Goal: Transaction & Acquisition: Book appointment/travel/reservation

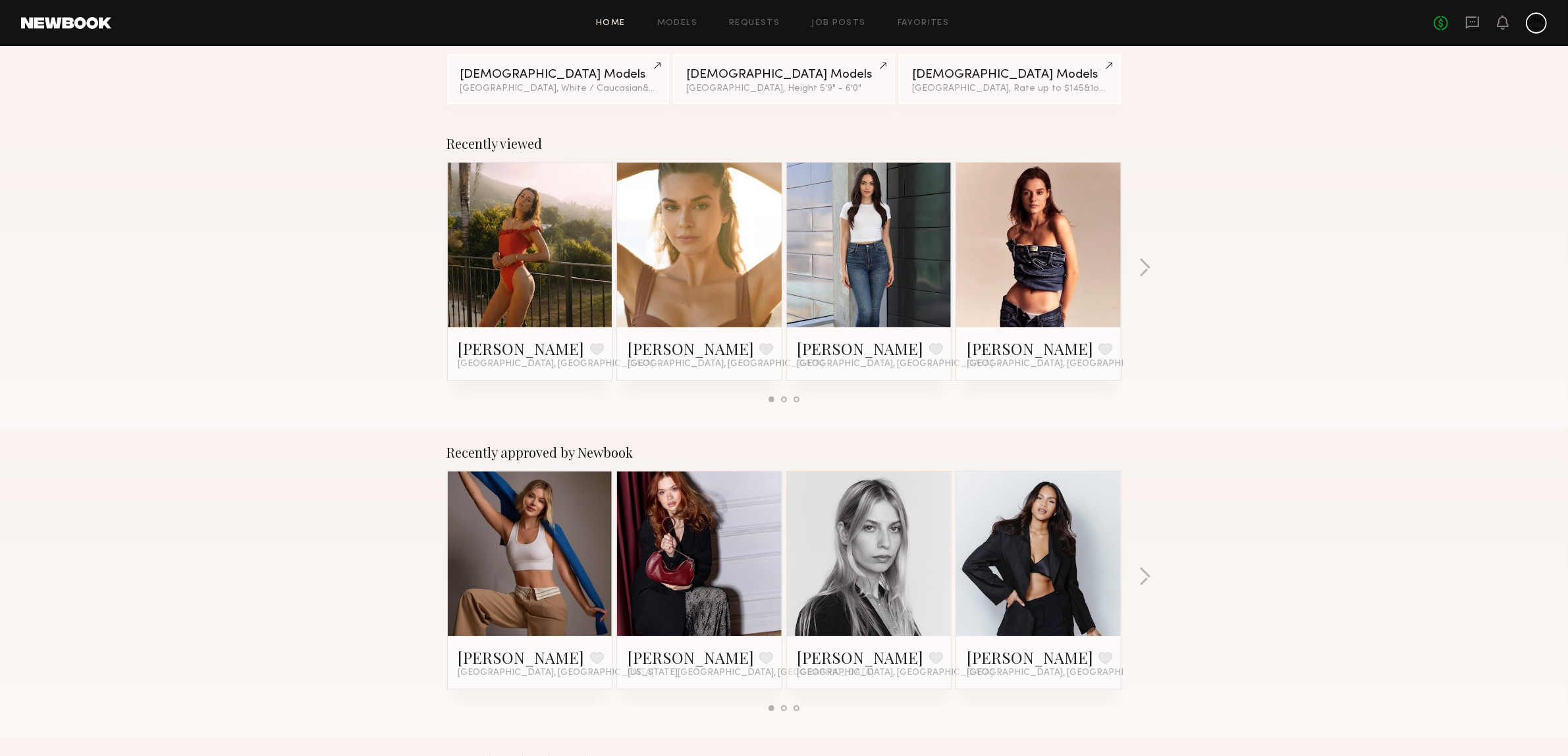
scroll to position [164, 0]
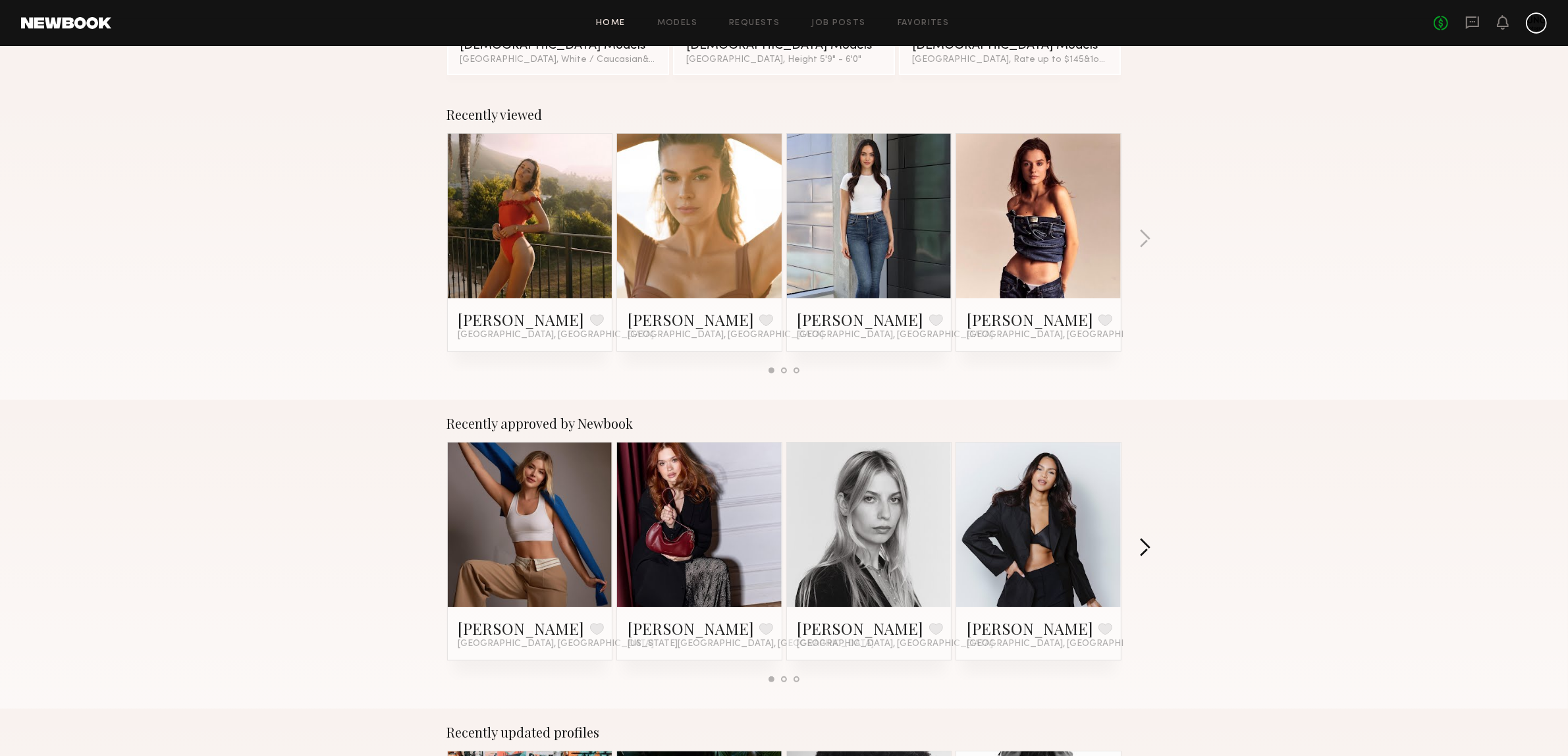
click at [1141, 542] on button "button" at bounding box center [1146, 549] width 13 height 22
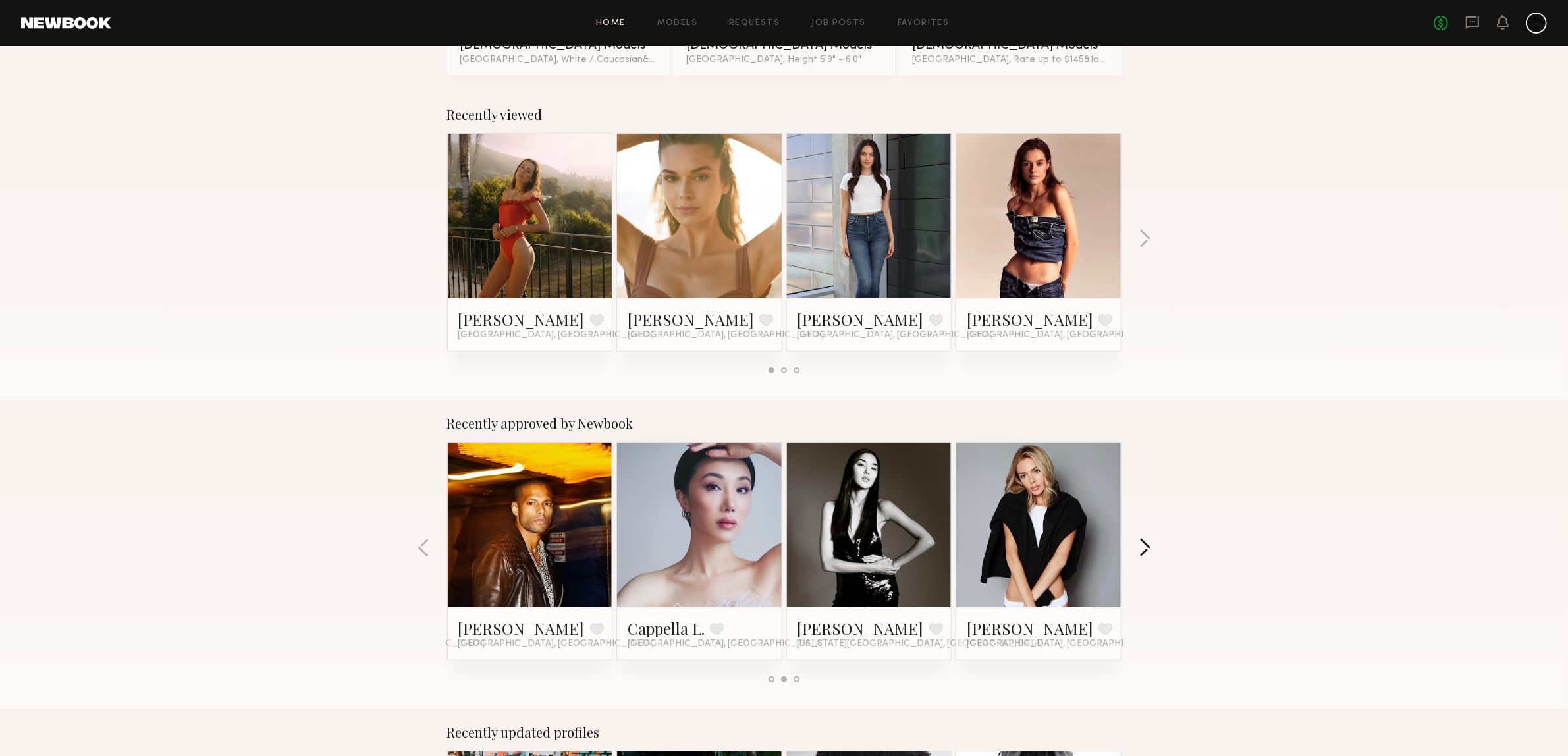
click at [1150, 547] on button "button" at bounding box center [1146, 549] width 13 height 22
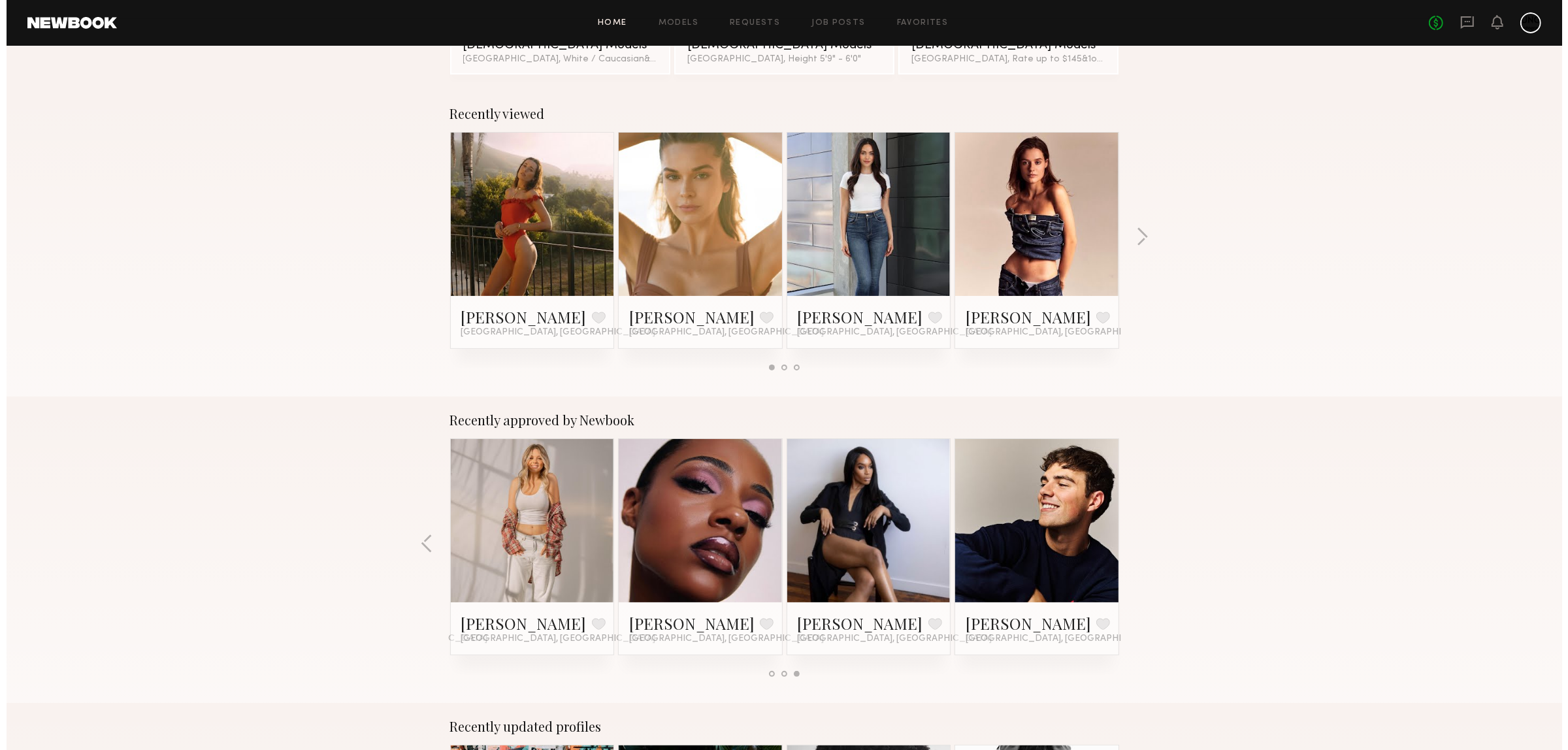
scroll to position [0, 0]
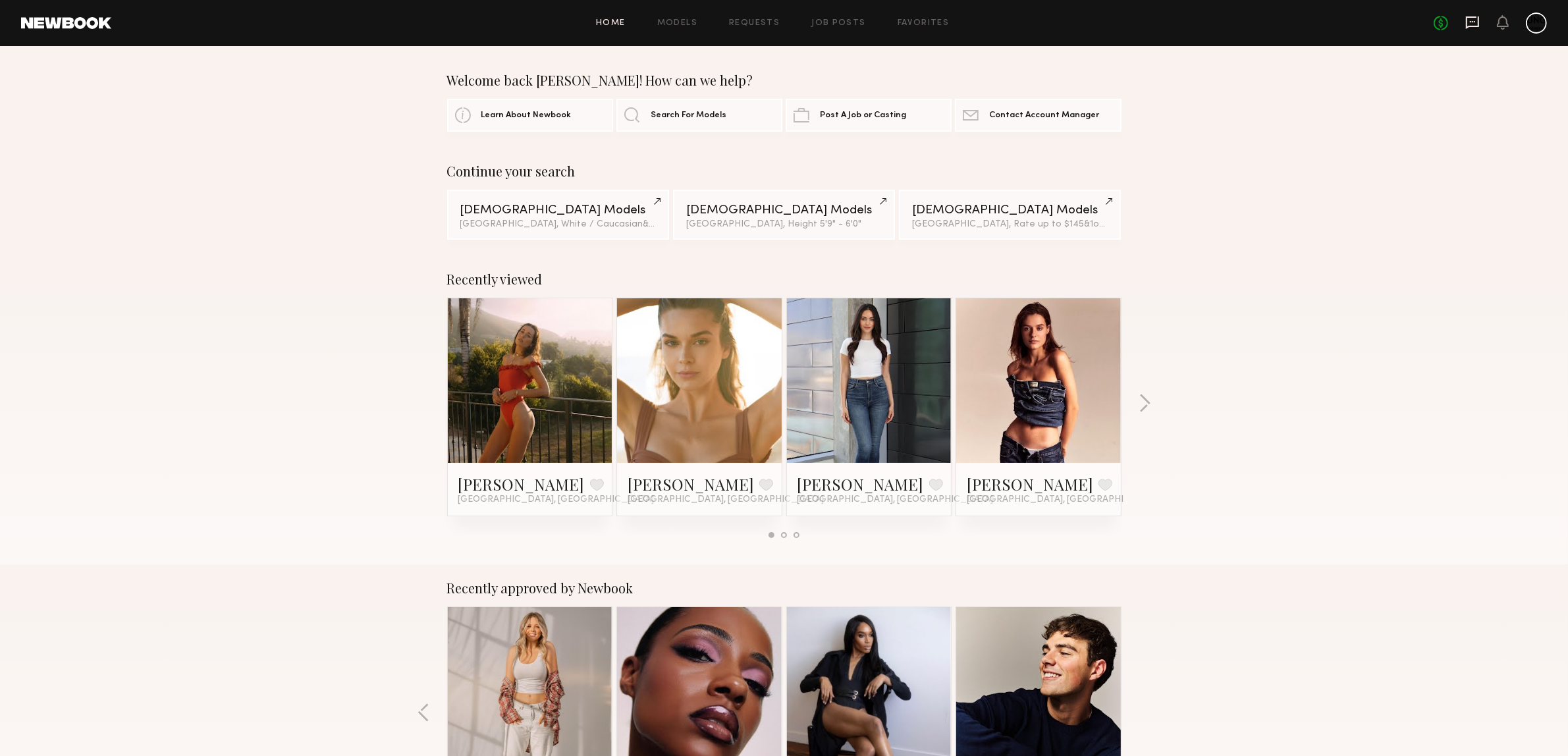
click at [1479, 19] on icon at bounding box center [1473, 23] width 13 height 13
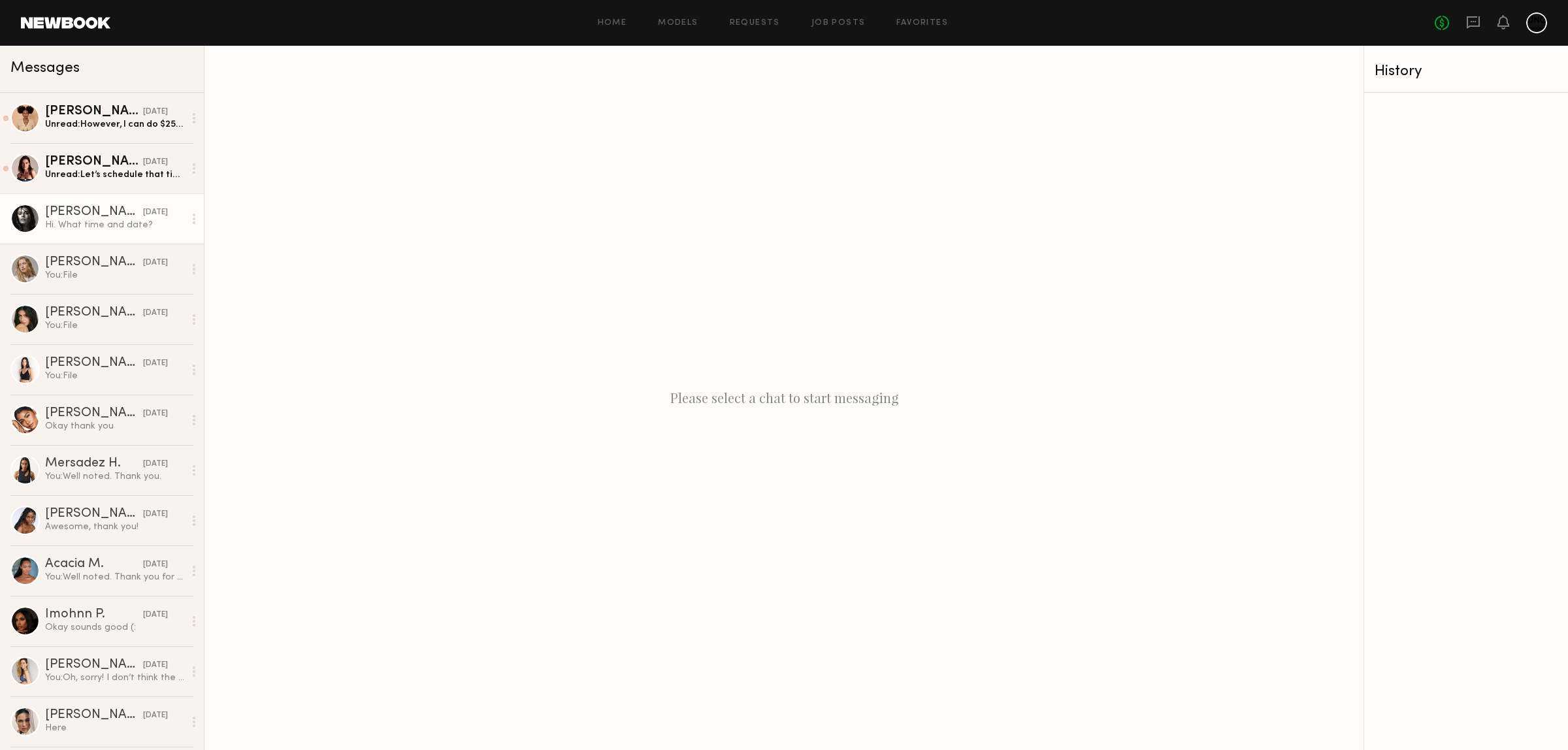
click at [92, 227] on div "Hi. What time and date?" at bounding box center [114, 225] width 139 height 13
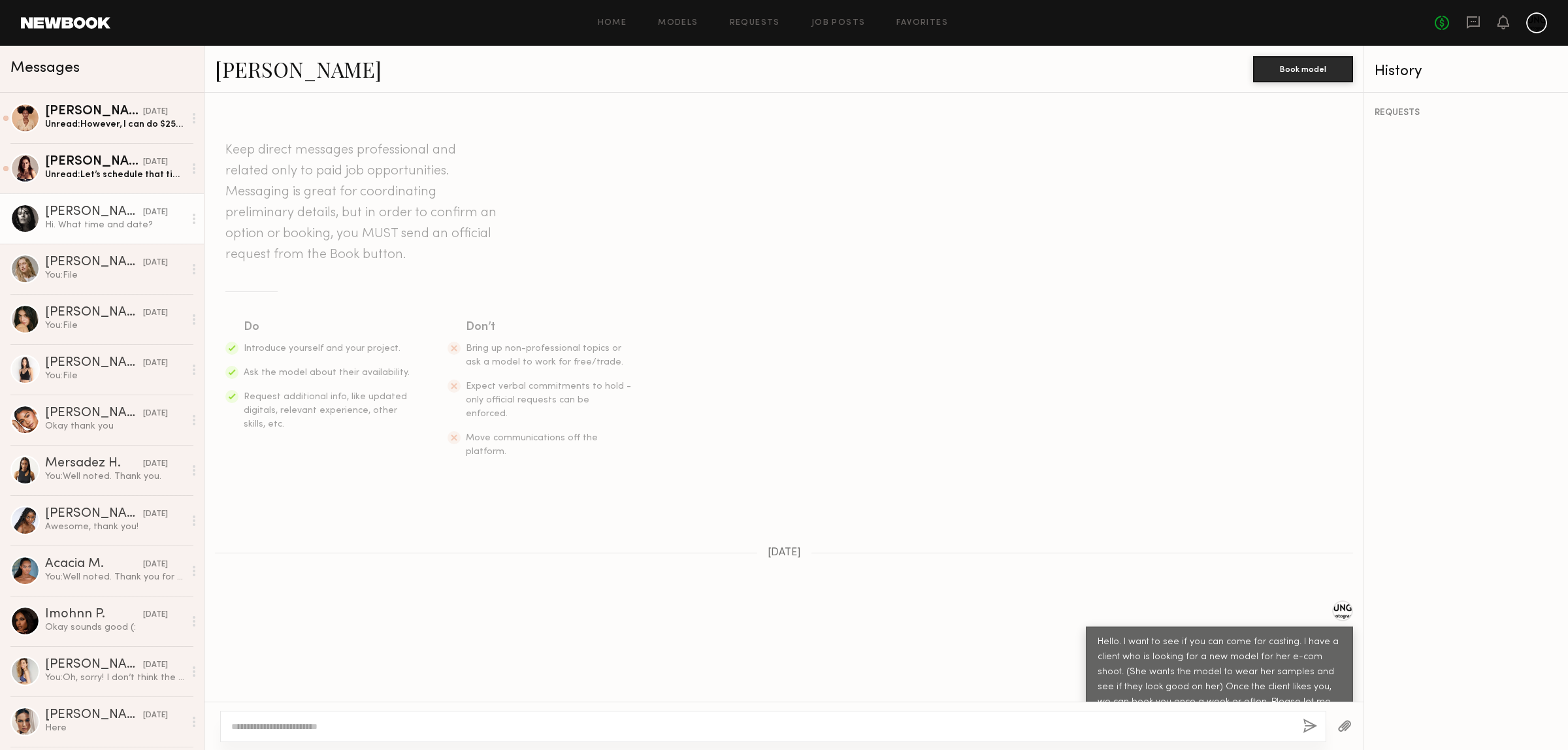
scroll to position [98, 0]
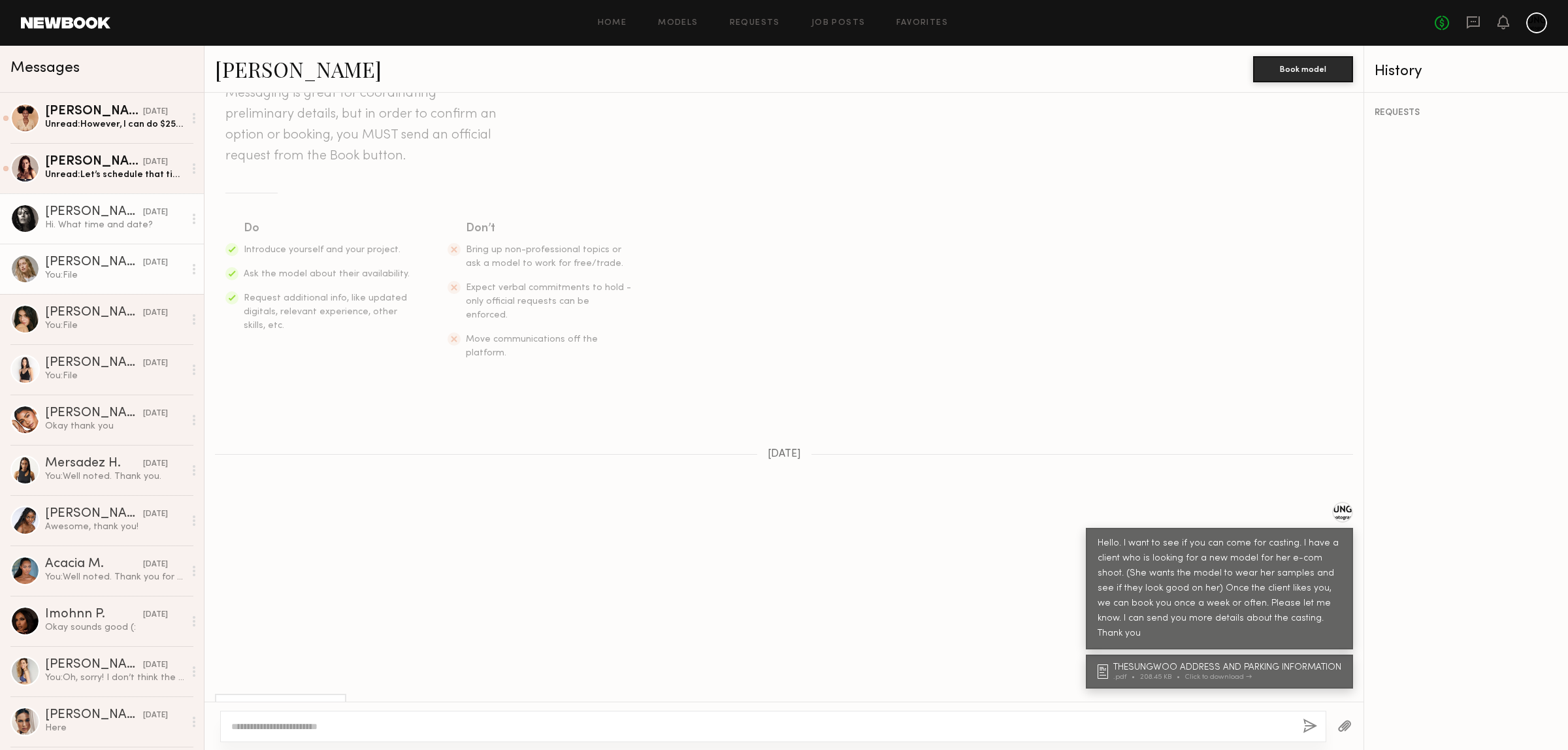
click at [54, 278] on div "You: File" at bounding box center [114, 276] width 139 height 13
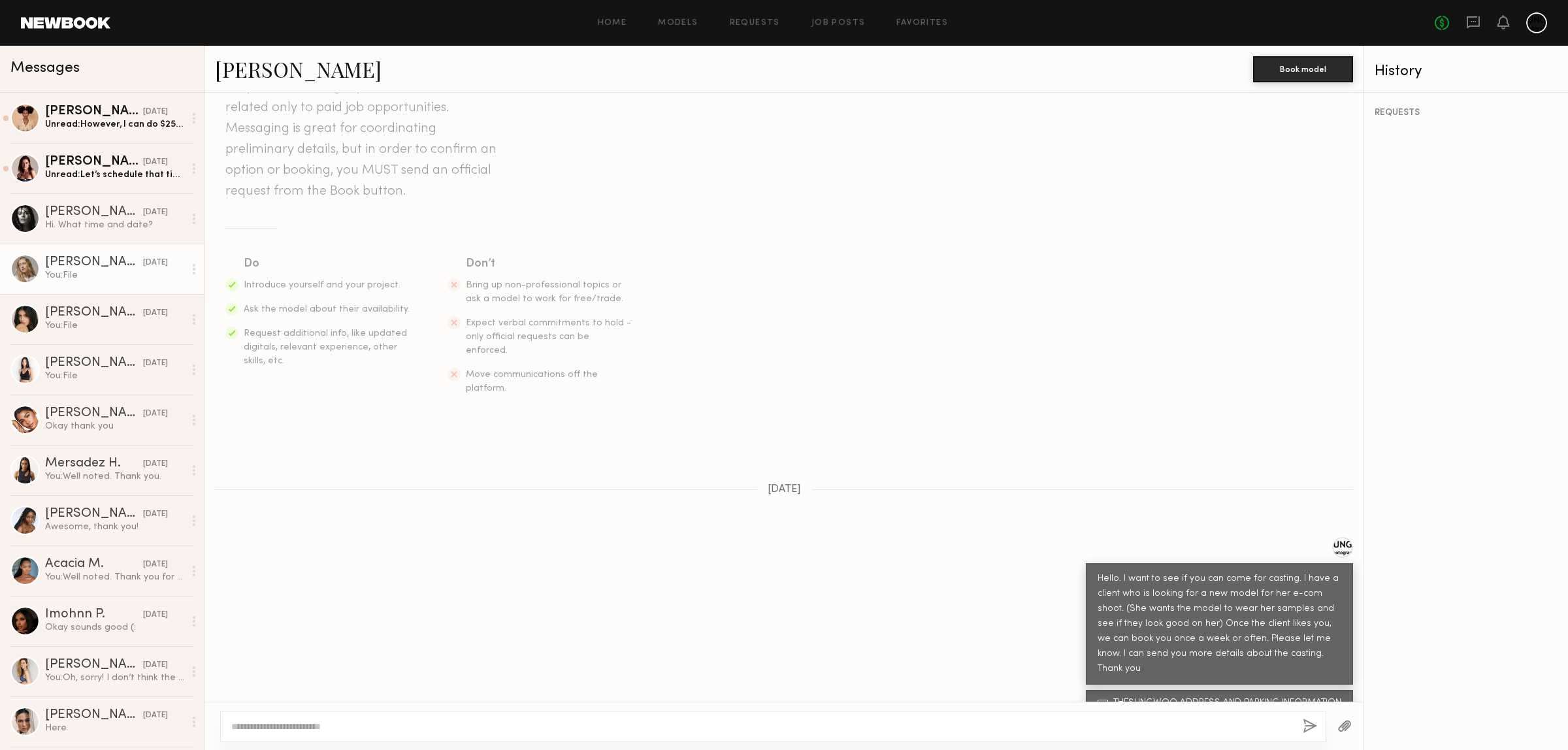
scroll to position [62, 0]
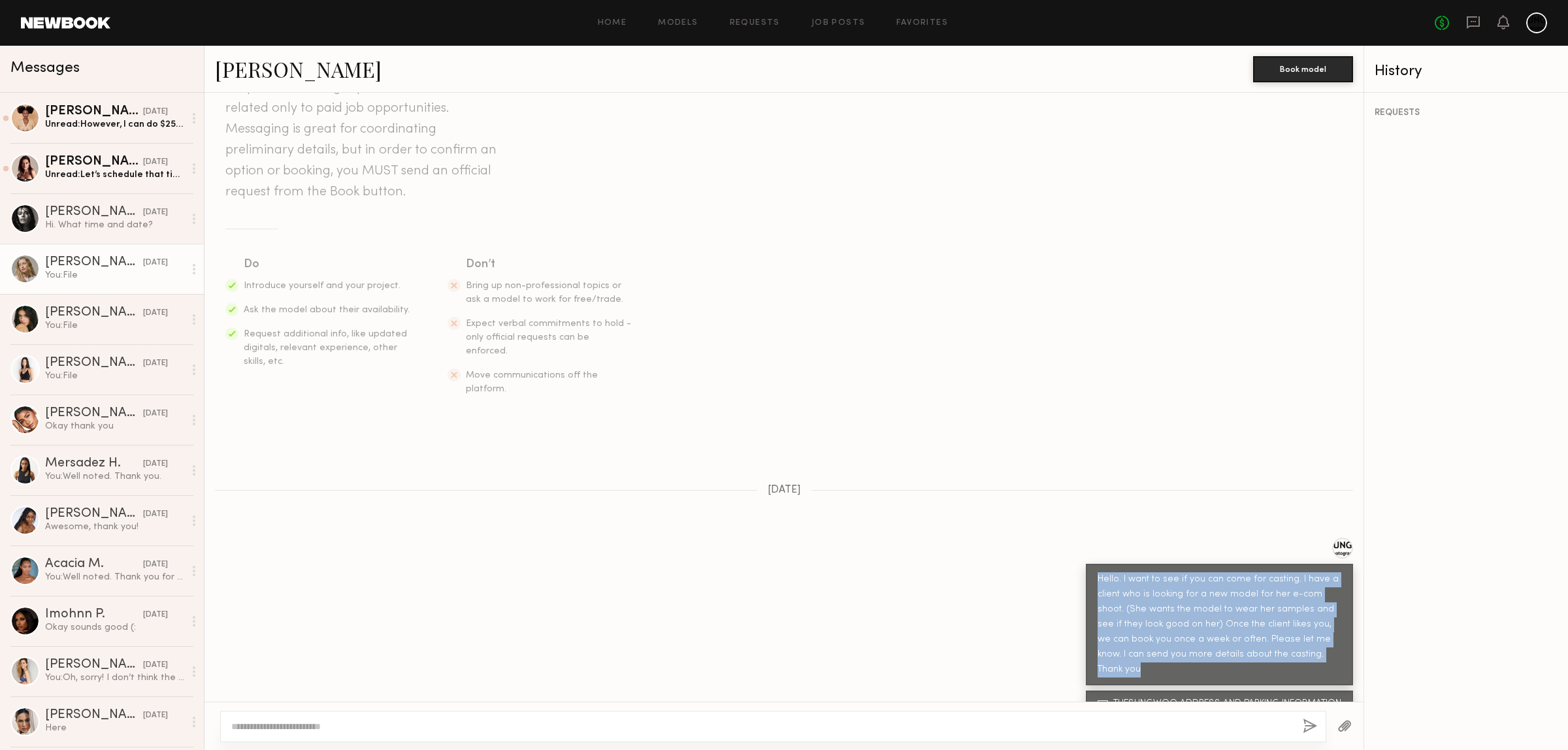
drag, startPoint x: 1315, startPoint y: 642, endPoint x: 1047, endPoint y: 549, distance: 283.7
click at [1047, 549] on div "Hello. I want to see if you can come for casting. I have a client who is lookin…" at bounding box center [784, 611] width 1159 height 148
copy div "Hello. I want to see if you can come for casting. I have a client who is lookin…"
click at [102, 106] on div "Joia T." at bounding box center [94, 112] width 98 height 13
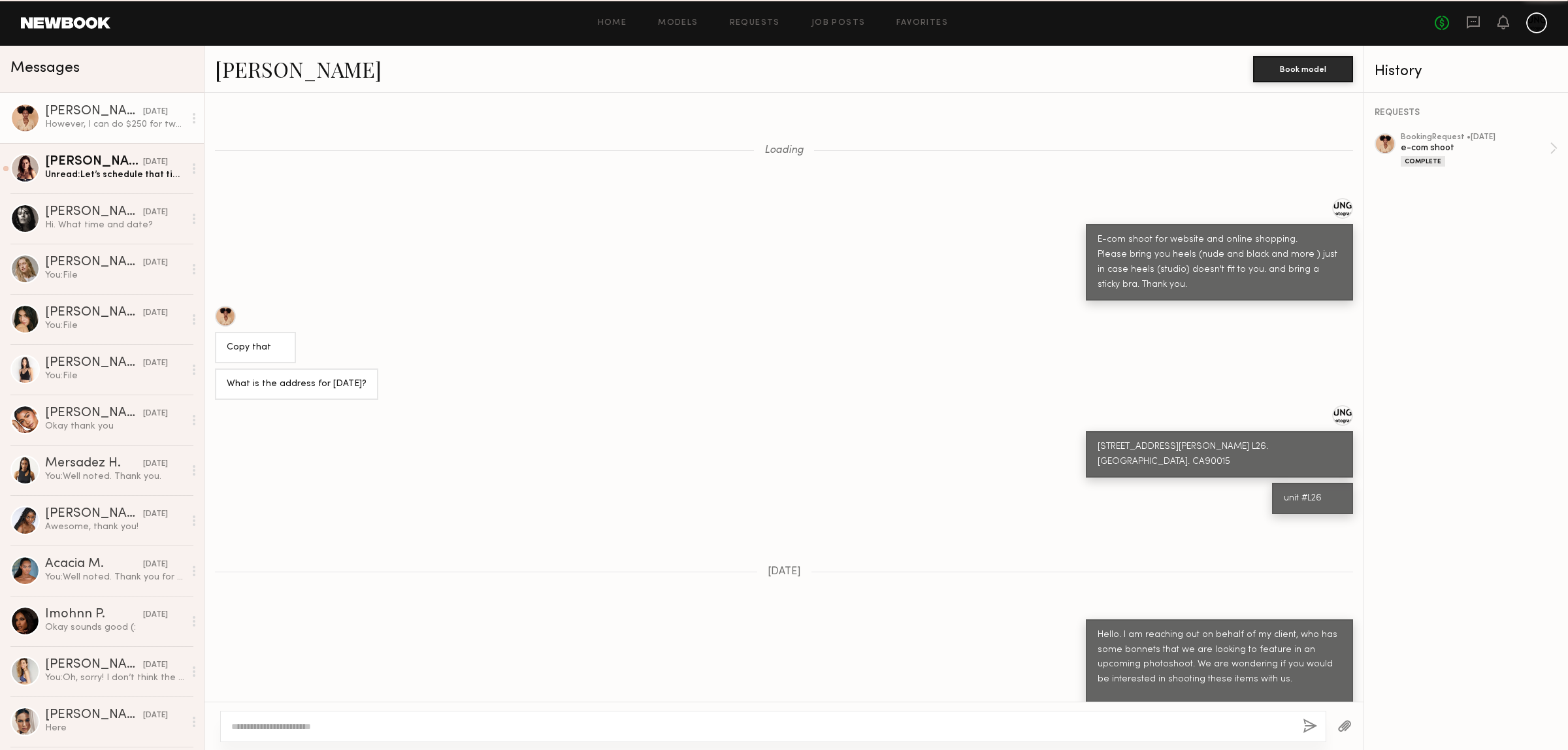
scroll to position [975, 0]
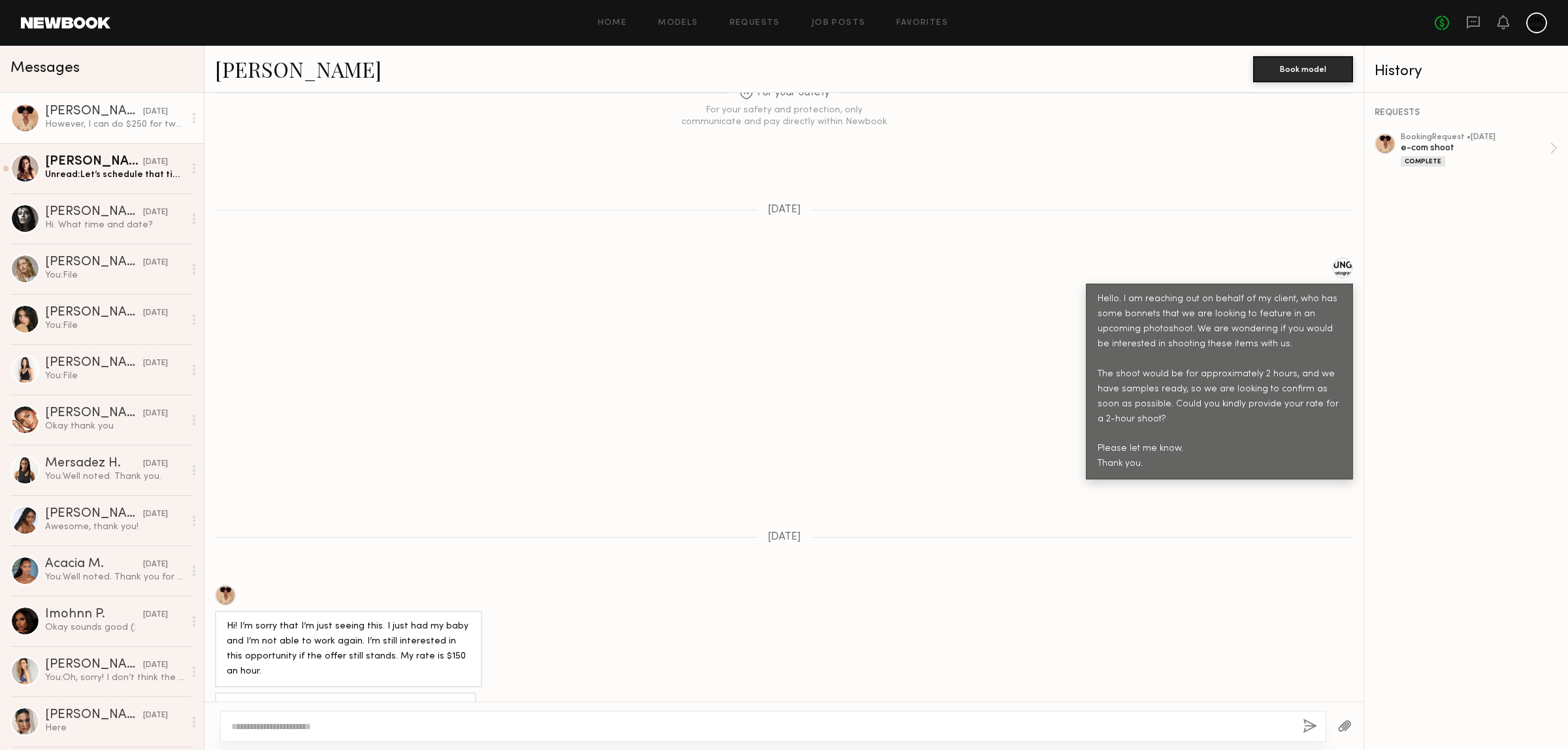
click at [320, 729] on textarea at bounding box center [761, 726] width 1061 height 13
type textarea "**********"
click at [1307, 723] on button "button" at bounding box center [1310, 727] width 14 height 16
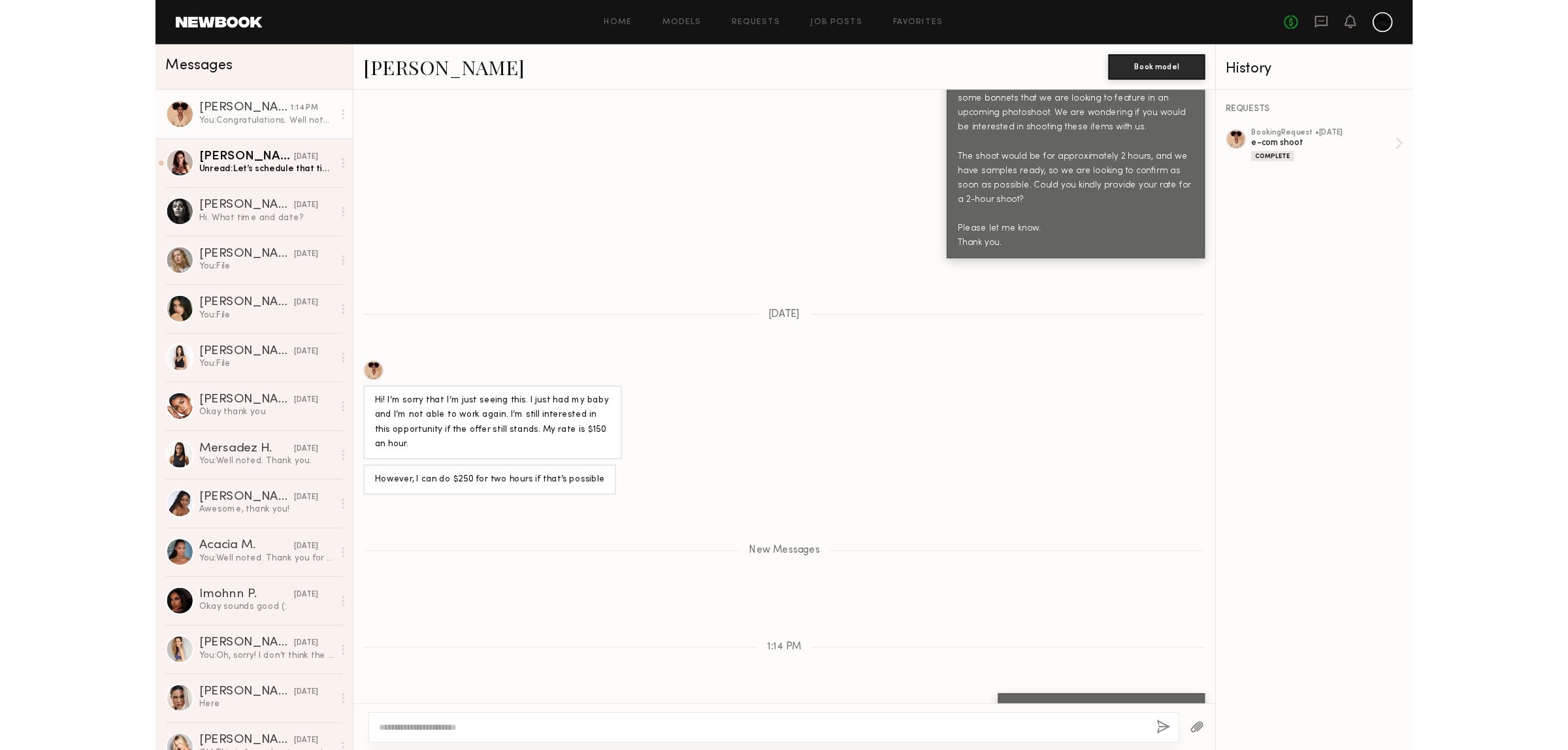
scroll to position [1213, 0]
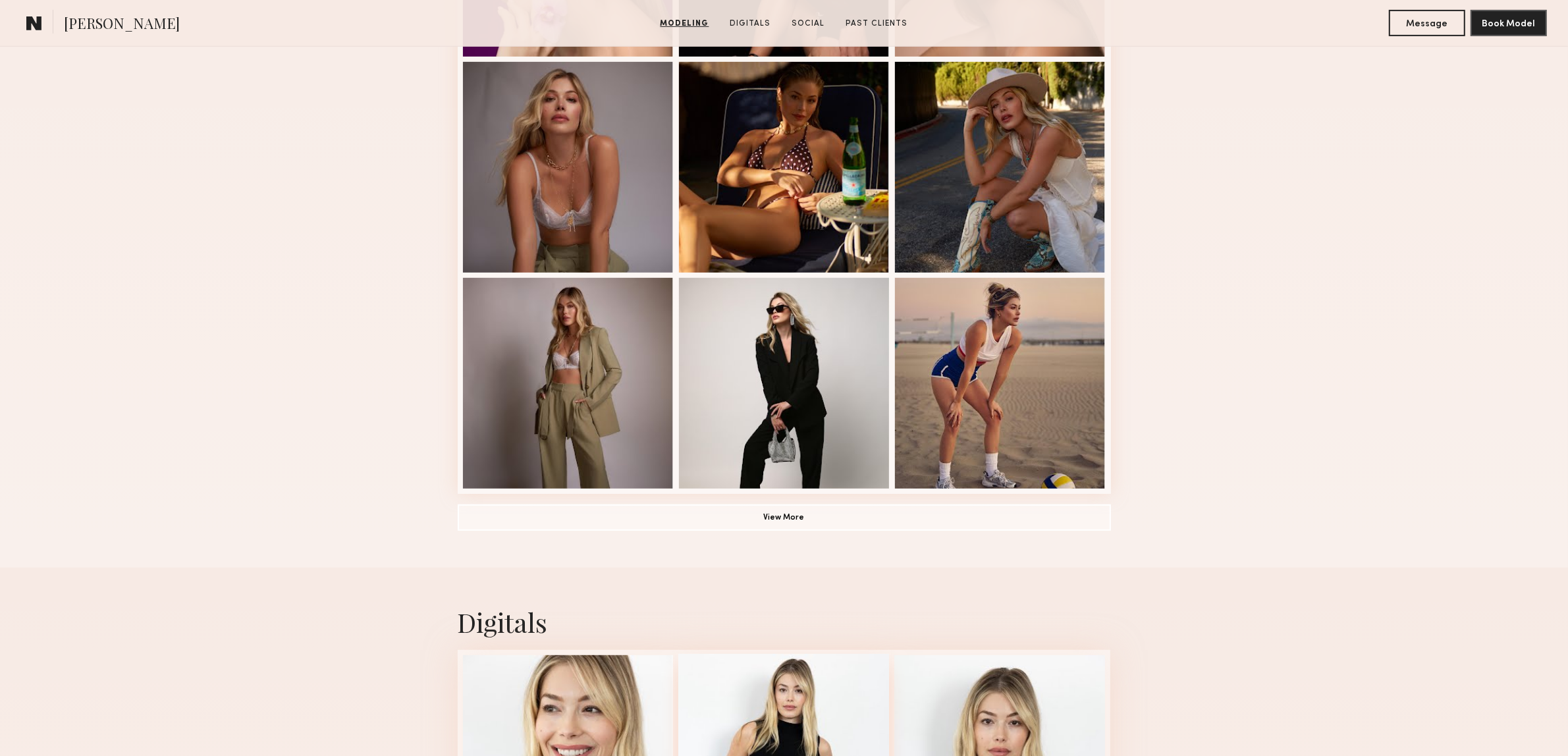
scroll to position [905, 0]
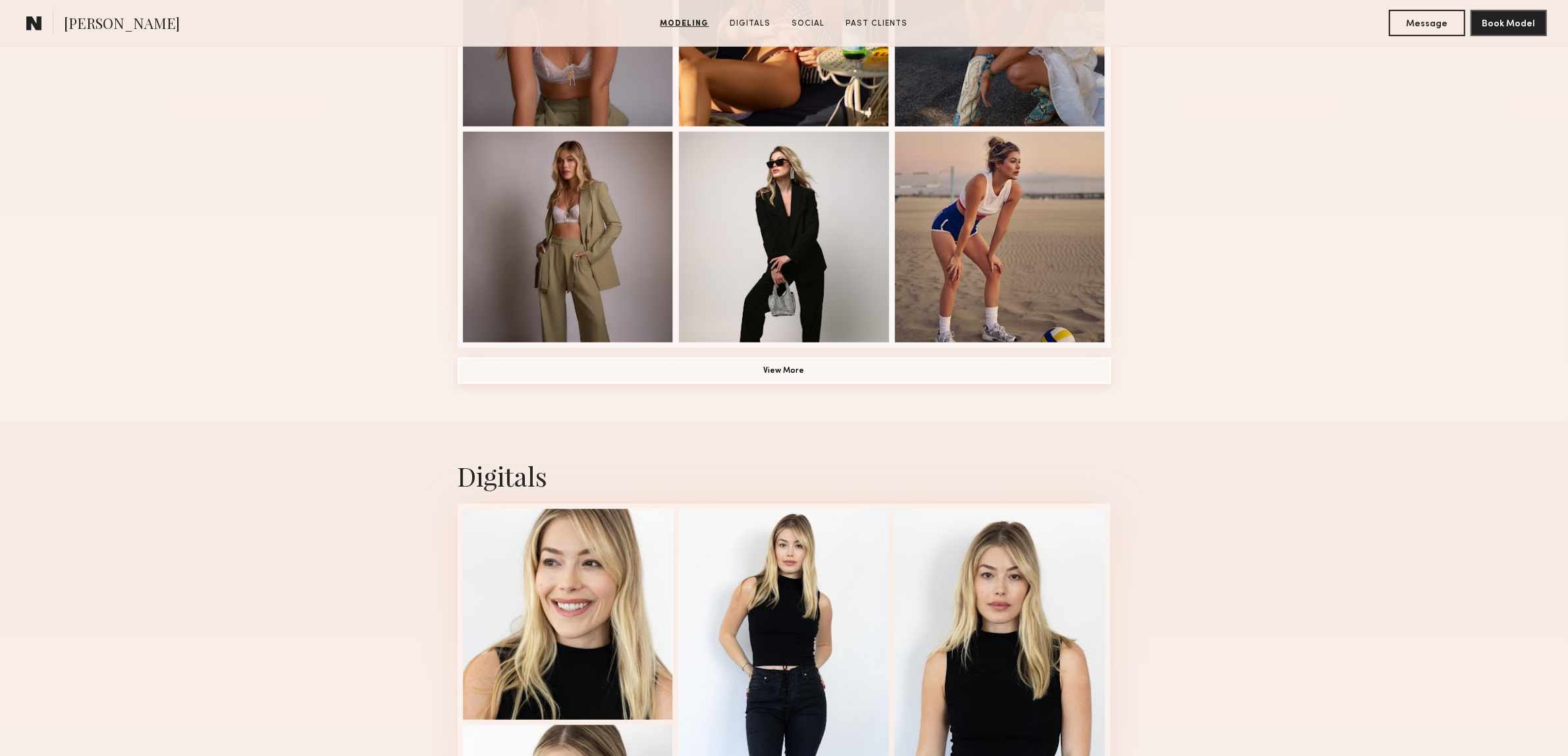
click at [819, 380] on button "View More" at bounding box center [784, 371] width 654 height 27
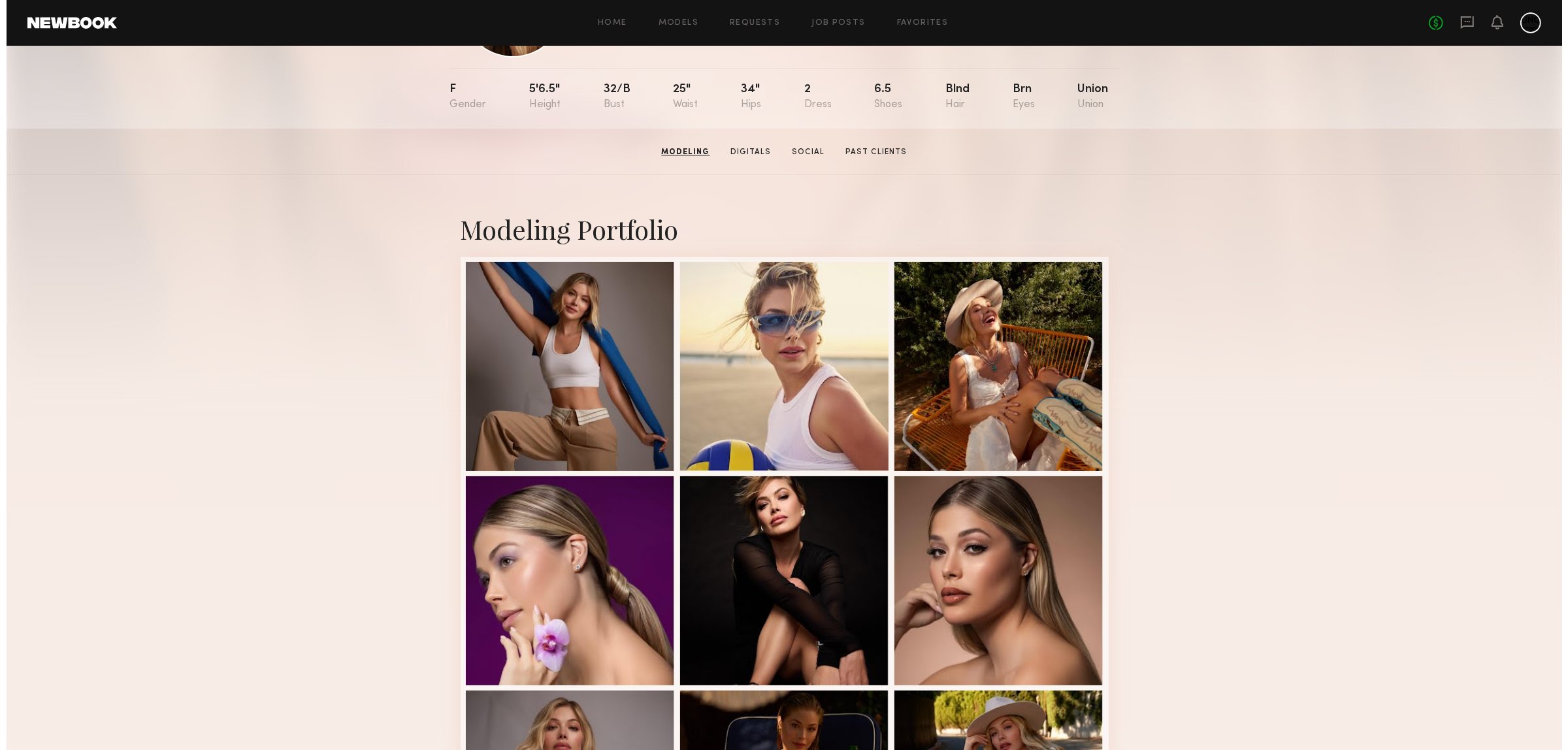
scroll to position [0, 0]
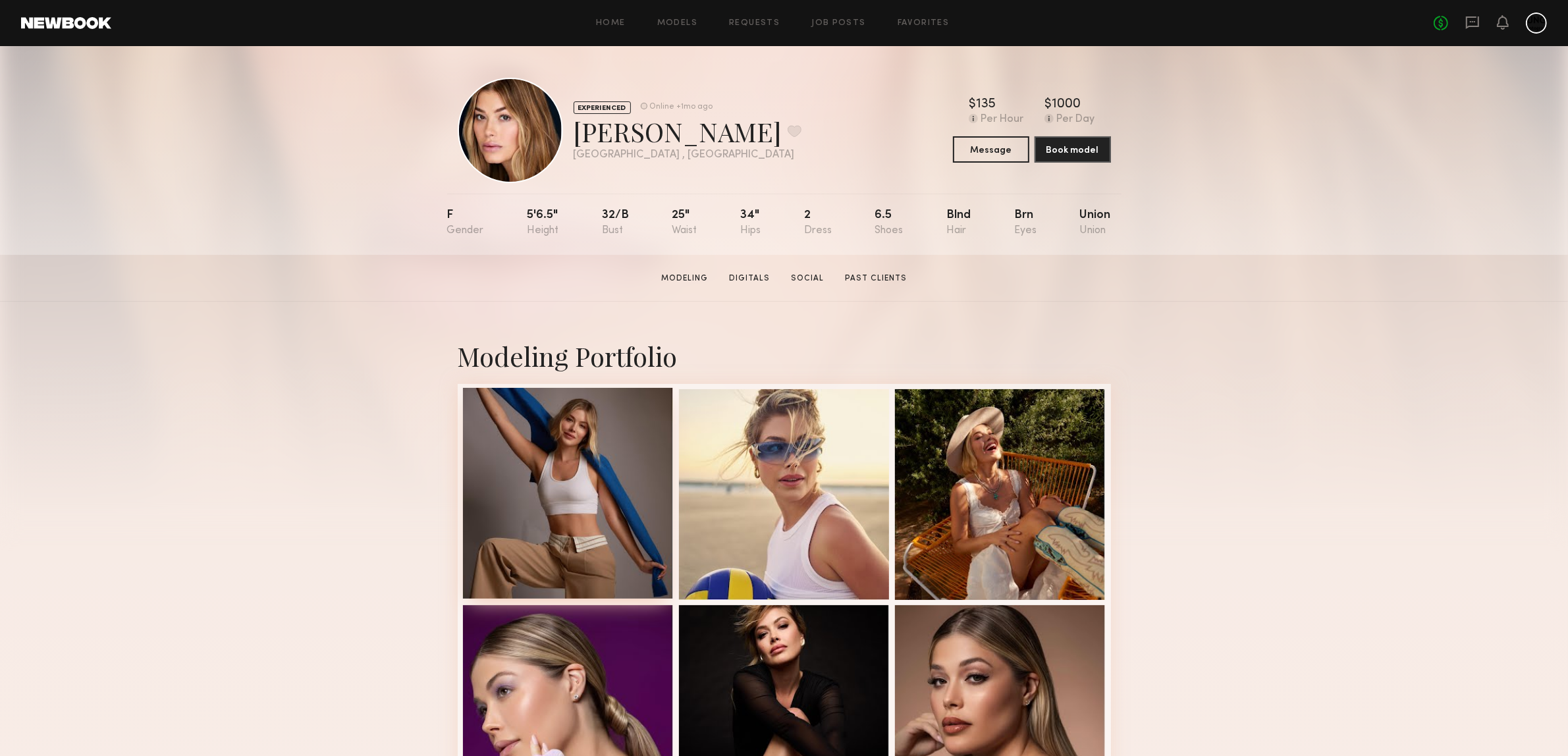
click at [518, 434] on div at bounding box center [568, 492] width 210 height 210
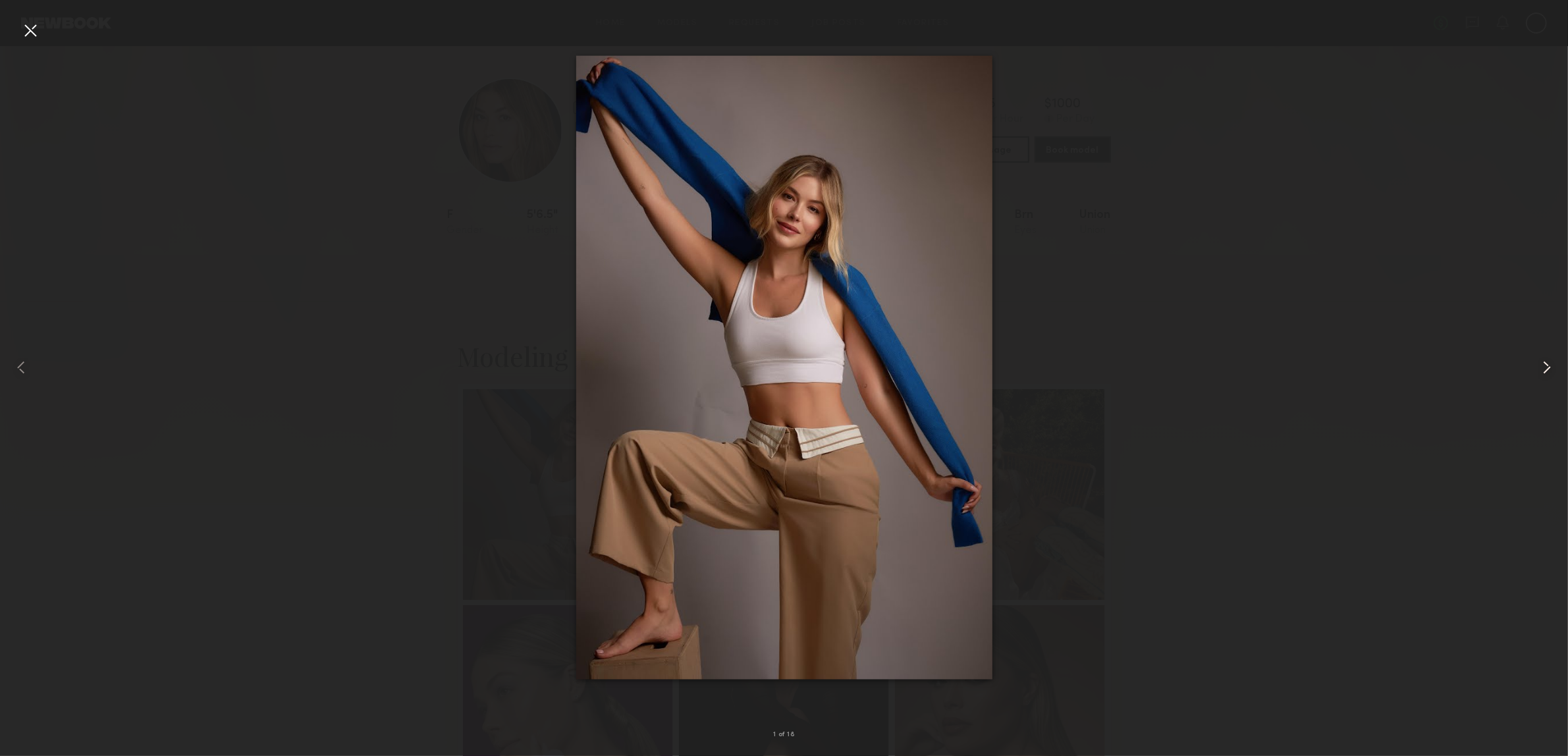
click at [1554, 372] on common-icon at bounding box center [1547, 368] width 21 height 21
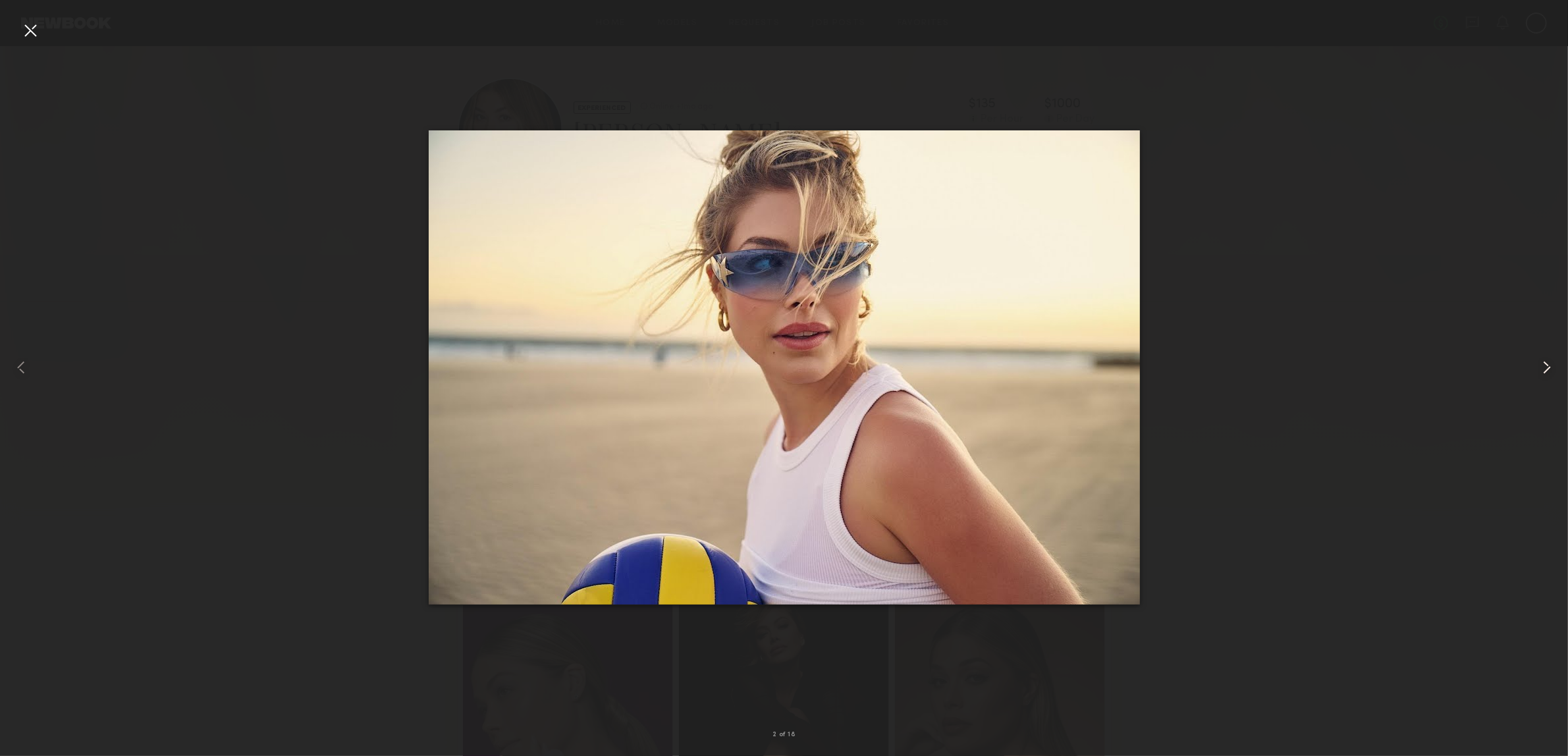
click at [1554, 372] on common-icon at bounding box center [1547, 368] width 21 height 21
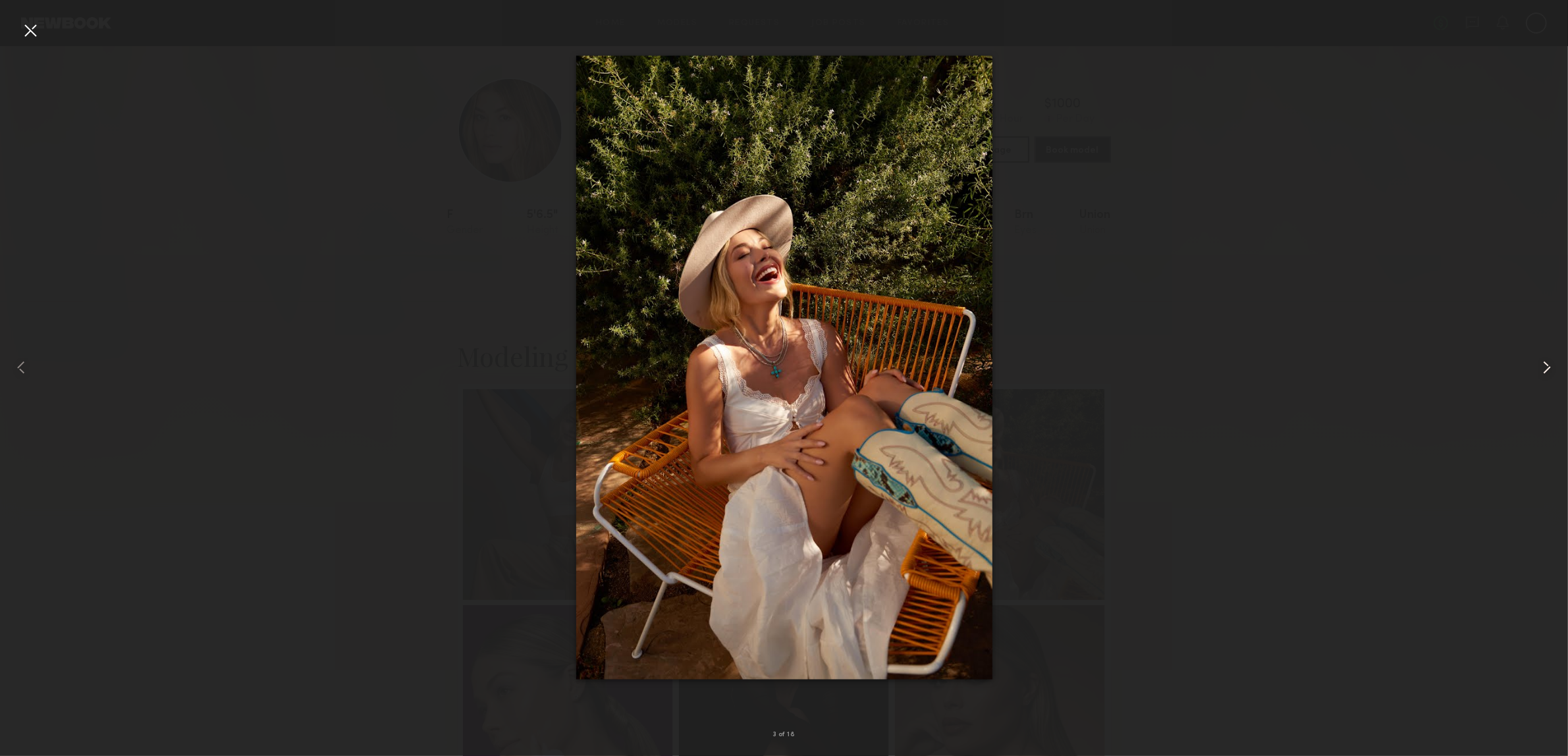
click at [1554, 372] on common-icon at bounding box center [1547, 368] width 21 height 21
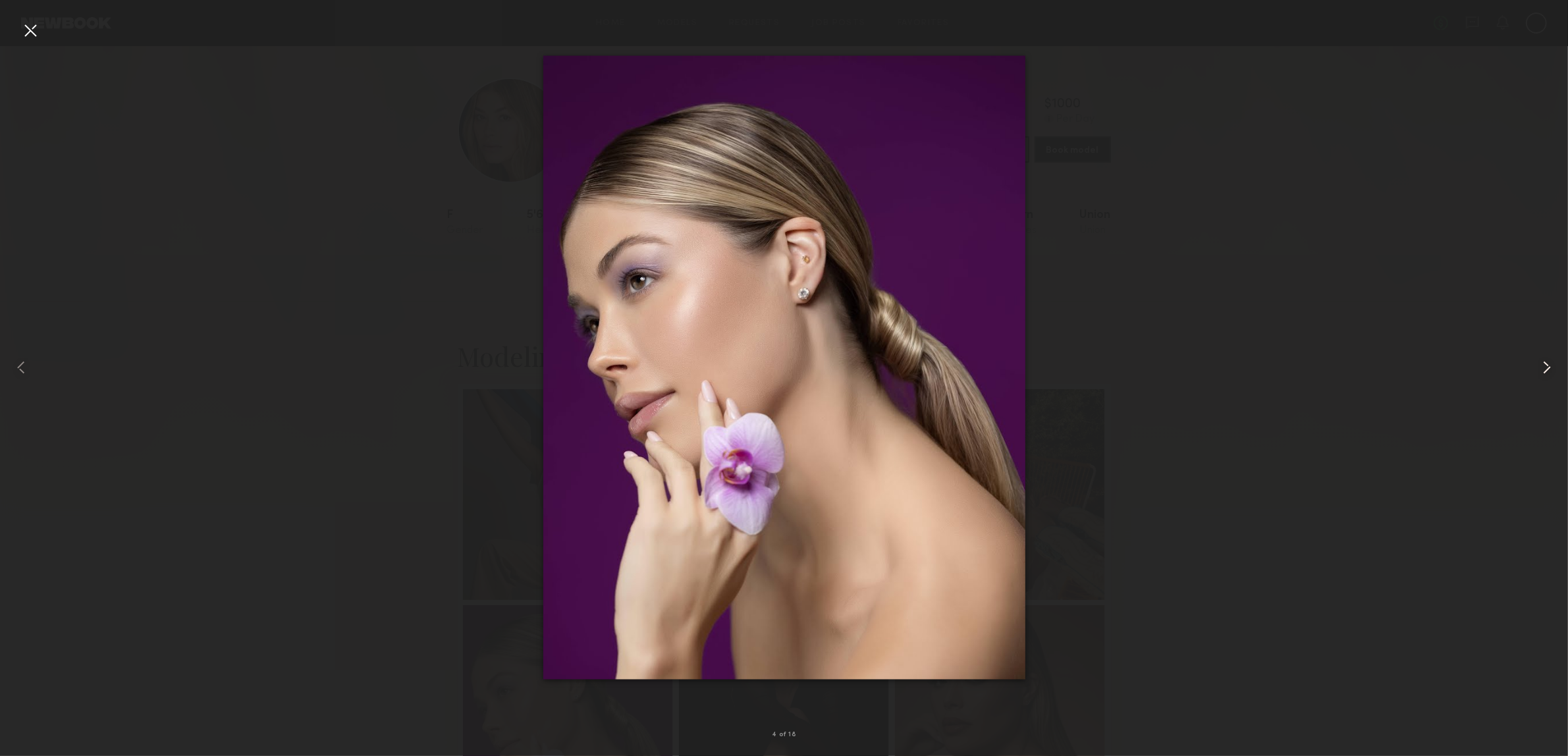
click at [1554, 372] on common-icon at bounding box center [1547, 368] width 21 height 21
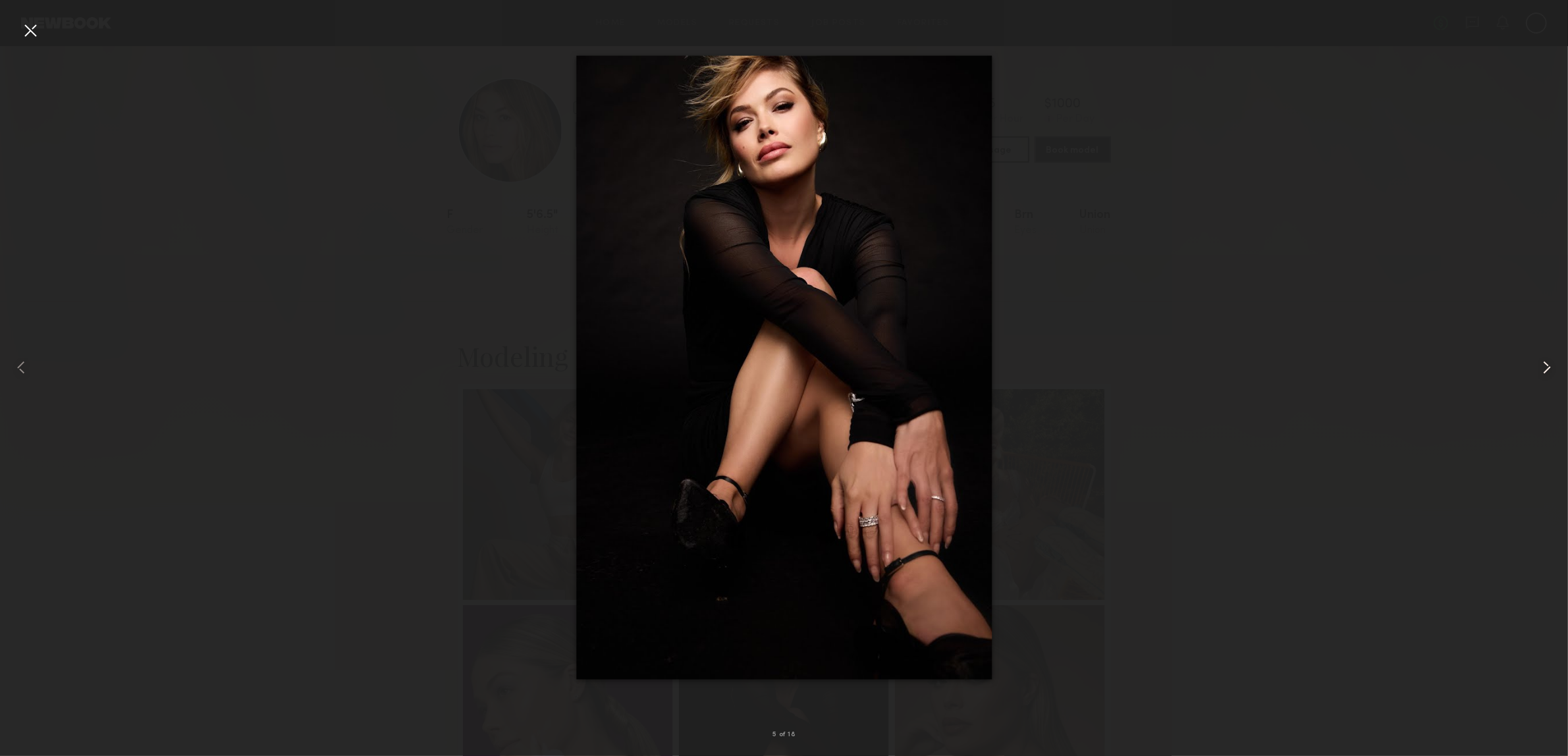
click at [1554, 372] on common-icon at bounding box center [1547, 368] width 21 height 21
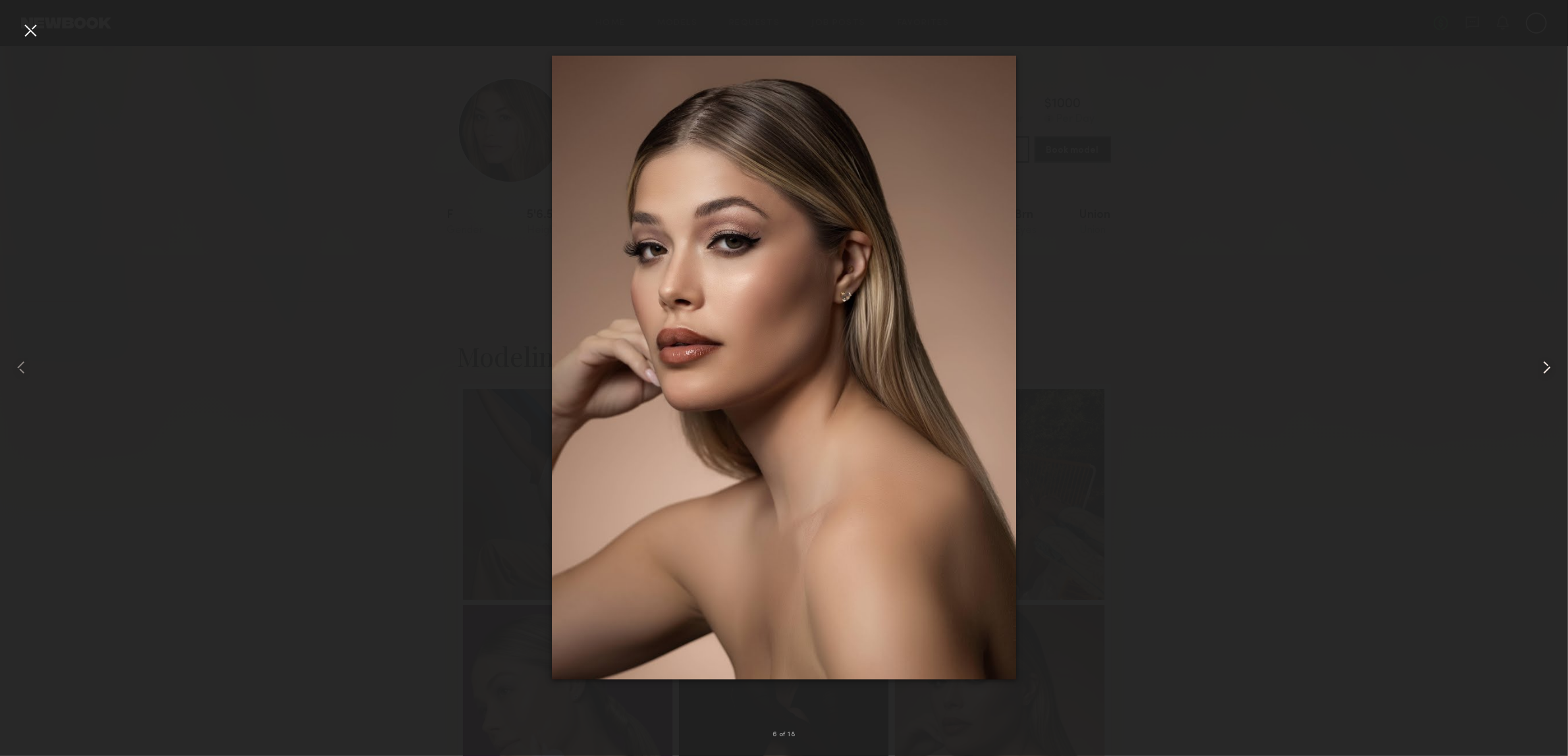
click at [1554, 372] on common-icon at bounding box center [1547, 368] width 21 height 21
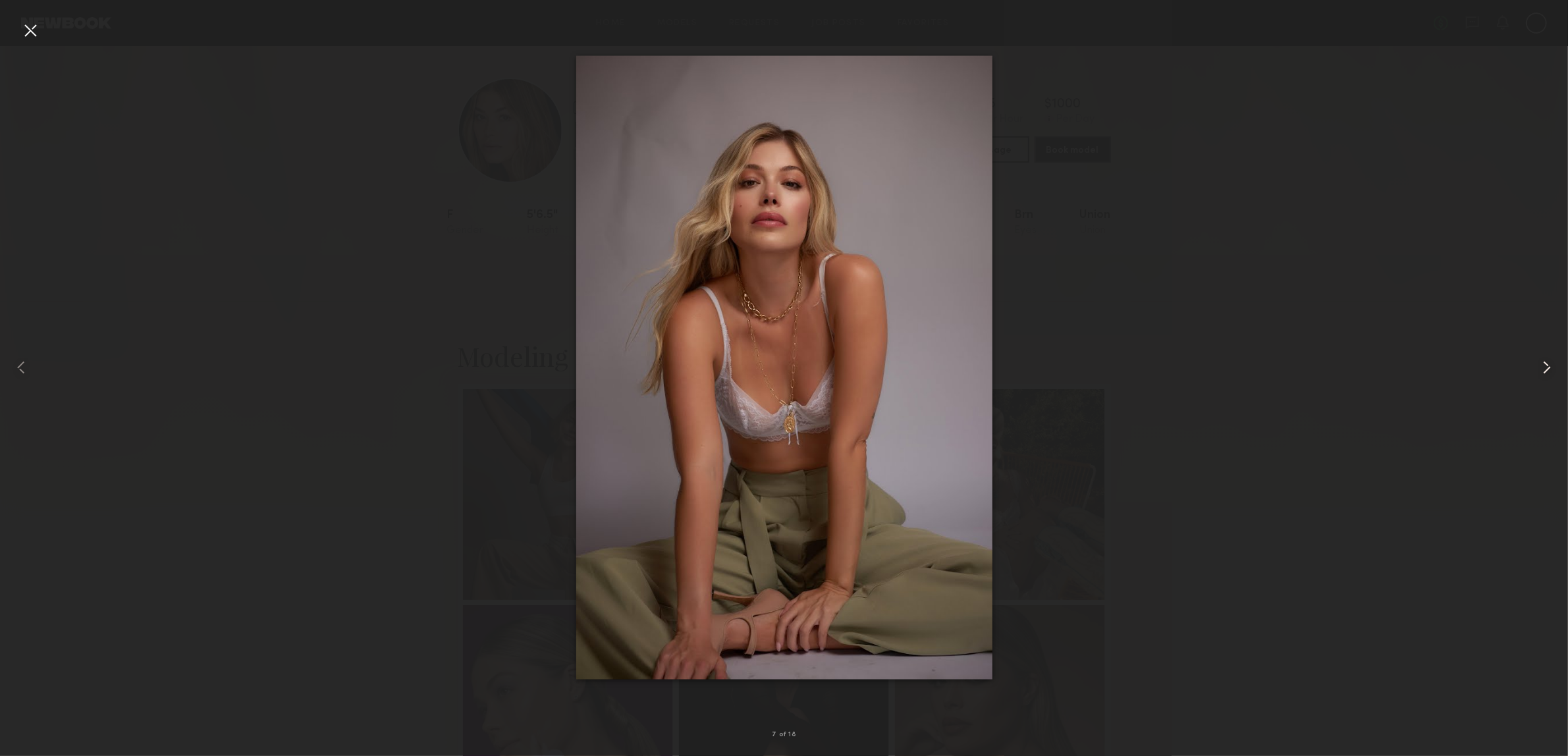
click at [1554, 372] on common-icon at bounding box center [1547, 368] width 21 height 21
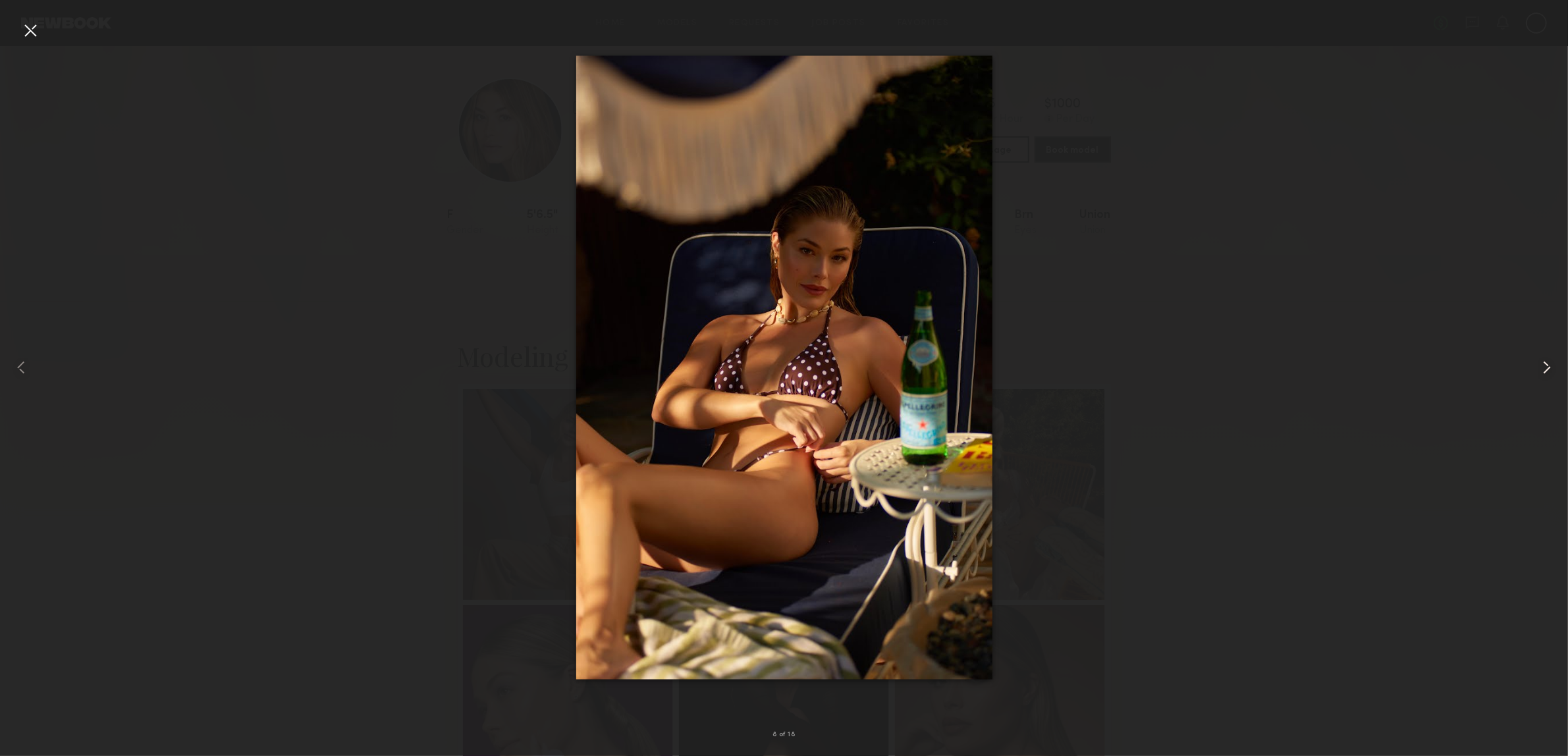
click at [1556, 373] on common-icon at bounding box center [1547, 368] width 21 height 21
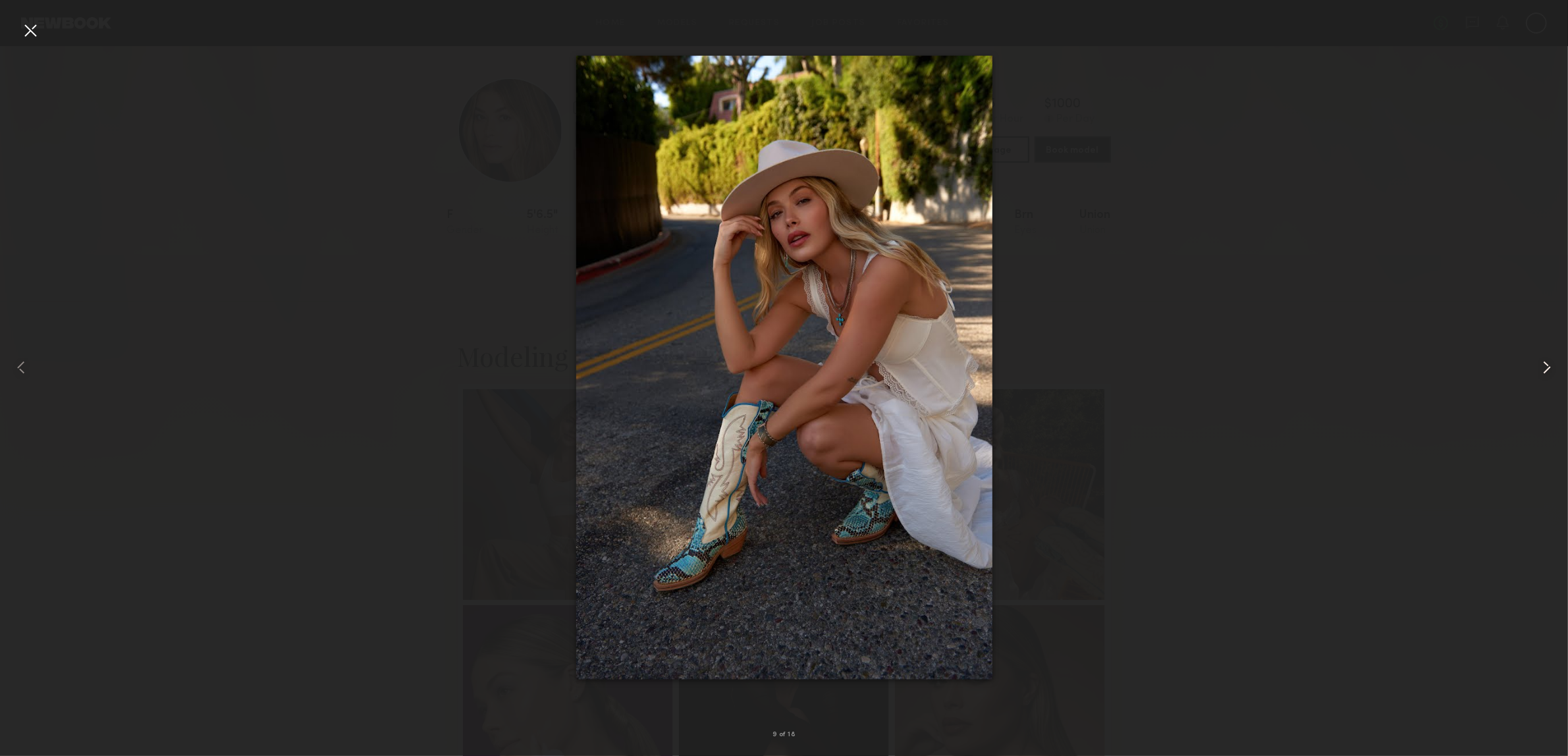
click at [1556, 373] on common-icon at bounding box center [1547, 368] width 21 height 21
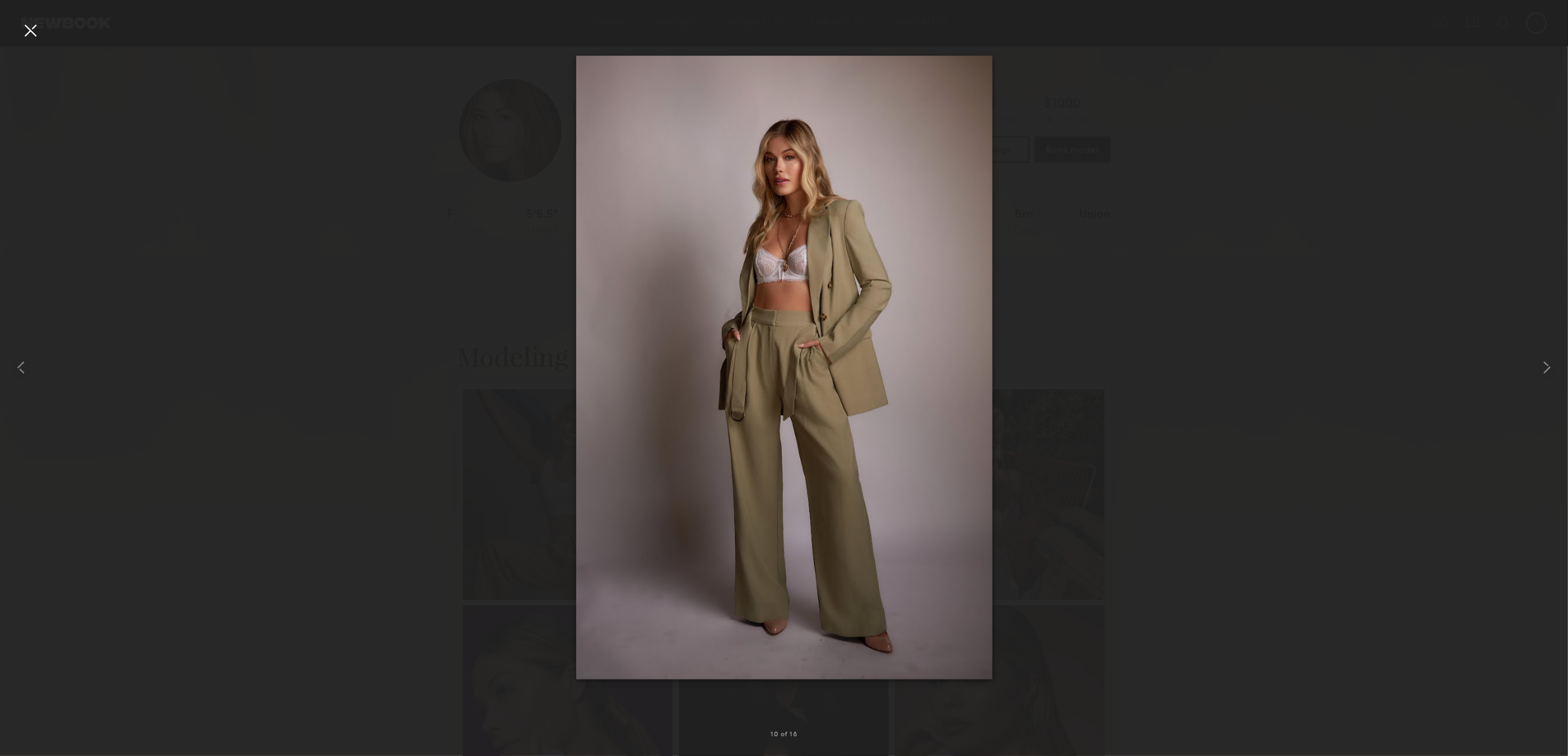
click at [23, 13] on nb-gallery-light "10 of 18" at bounding box center [784, 378] width 1568 height 756
click at [23, 28] on div at bounding box center [31, 31] width 21 height 21
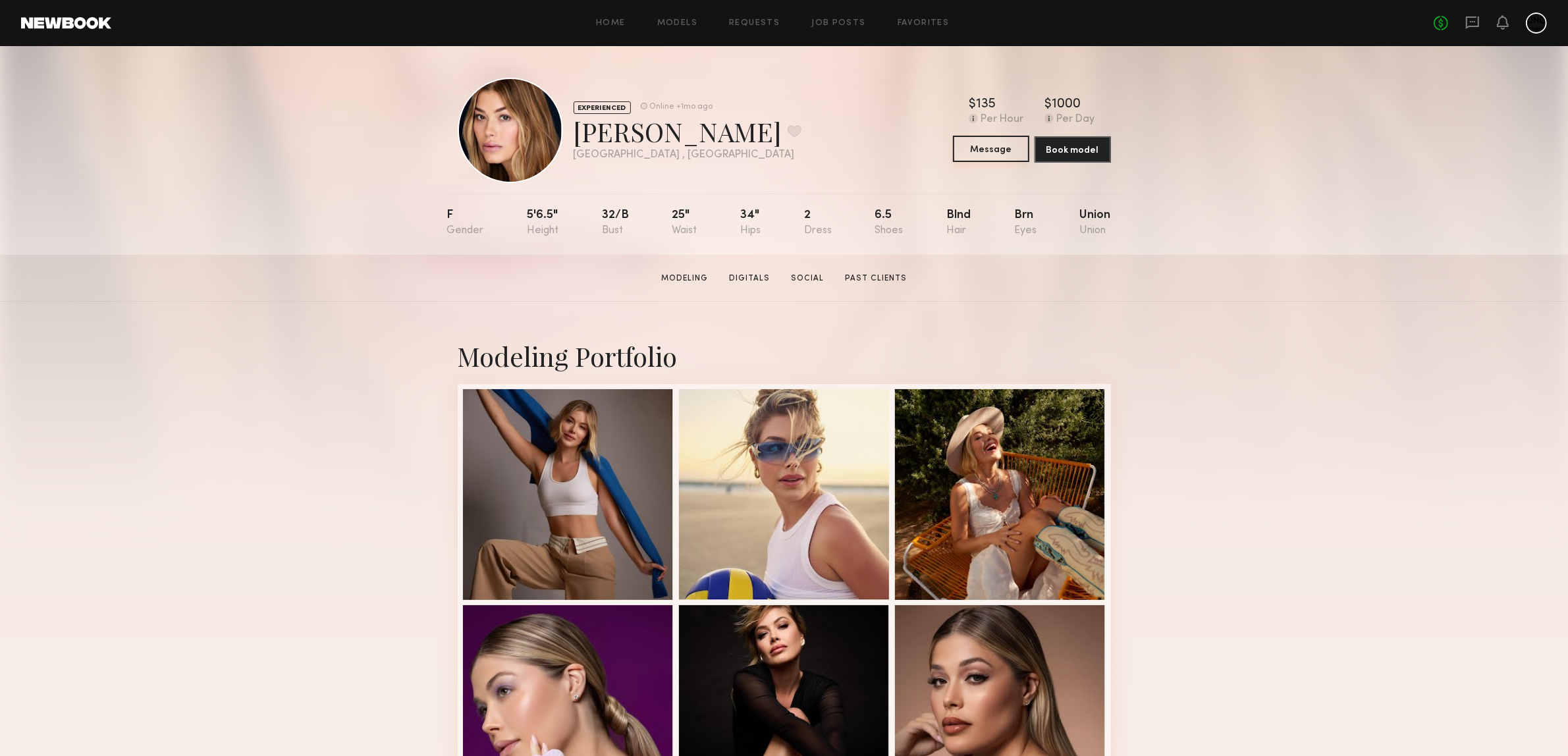
click at [996, 150] on button "Message" at bounding box center [991, 148] width 77 height 27
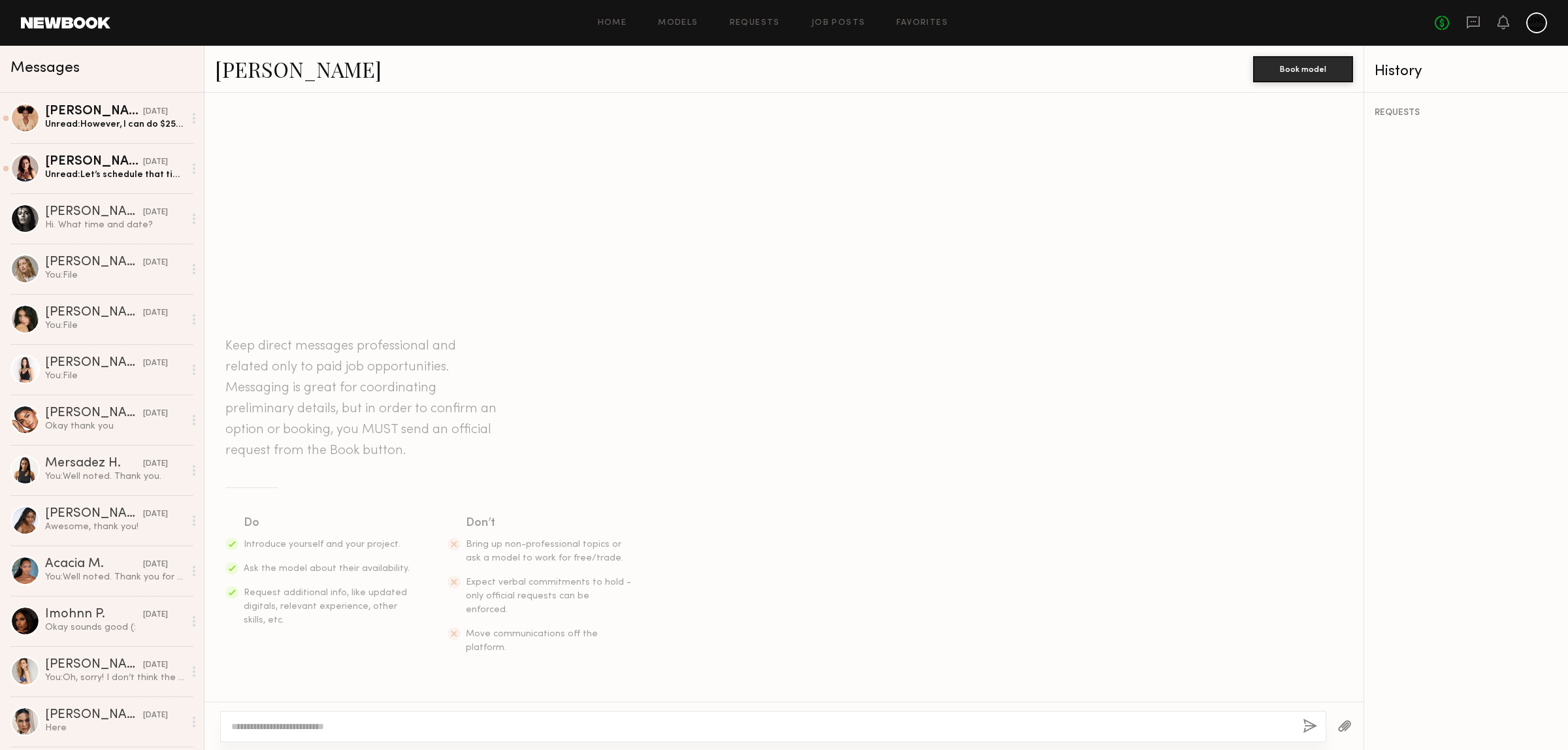
click at [250, 727] on textarea at bounding box center [761, 726] width 1061 height 13
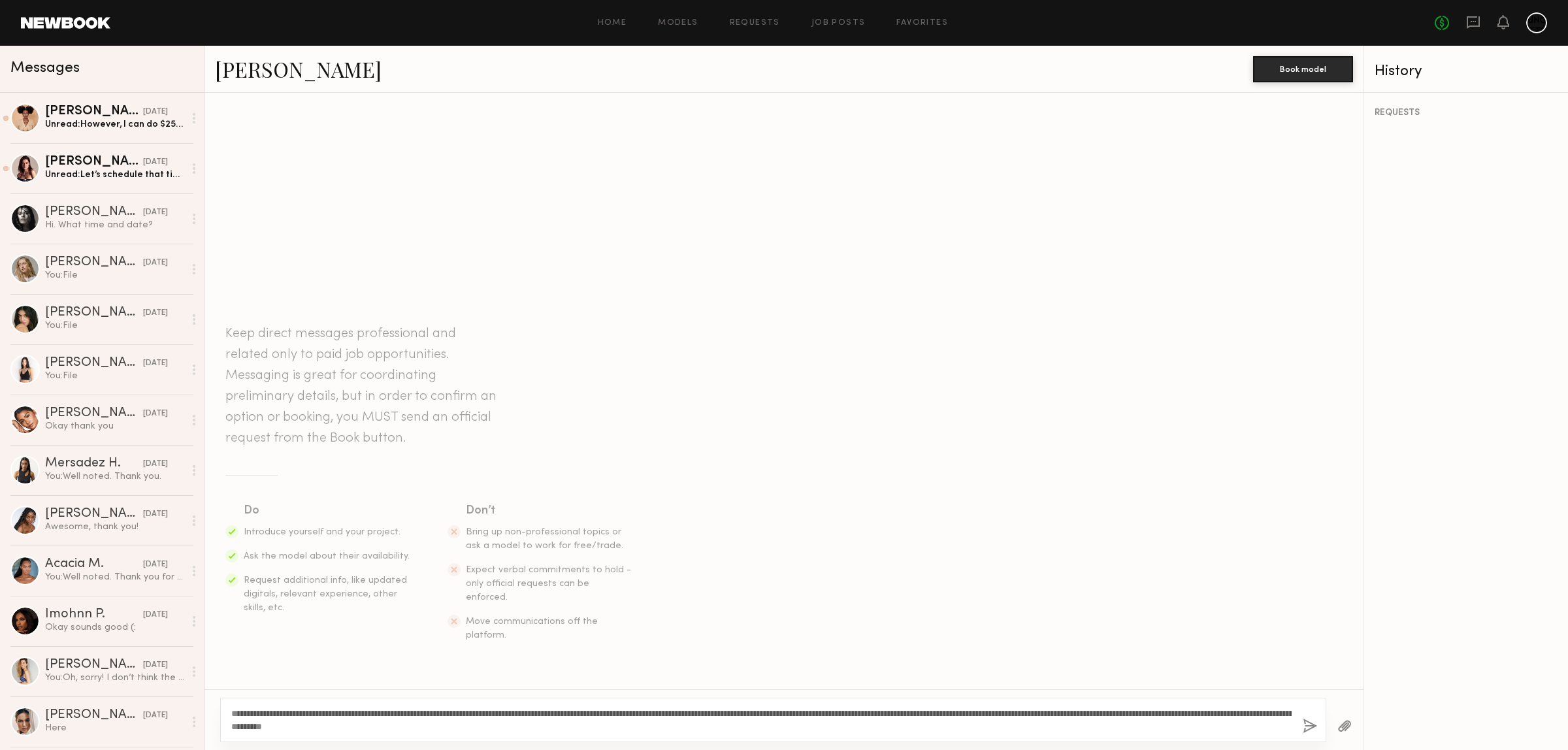
type textarea "**********"
click at [1313, 728] on button "button" at bounding box center [1310, 727] width 14 height 16
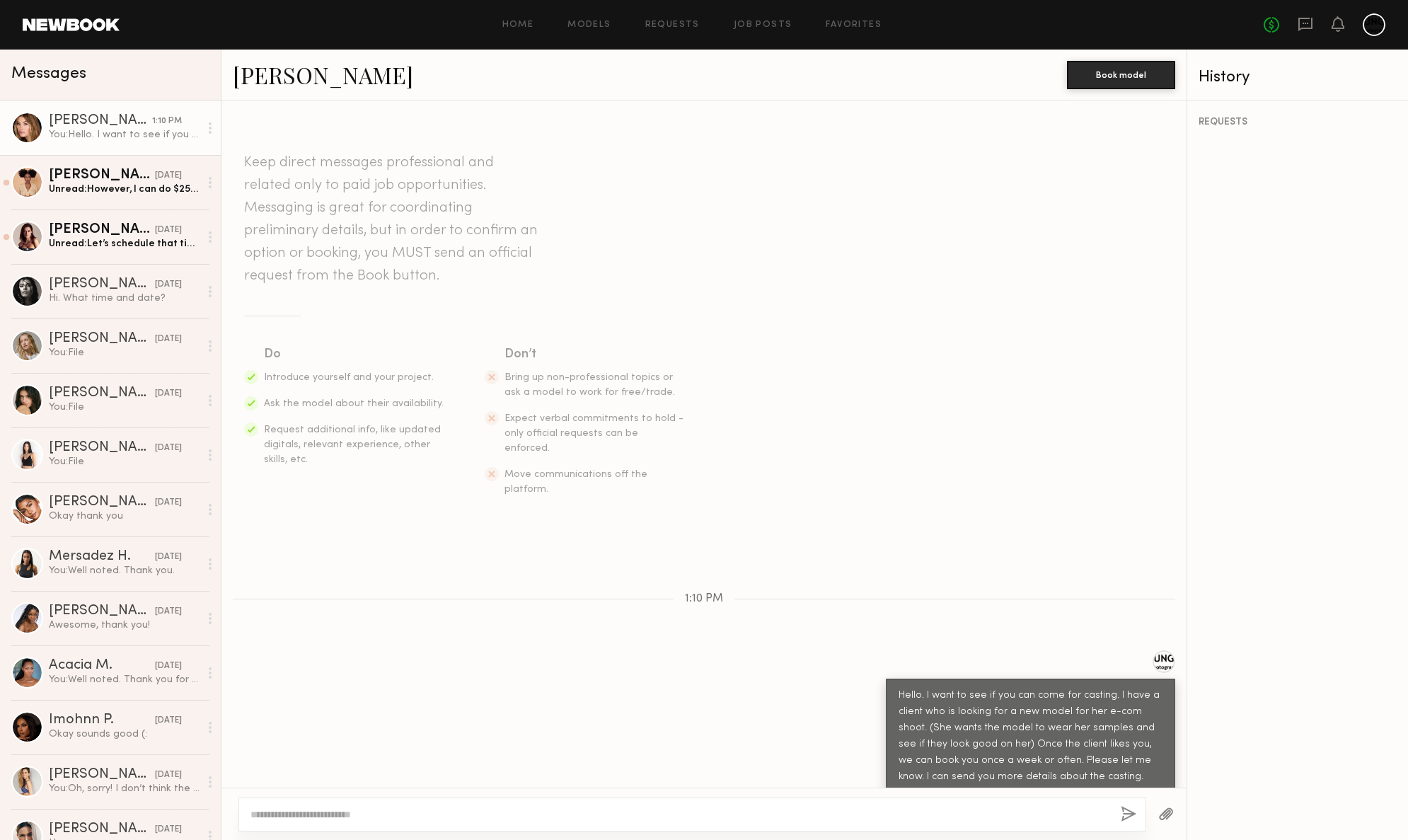
click at [1166, 811] on button "button" at bounding box center [1166, 815] width 16 height 17
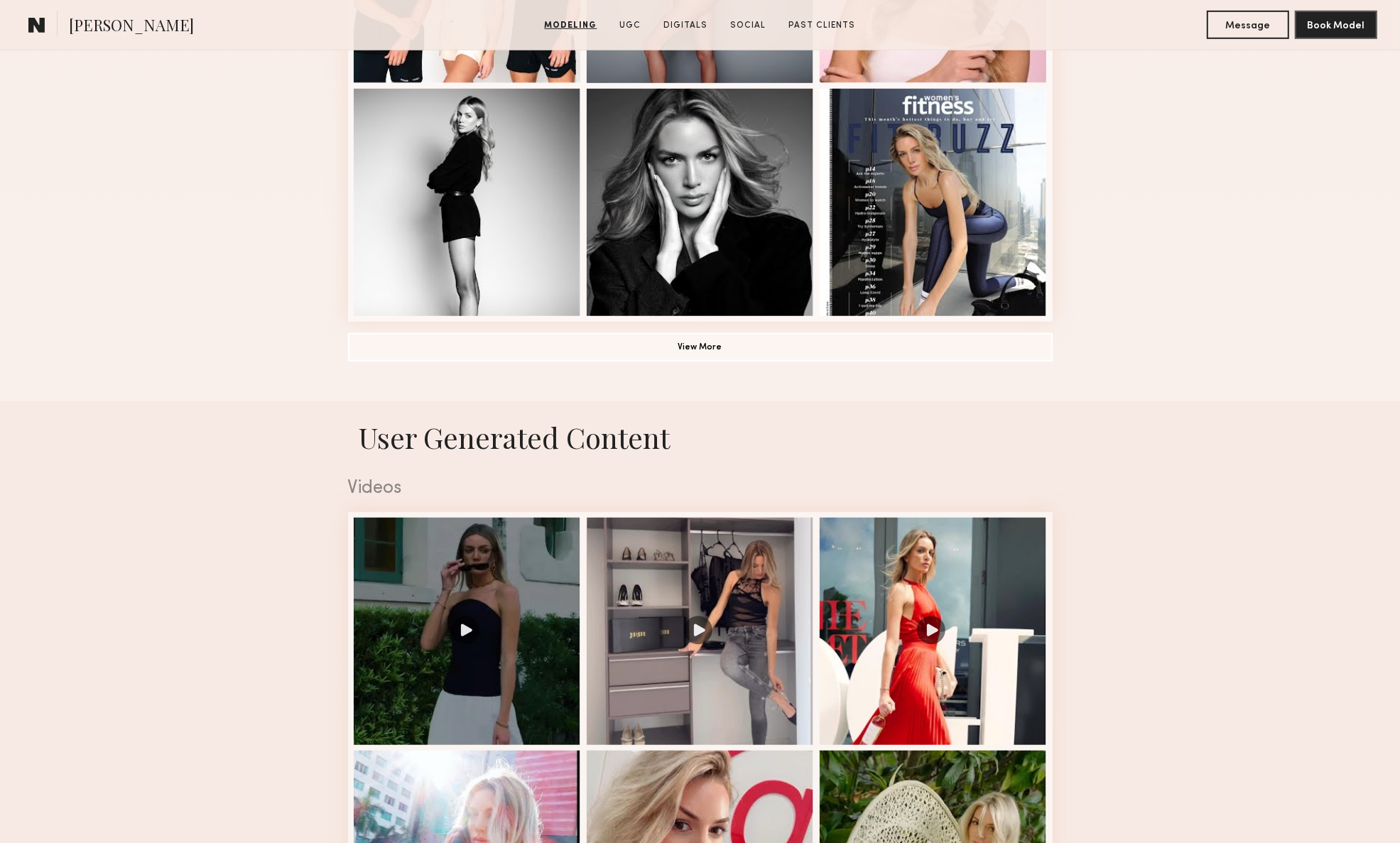
scroll to position [1065, 0]
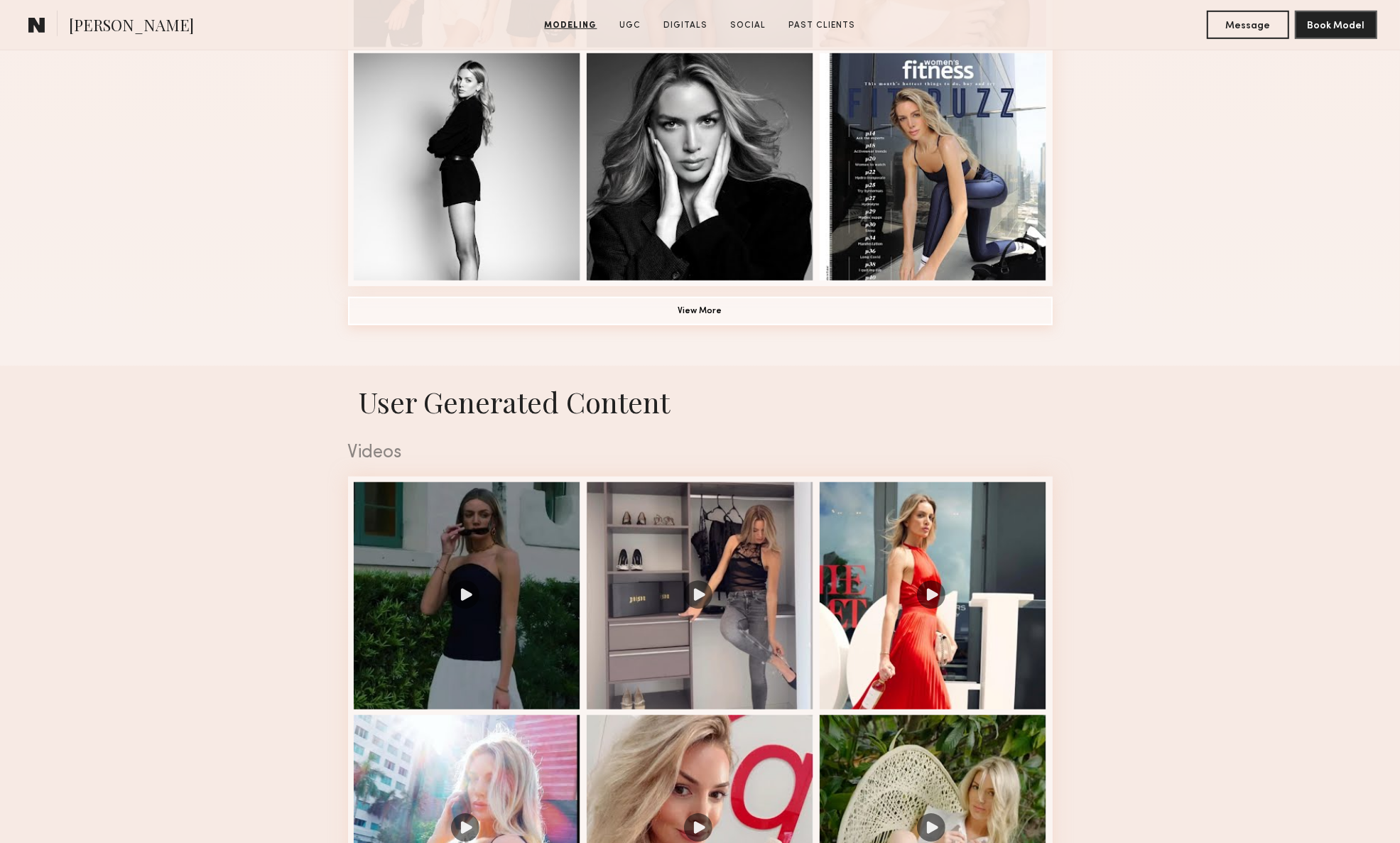
click at [697, 310] on button "View More" at bounding box center [700, 311] width 705 height 29
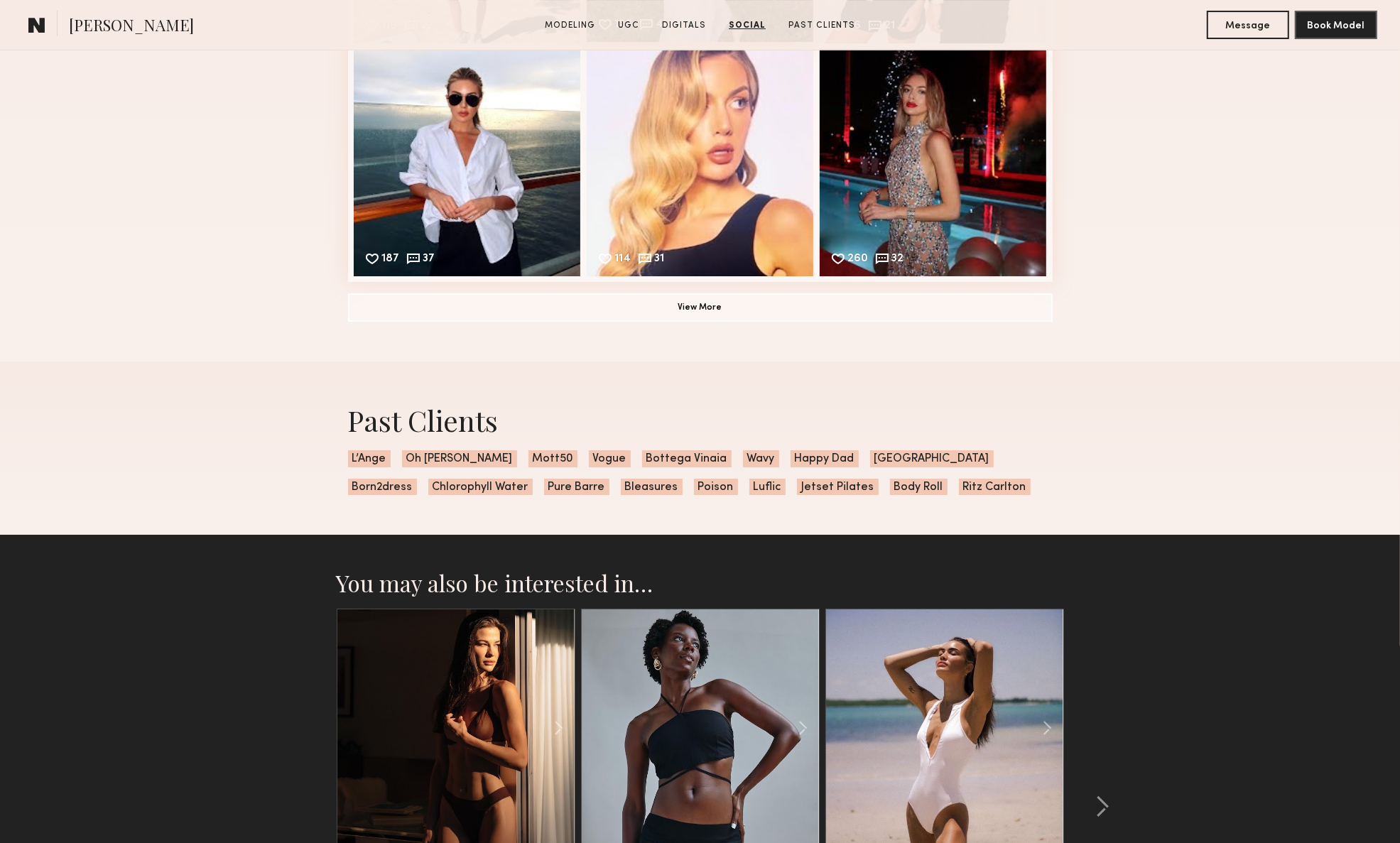
scroll to position [5326, 0]
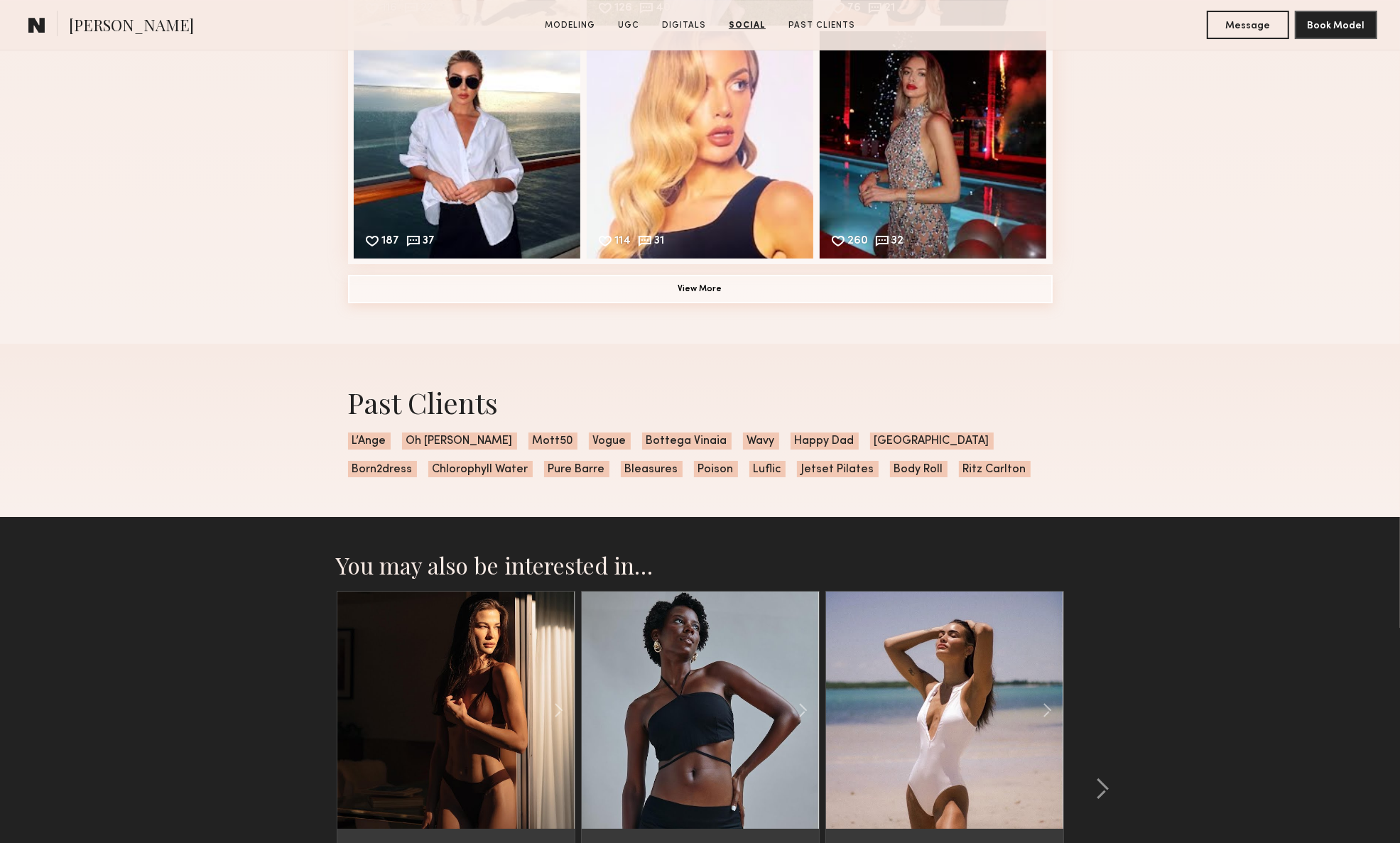
click at [678, 303] on button "View More" at bounding box center [700, 289] width 705 height 29
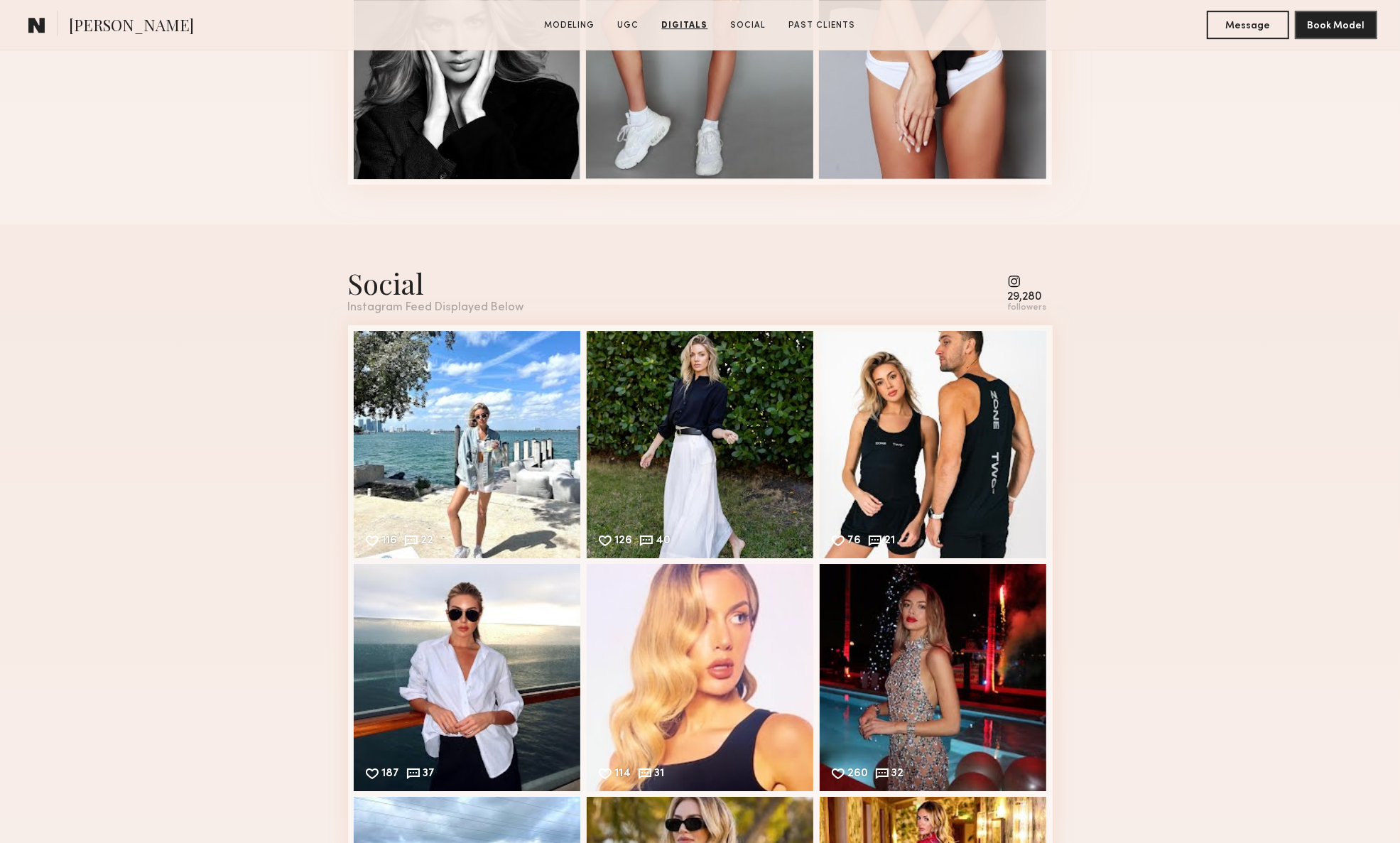
scroll to position [4260, 0]
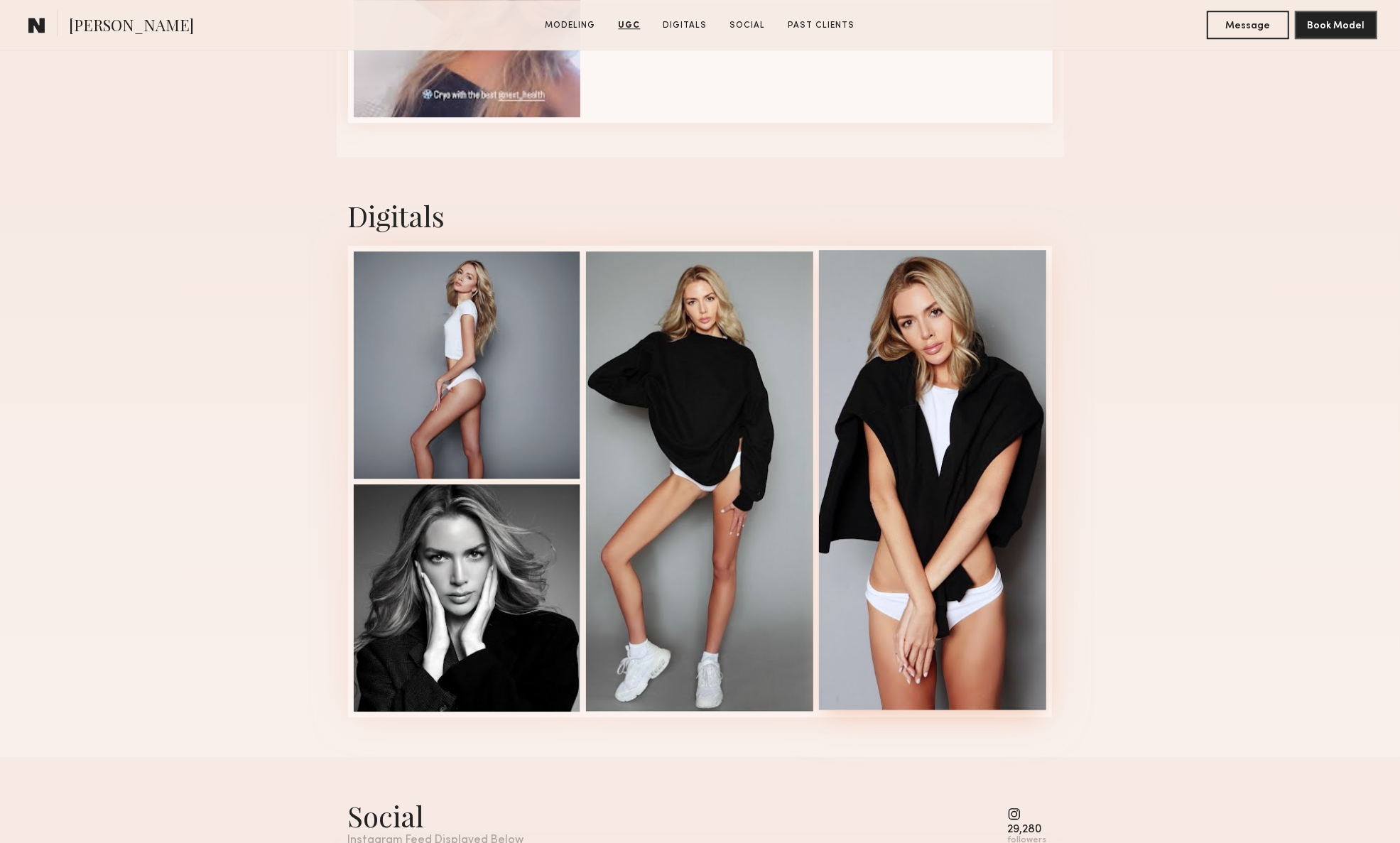
click at [927, 322] on div at bounding box center [932, 480] width 227 height 460
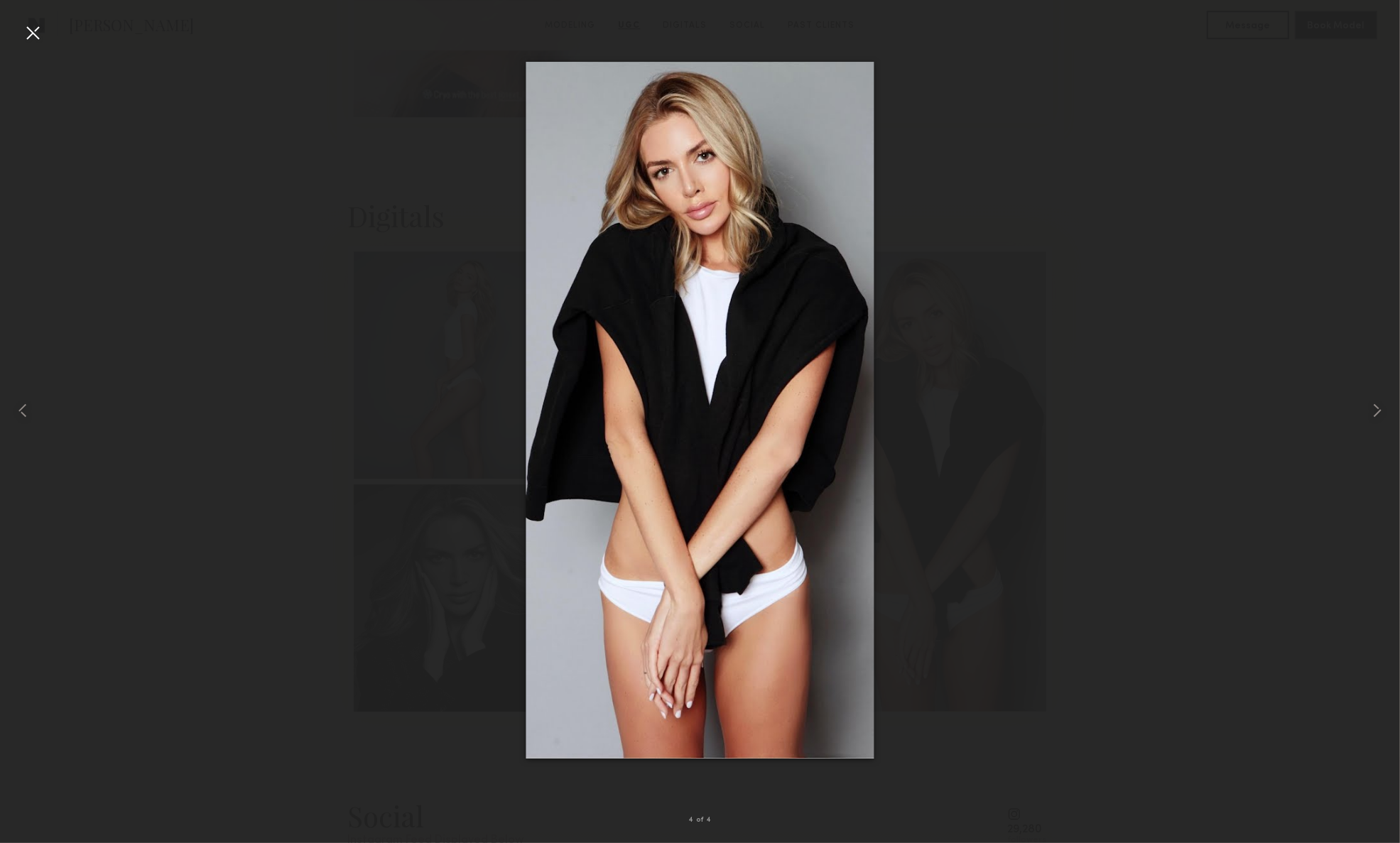
click at [25, 33] on div at bounding box center [33, 33] width 23 height 23
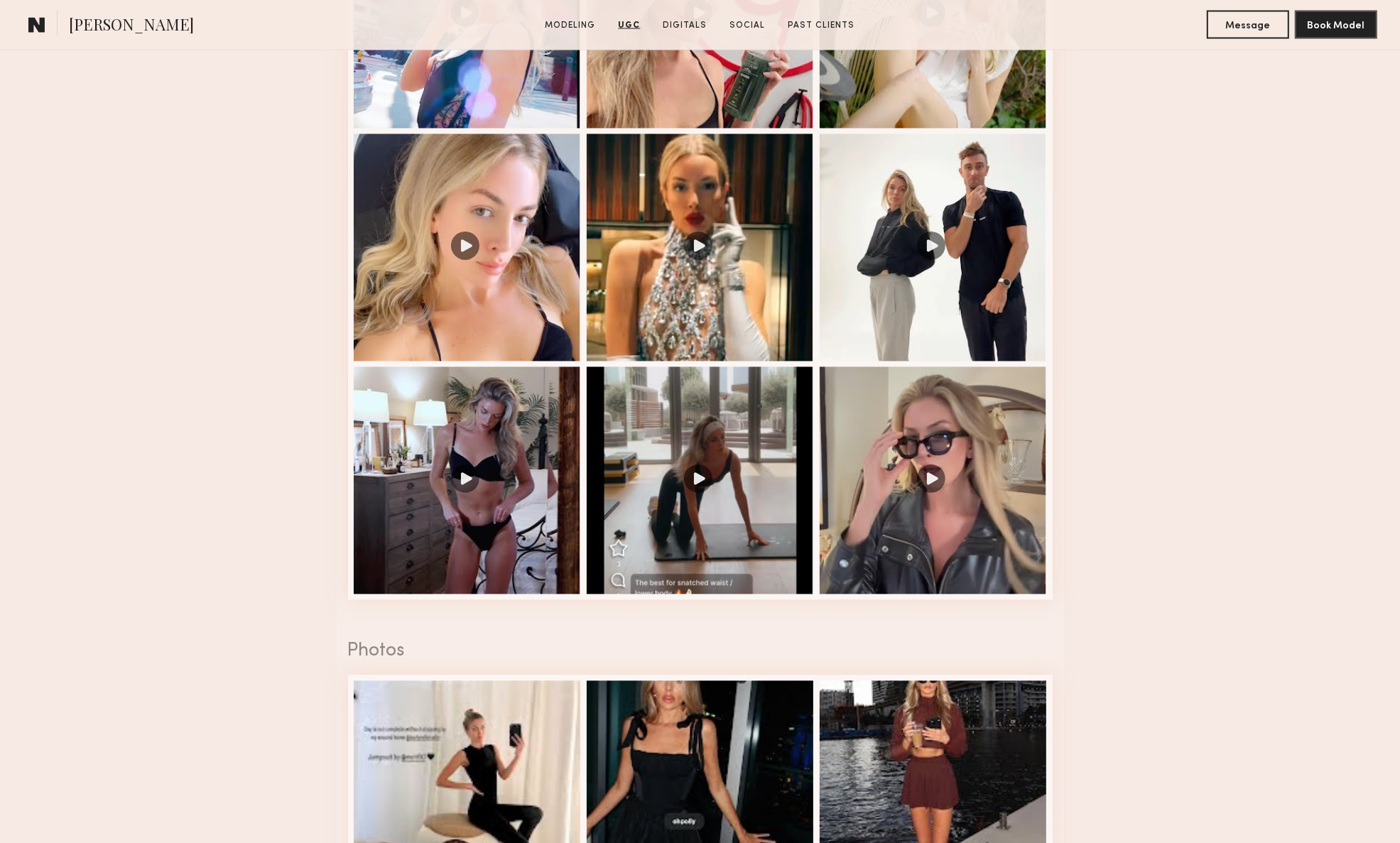
scroll to position [2751, 0]
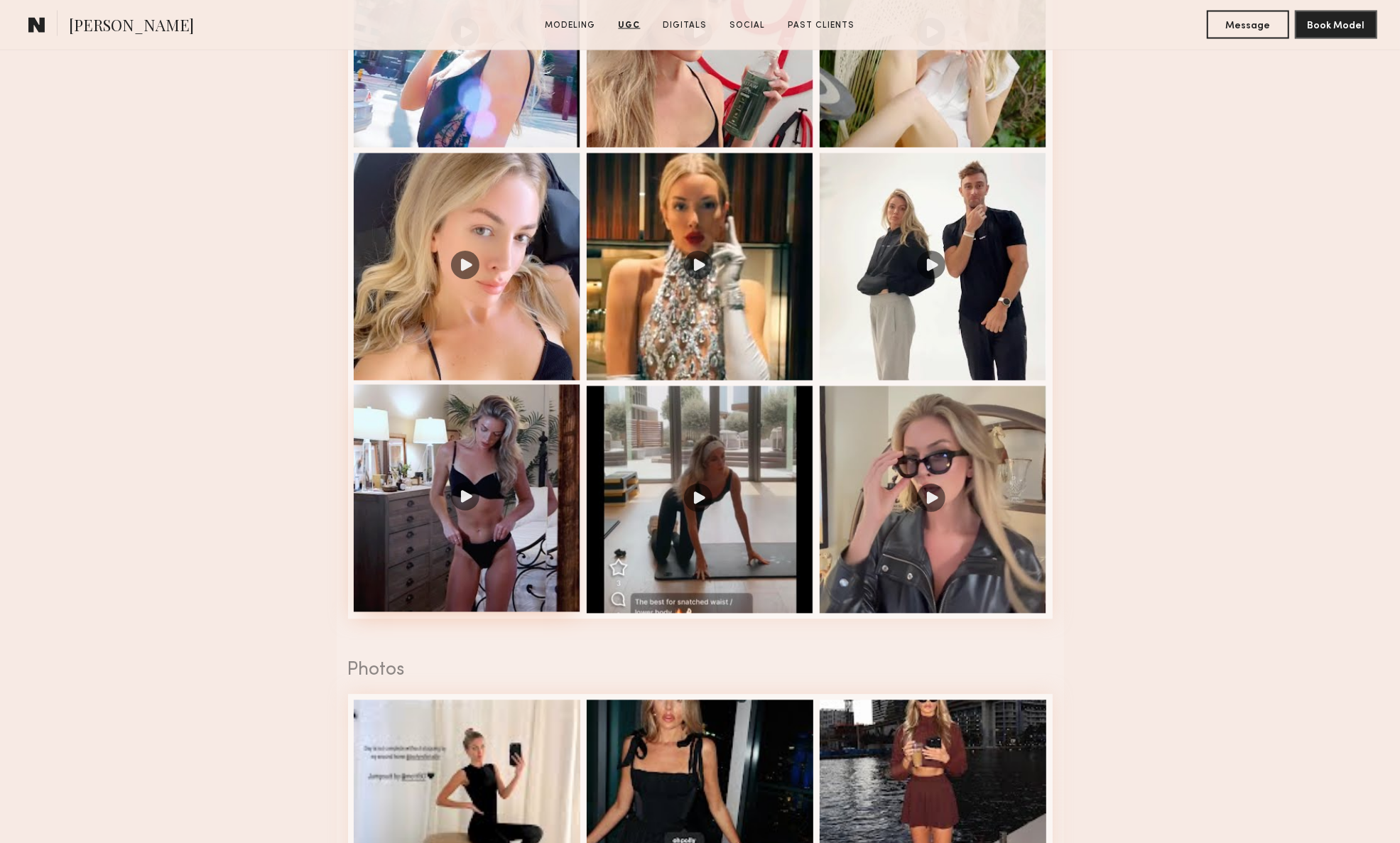
click at [477, 512] on div at bounding box center [467, 498] width 227 height 227
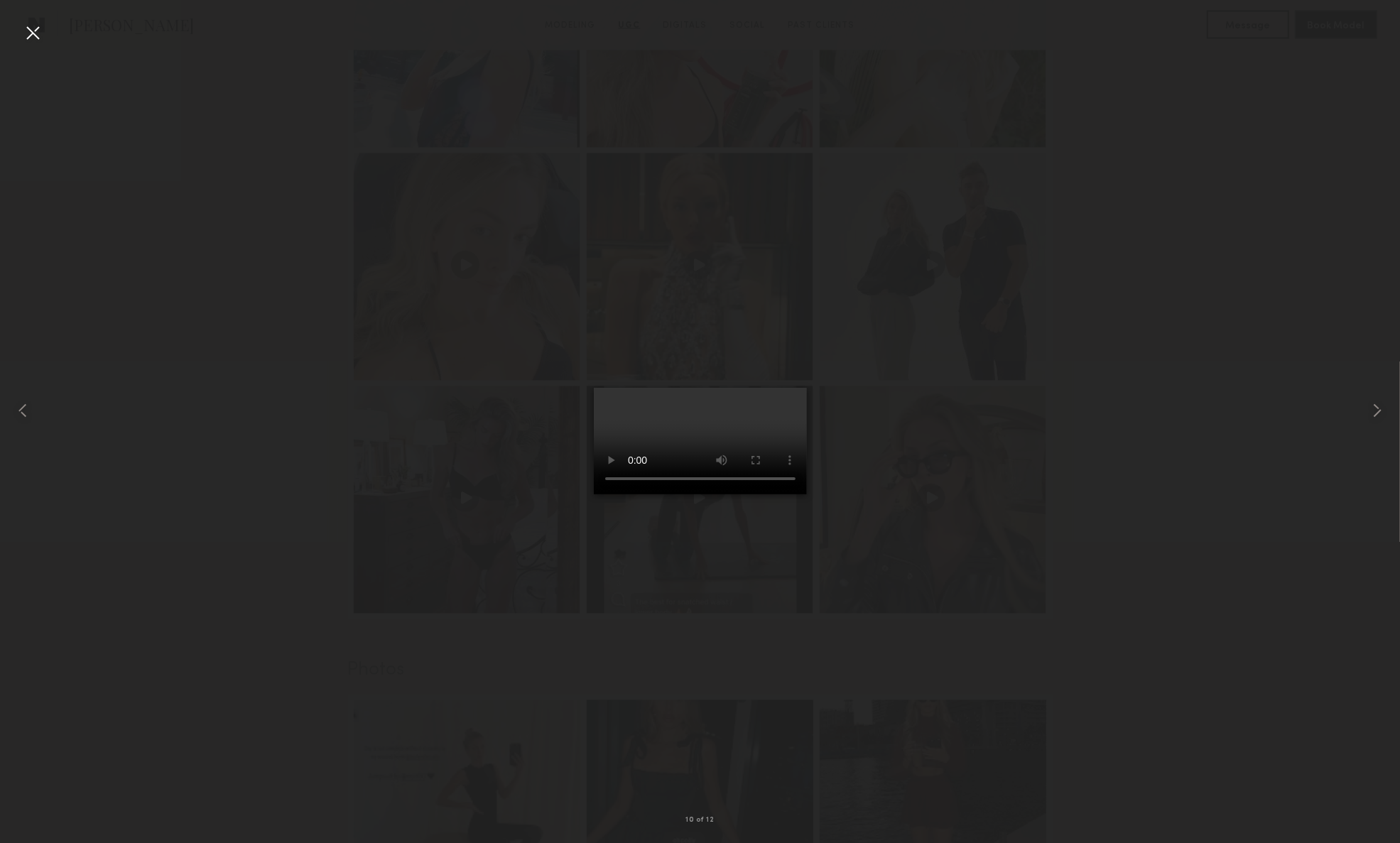
click at [33, 36] on div at bounding box center [33, 33] width 23 height 23
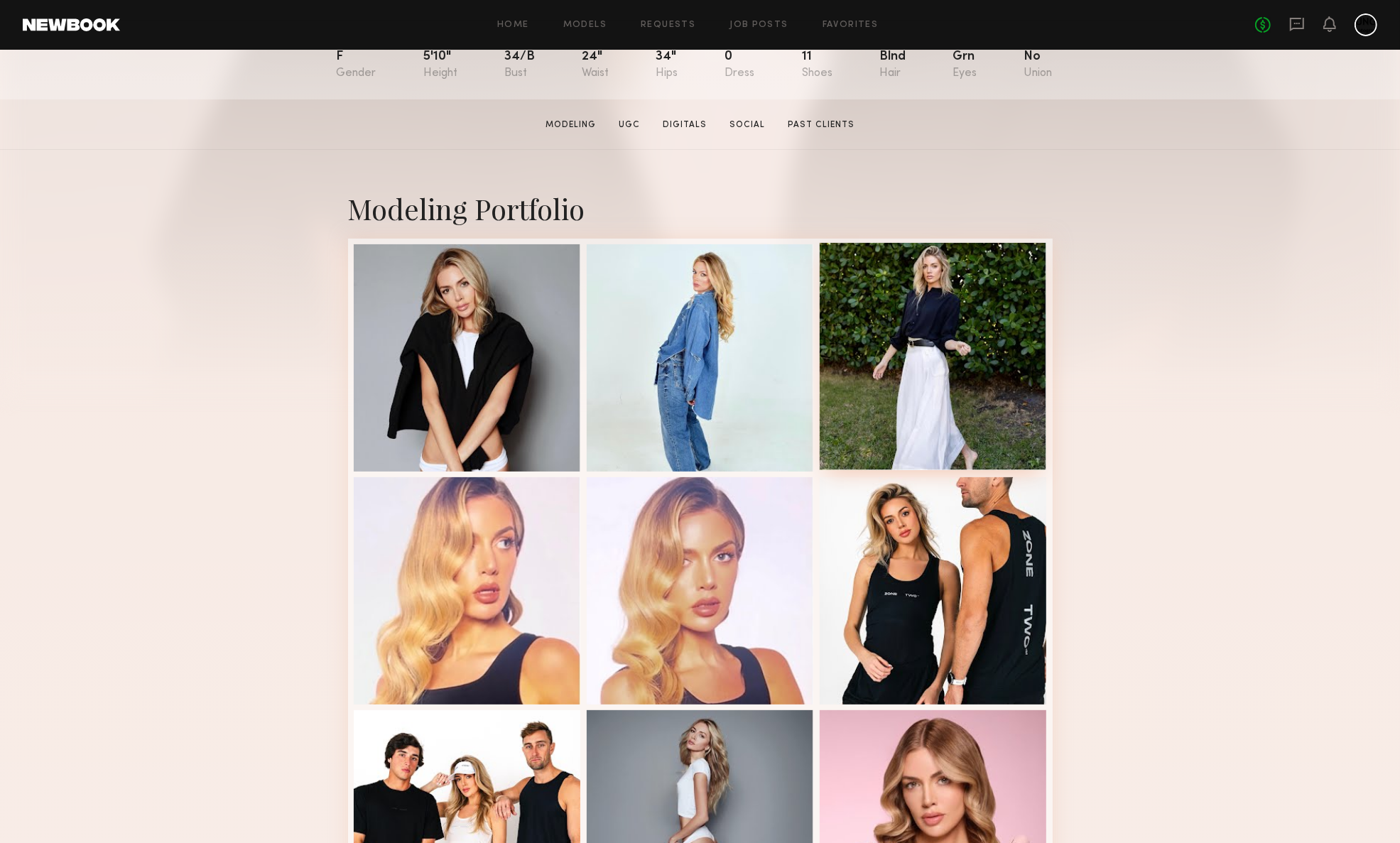
scroll to position [177, 0]
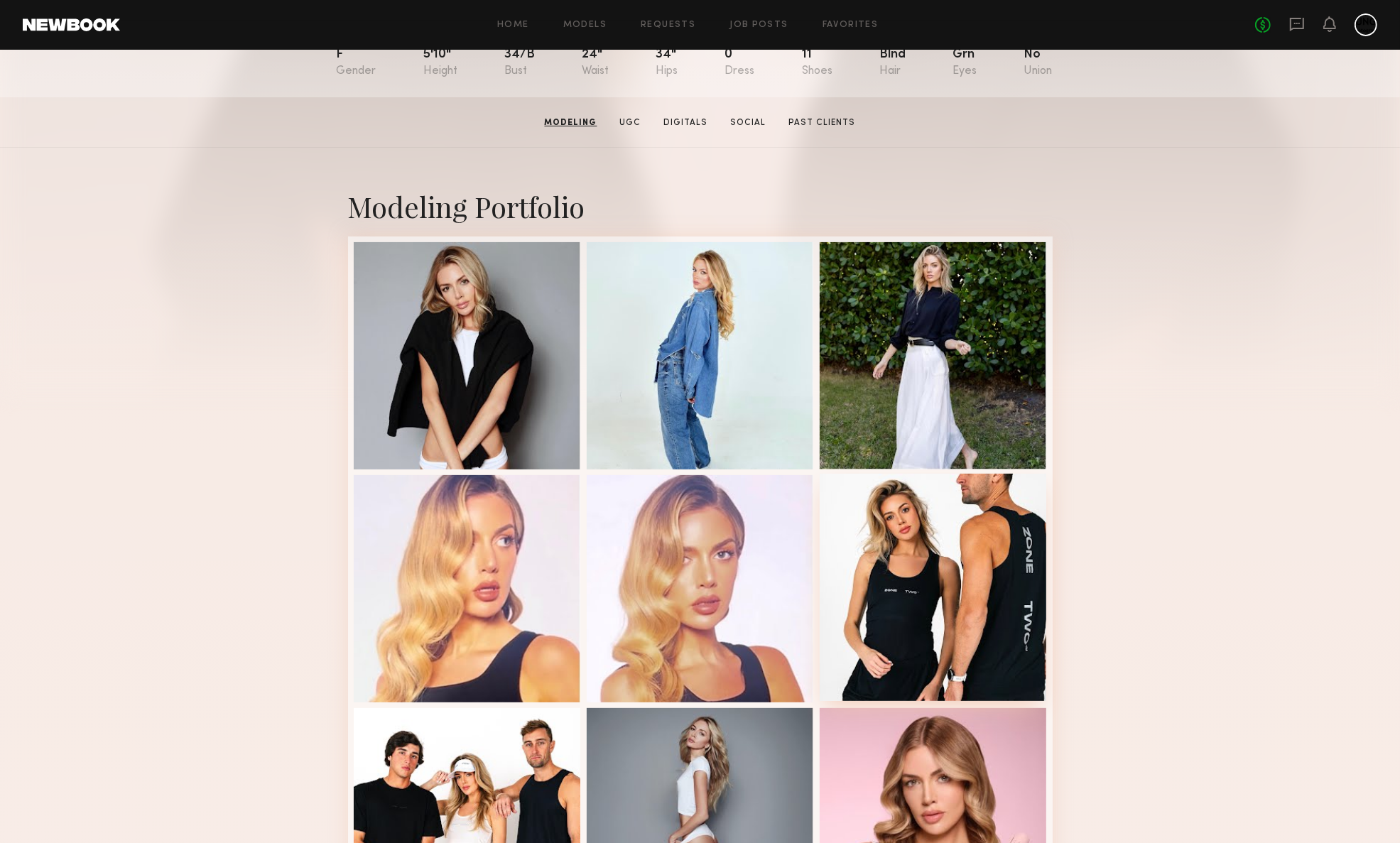
click at [947, 544] on div at bounding box center [933, 587] width 227 height 227
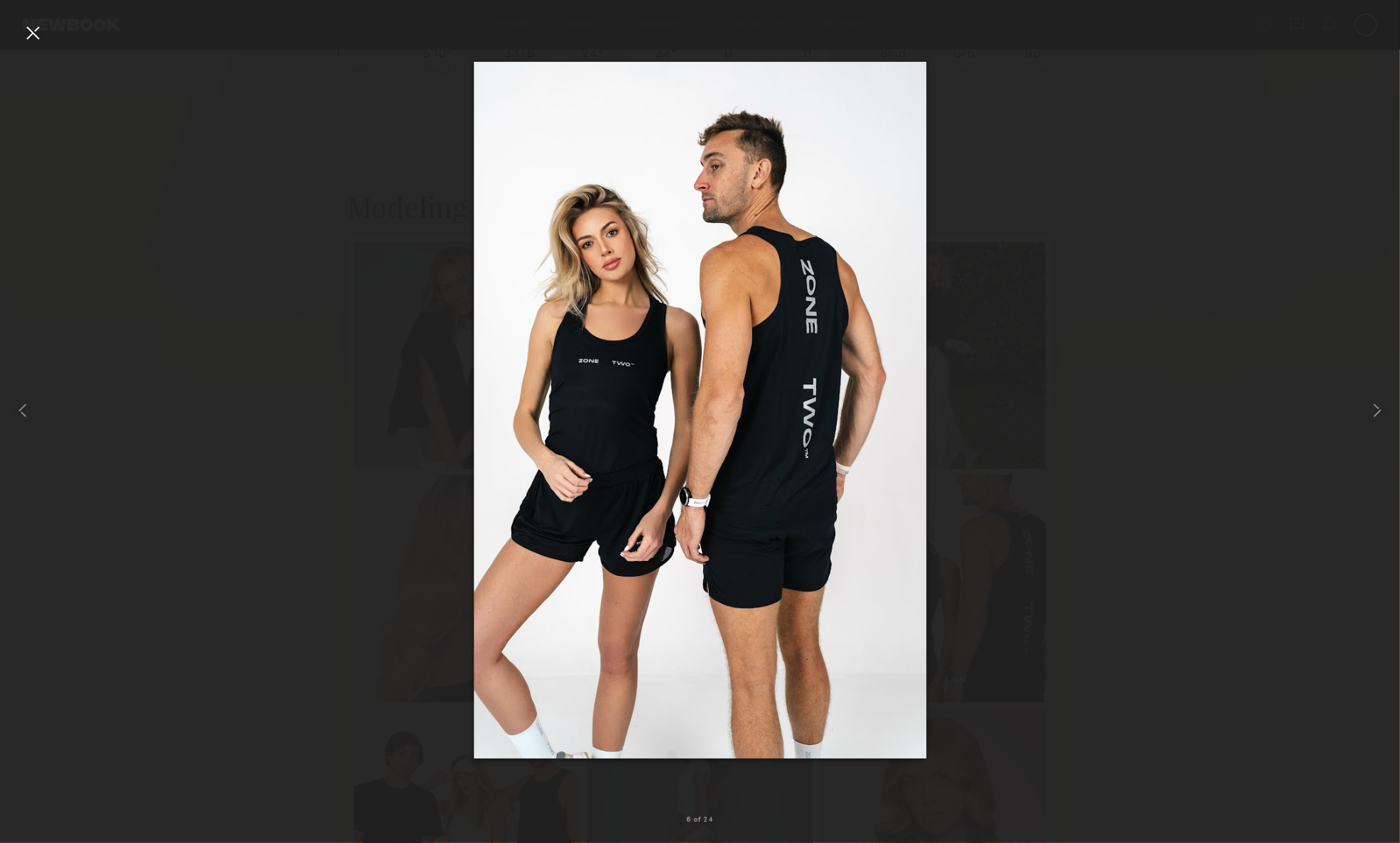
click at [30, 27] on div at bounding box center [33, 33] width 23 height 23
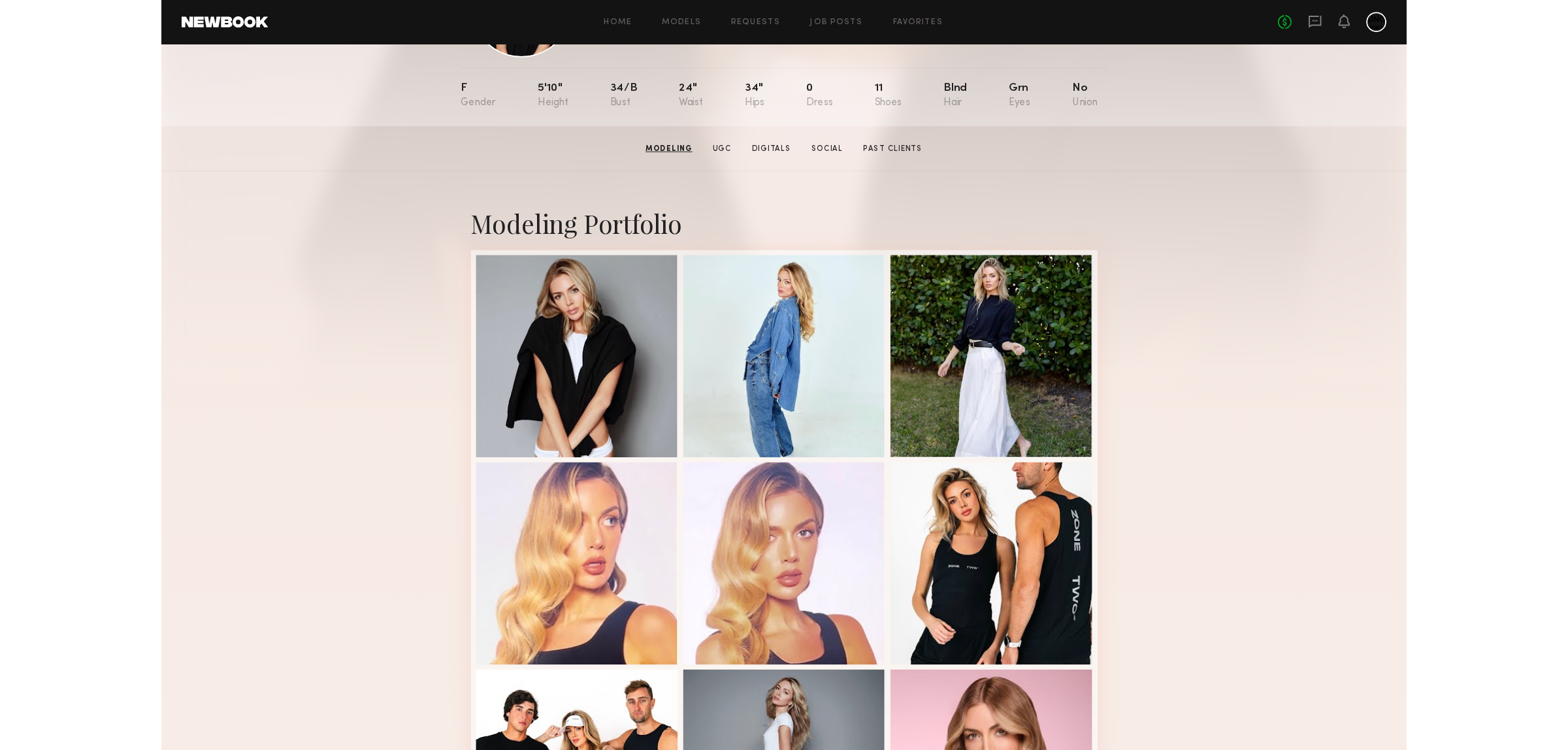
scroll to position [0, 0]
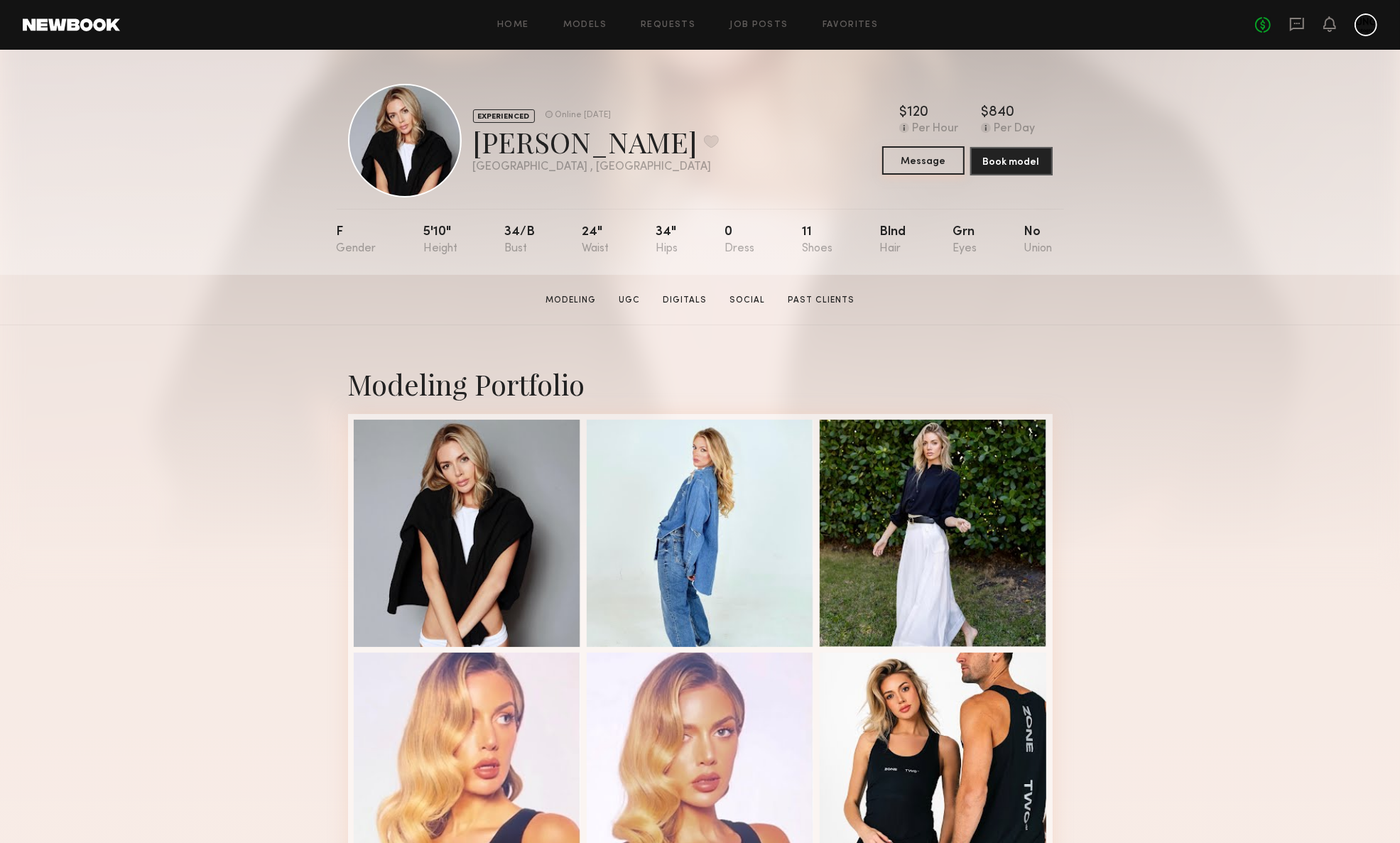
click at [903, 175] on button "Message" at bounding box center [923, 160] width 83 height 29
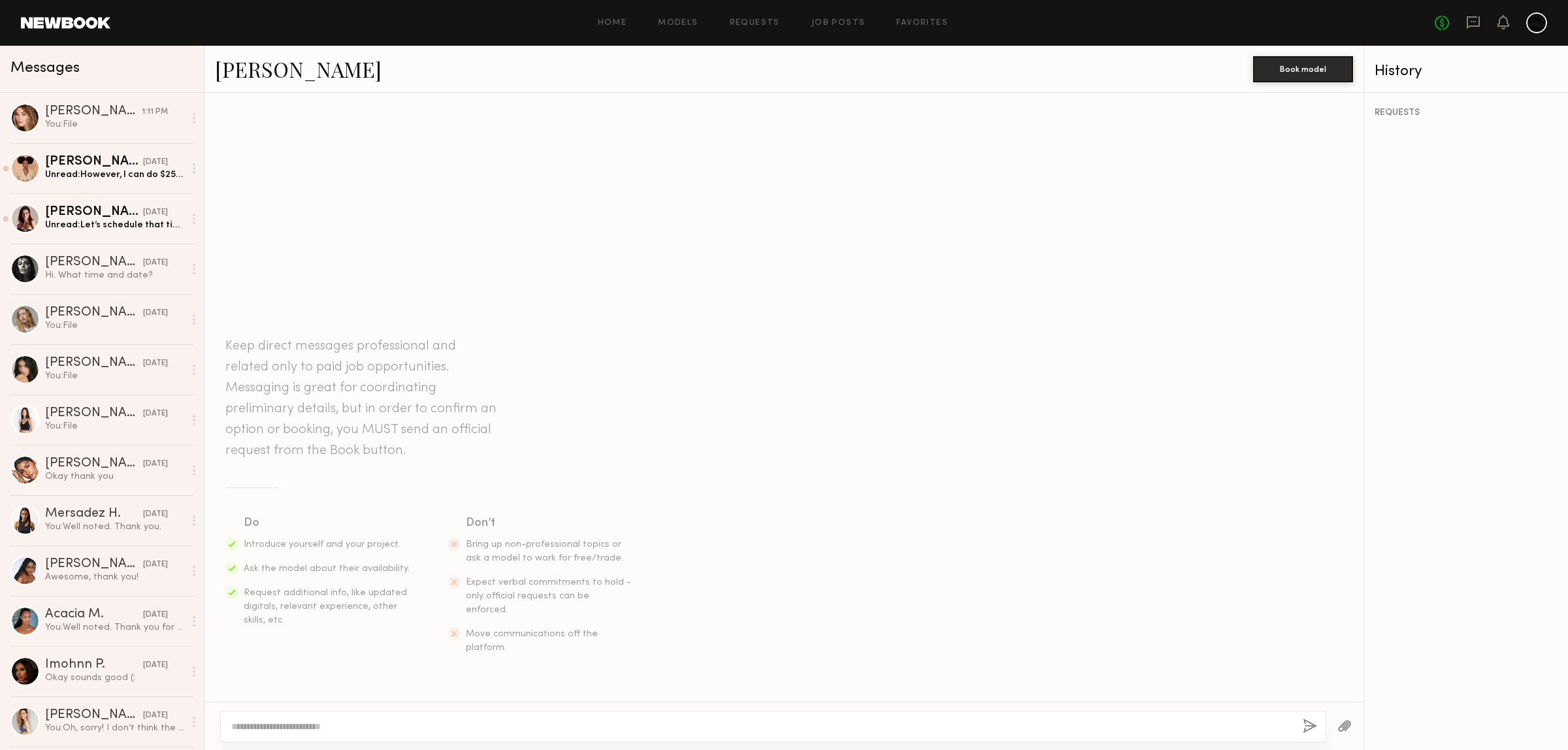
click at [301, 728] on textarea at bounding box center [761, 726] width 1061 height 13
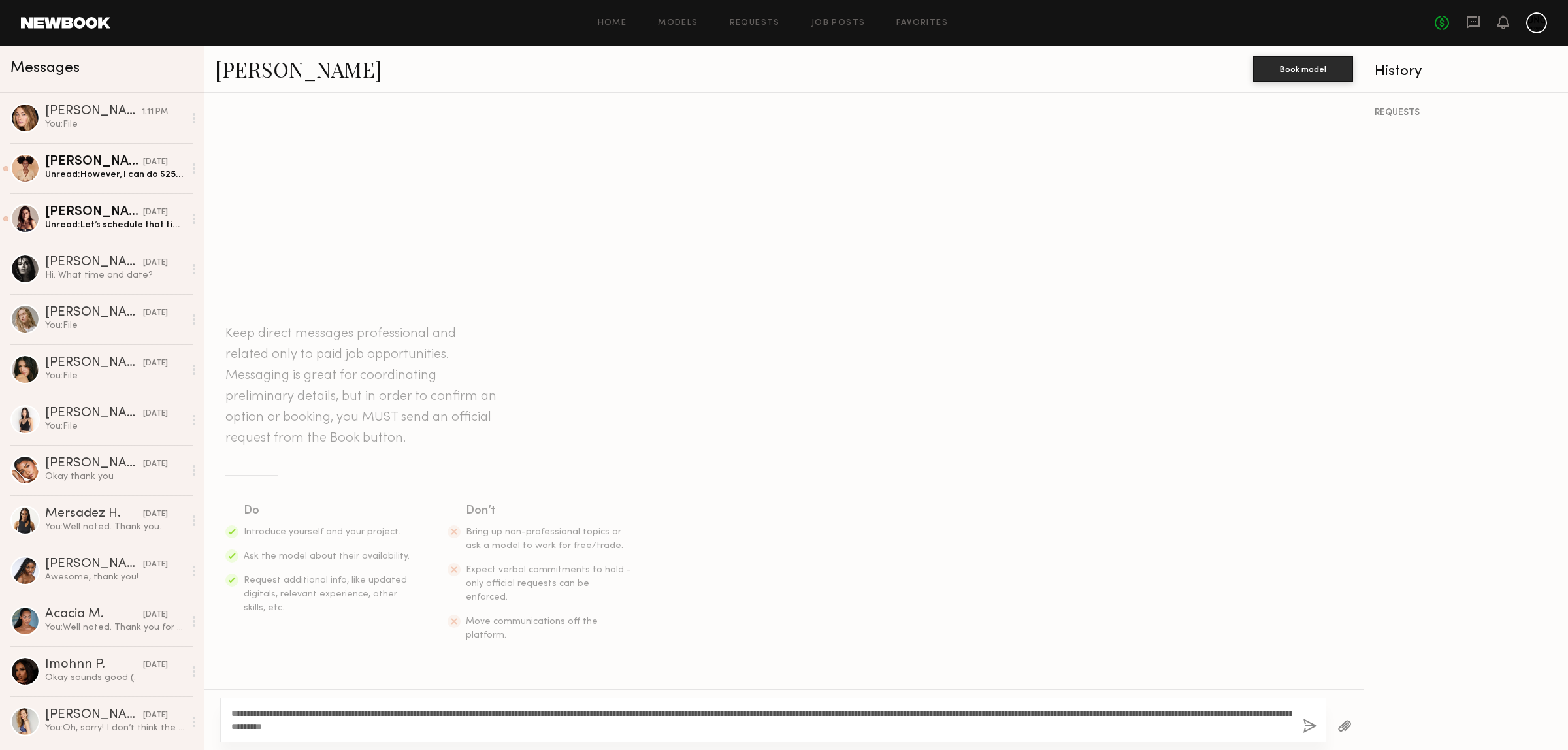
type textarea "**********"
click at [1312, 724] on button "button" at bounding box center [1310, 727] width 14 height 16
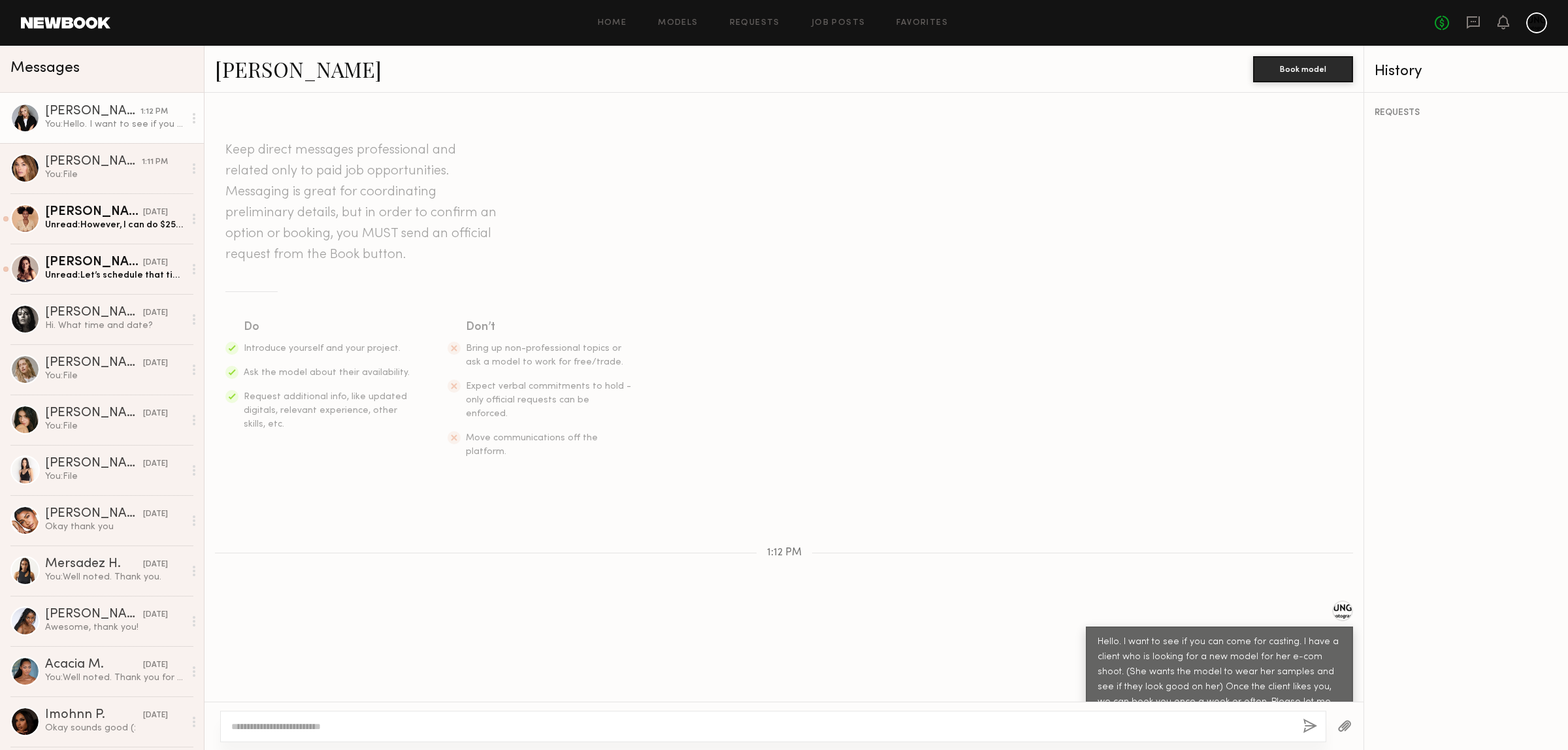
click at [1338, 727] on button "button" at bounding box center [1345, 727] width 14 height 16
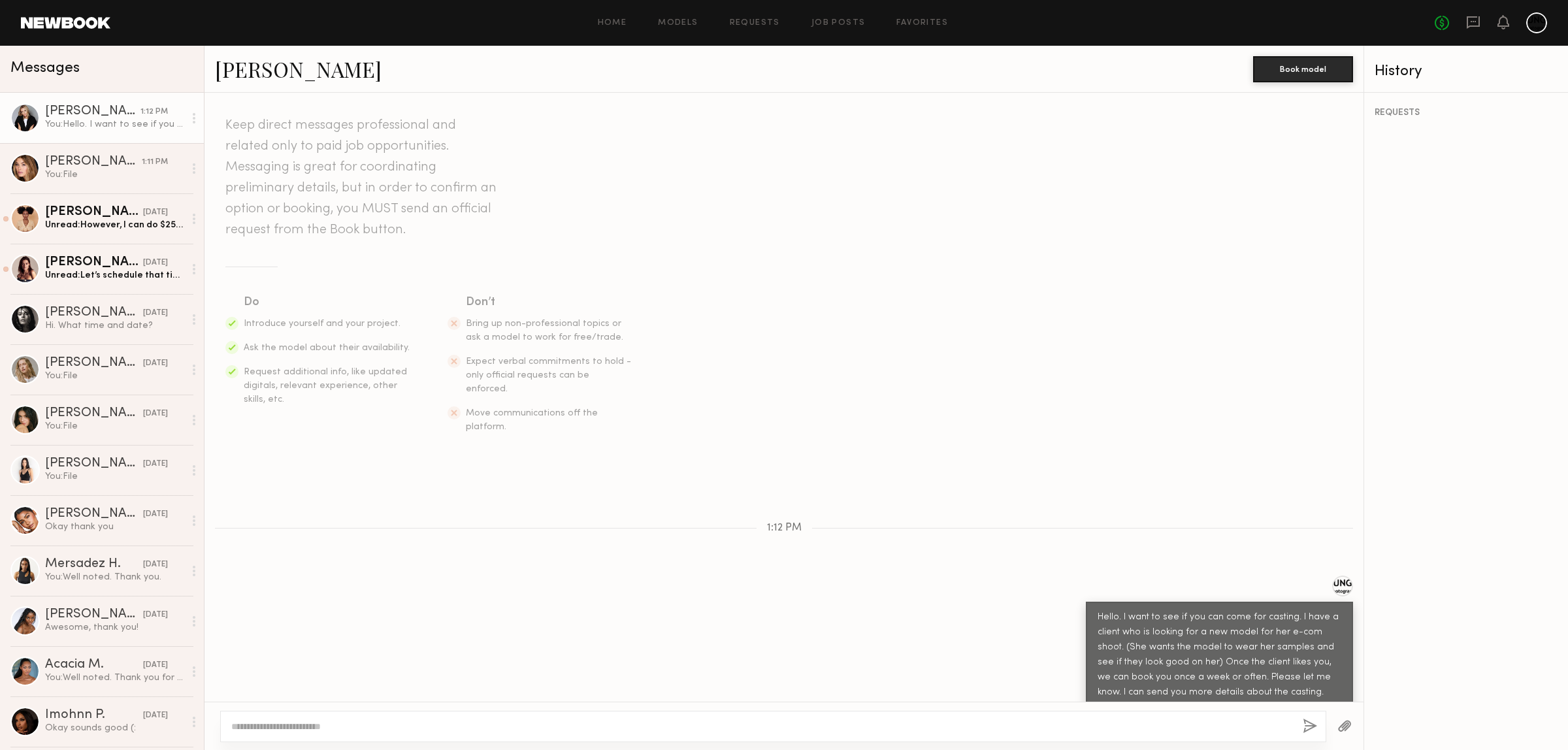
scroll to position [63, 0]
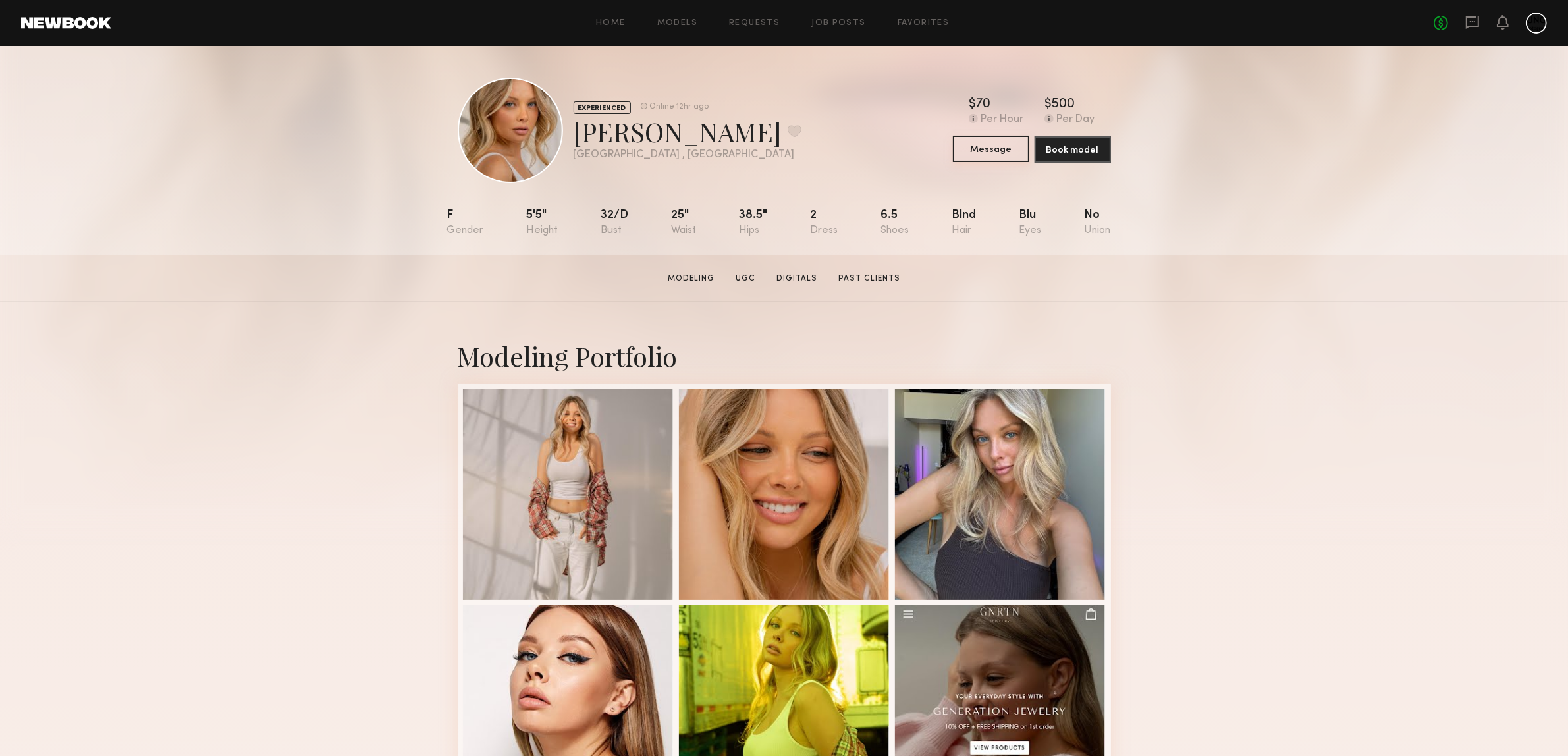
click at [986, 159] on button "Message" at bounding box center [991, 148] width 77 height 27
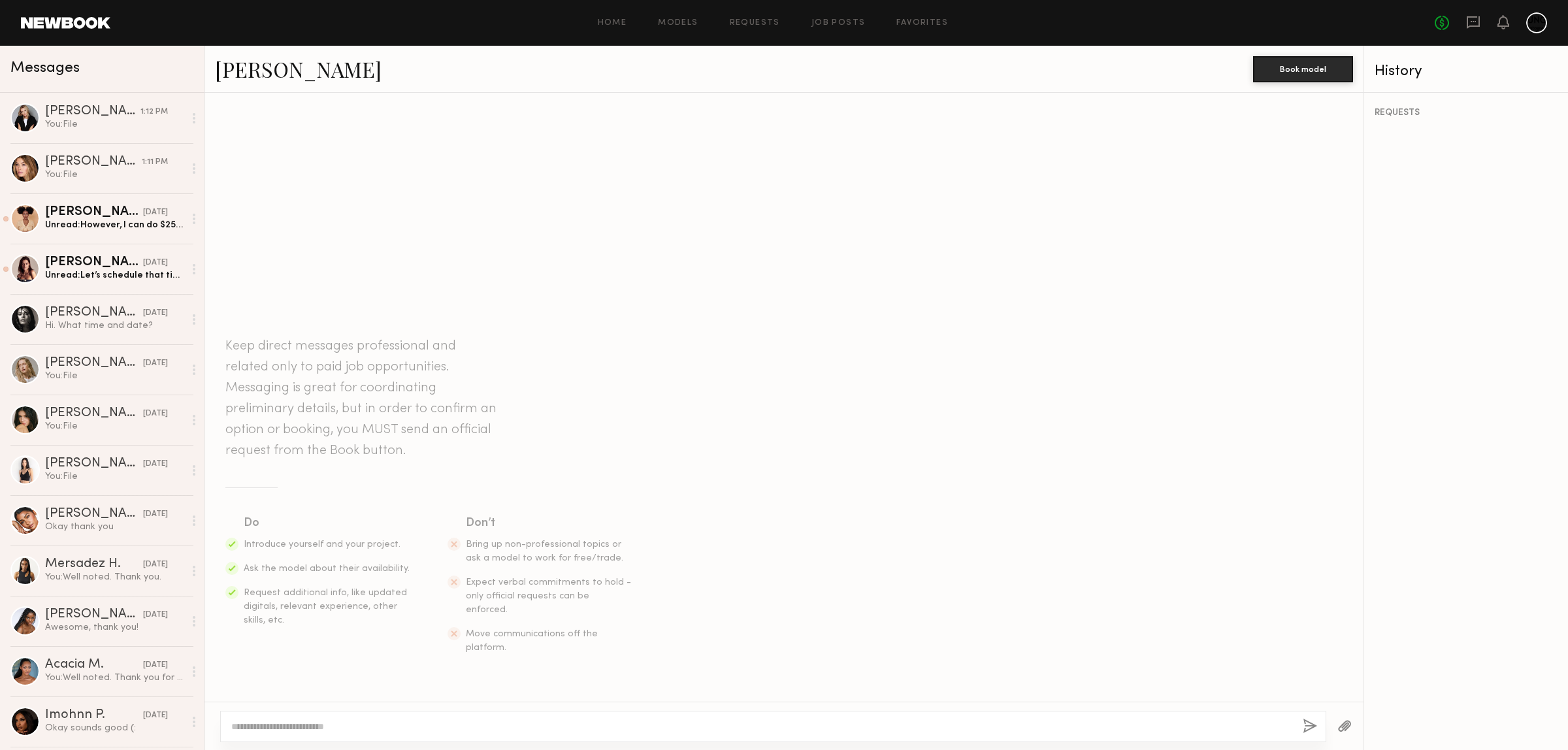
click at [271, 726] on textarea at bounding box center [761, 726] width 1061 height 13
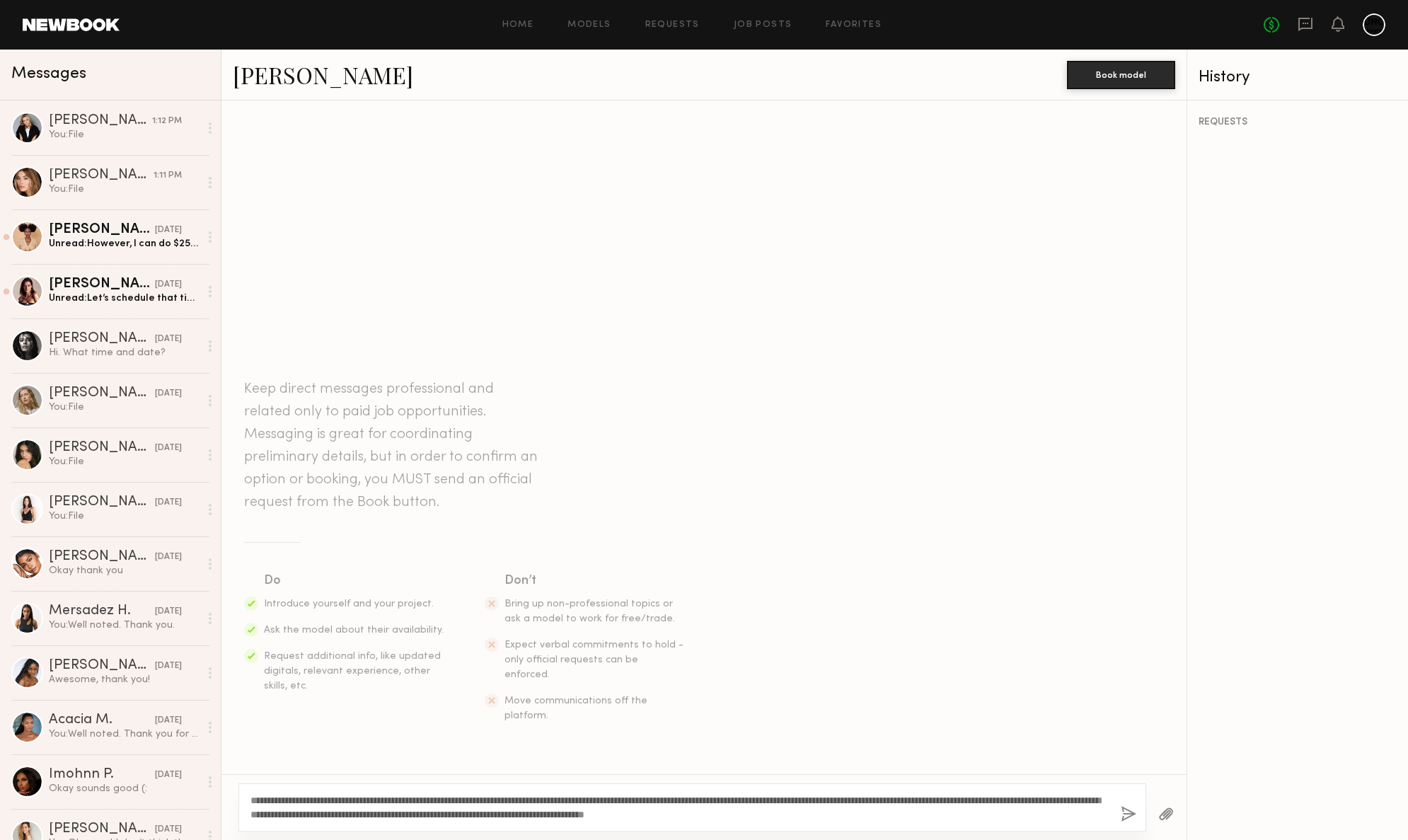
type textarea "**********"
click at [1131, 808] on button "button" at bounding box center [1128, 815] width 16 height 17
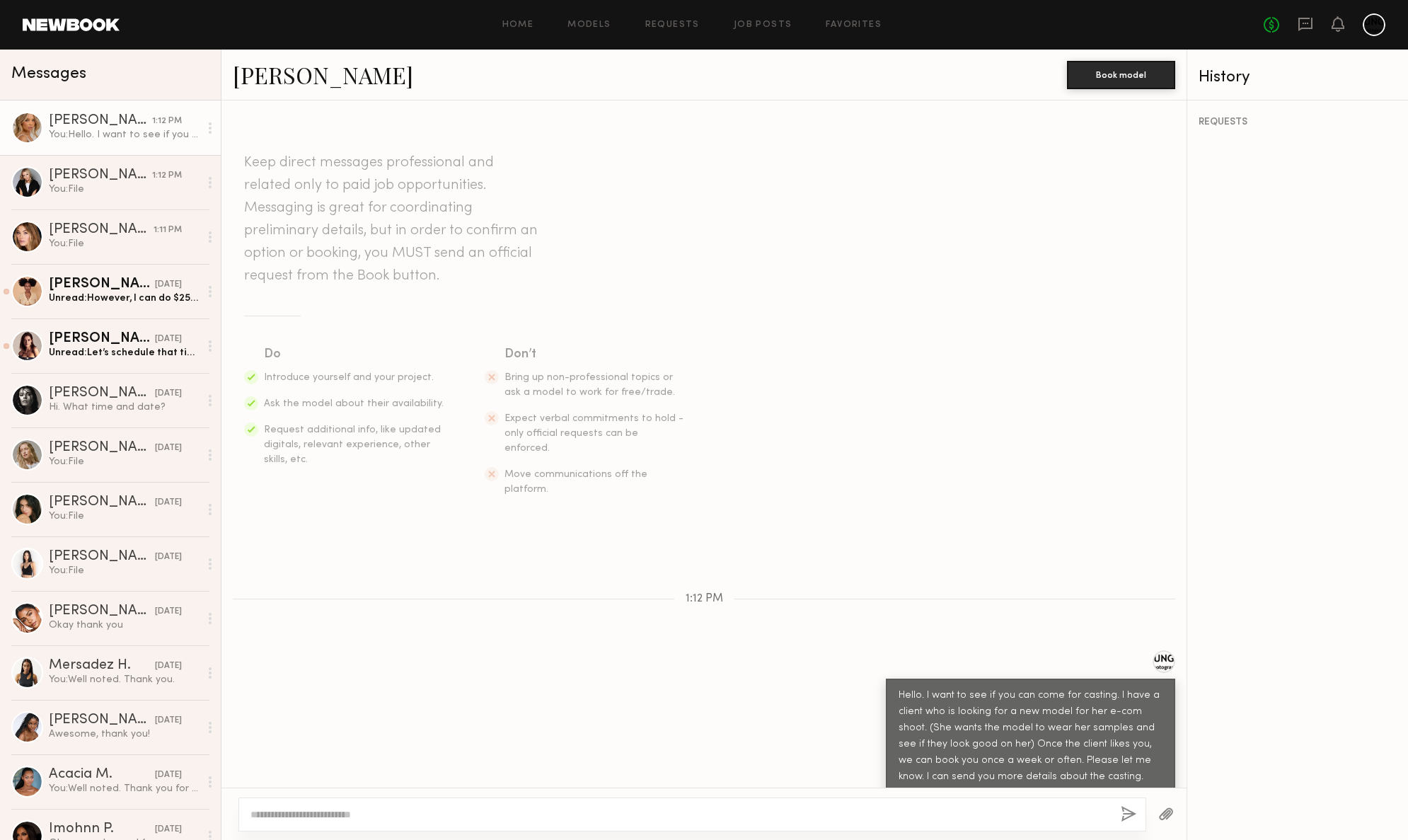
click at [1162, 805] on div at bounding box center [1166, 814] width 41 height 35
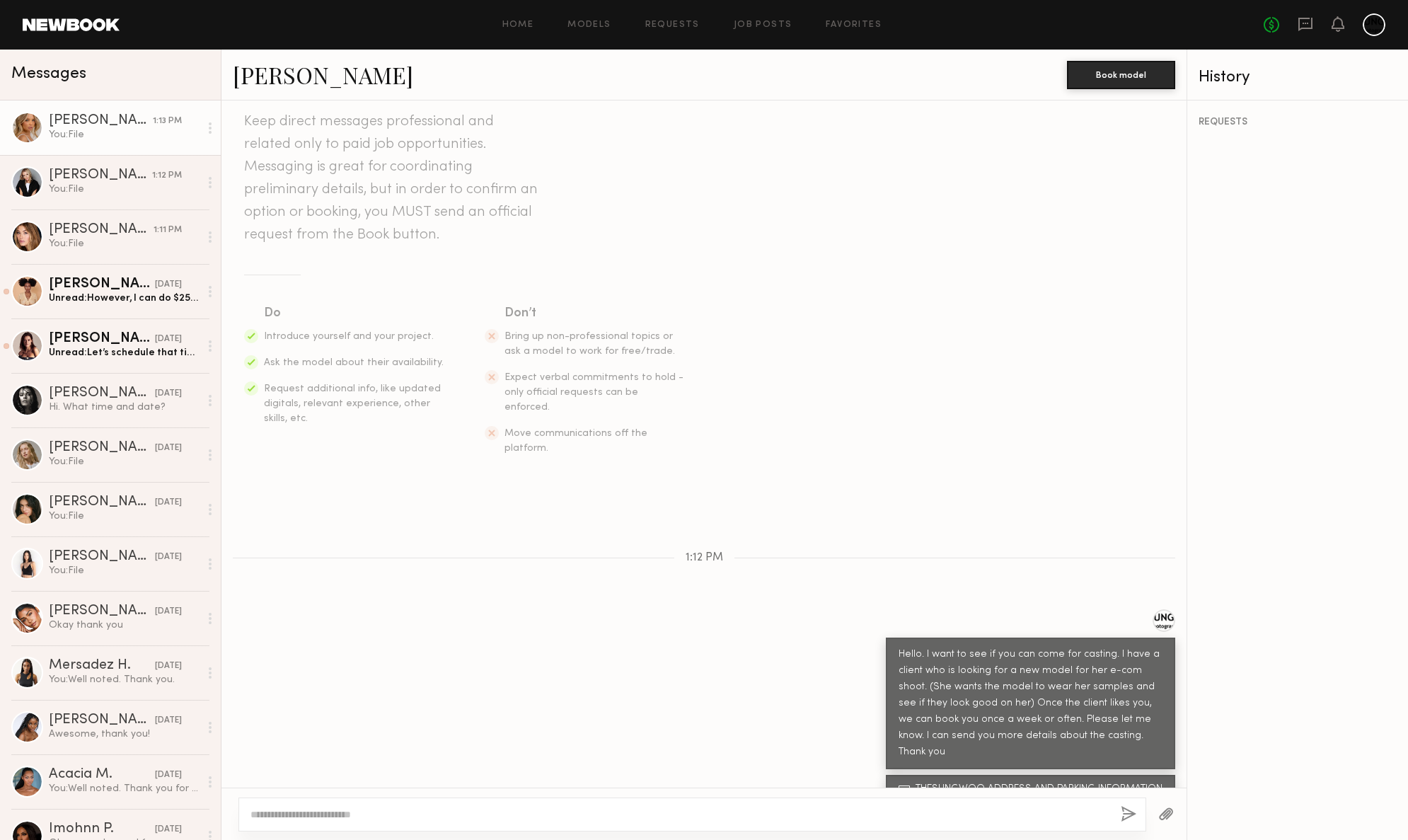
click at [304, 73] on link "Veronika V." at bounding box center [323, 74] width 180 height 30
click at [78, 358] on div "Unread: Let’s schedule that time. Thank you for your patience and time!" at bounding box center [124, 353] width 151 height 14
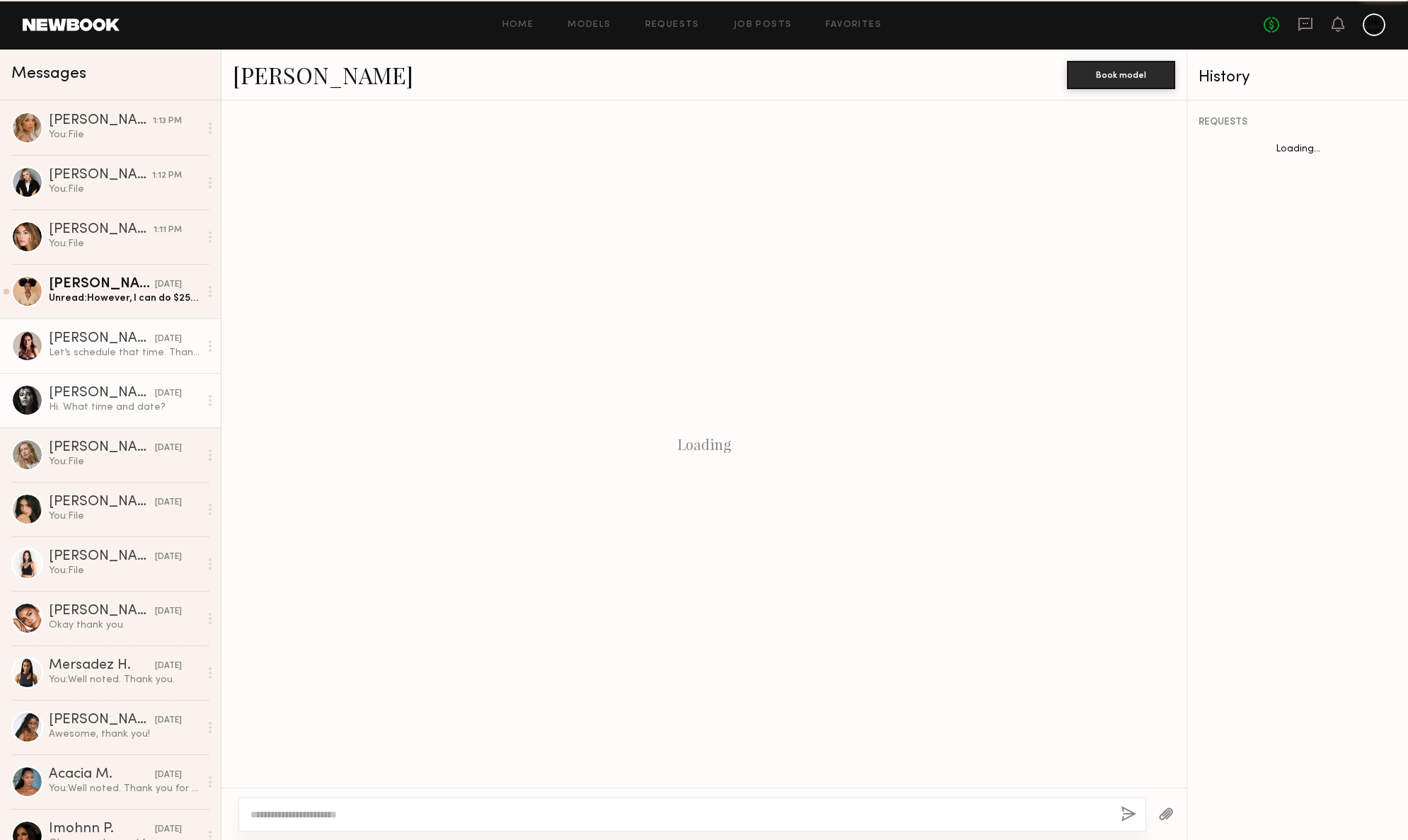
scroll to position [837, 0]
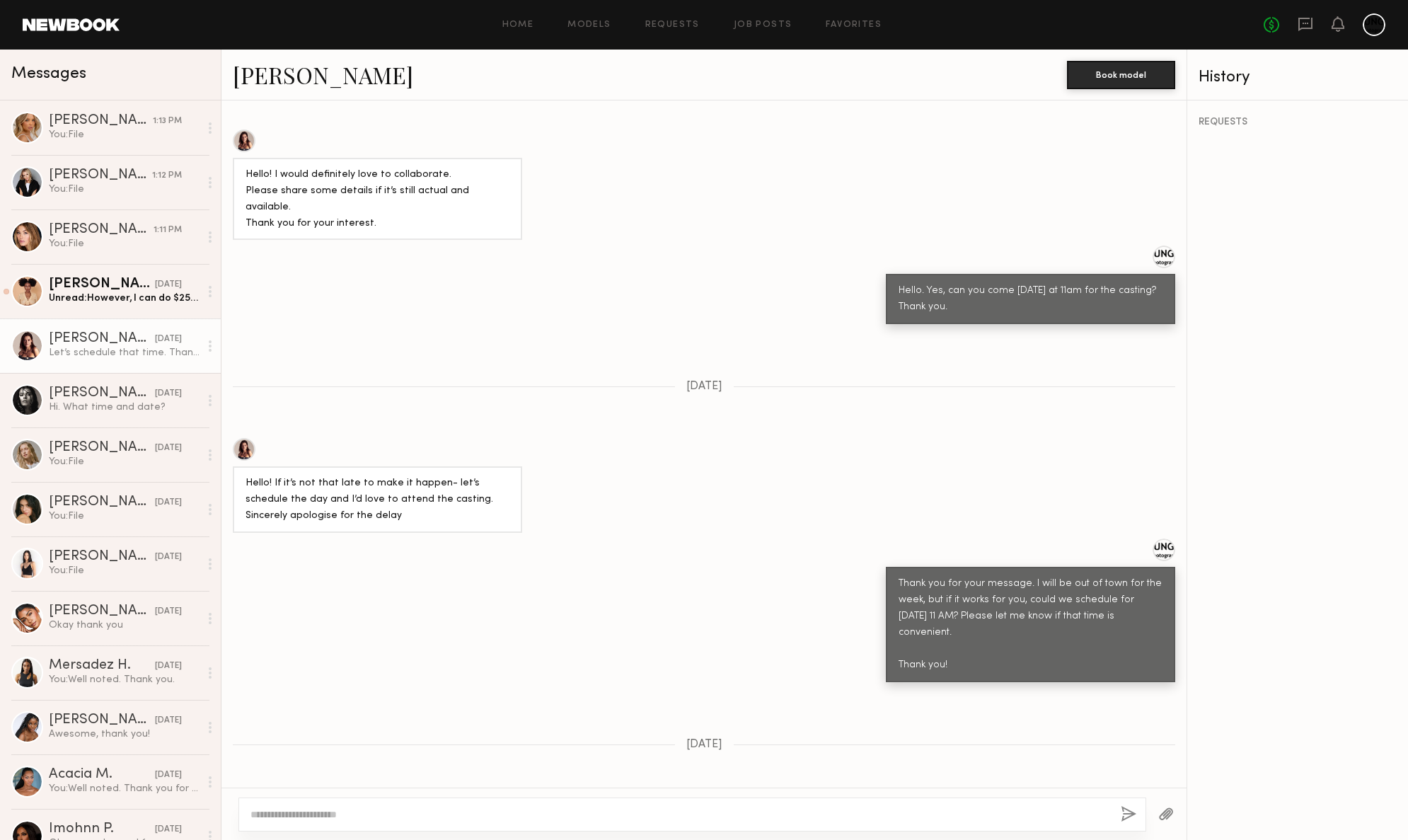
click at [256, 64] on link "[PERSON_NAME]" at bounding box center [323, 74] width 180 height 30
click at [113, 291] on div "[PERSON_NAME]" at bounding box center [101, 284] width 107 height 14
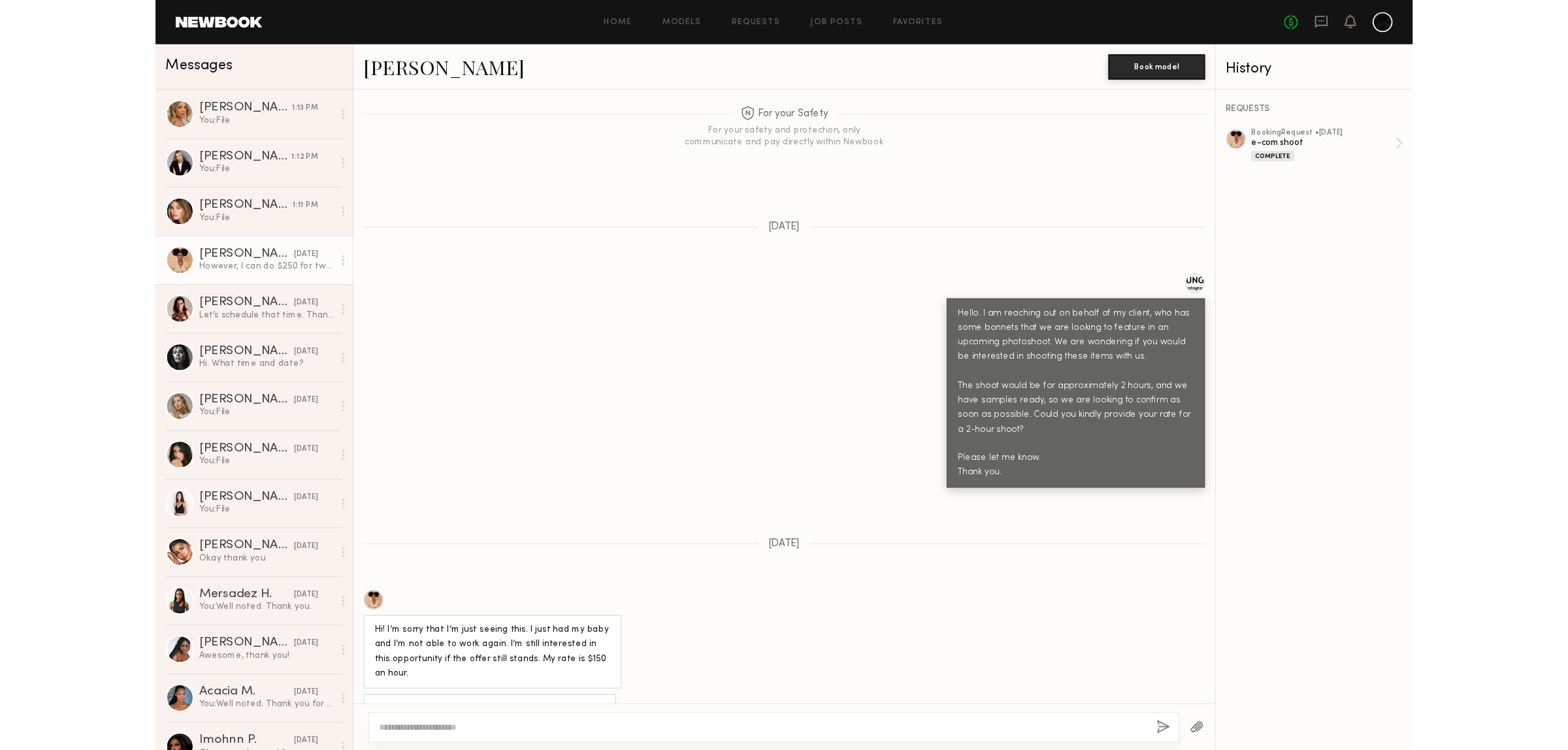
scroll to position [949, 0]
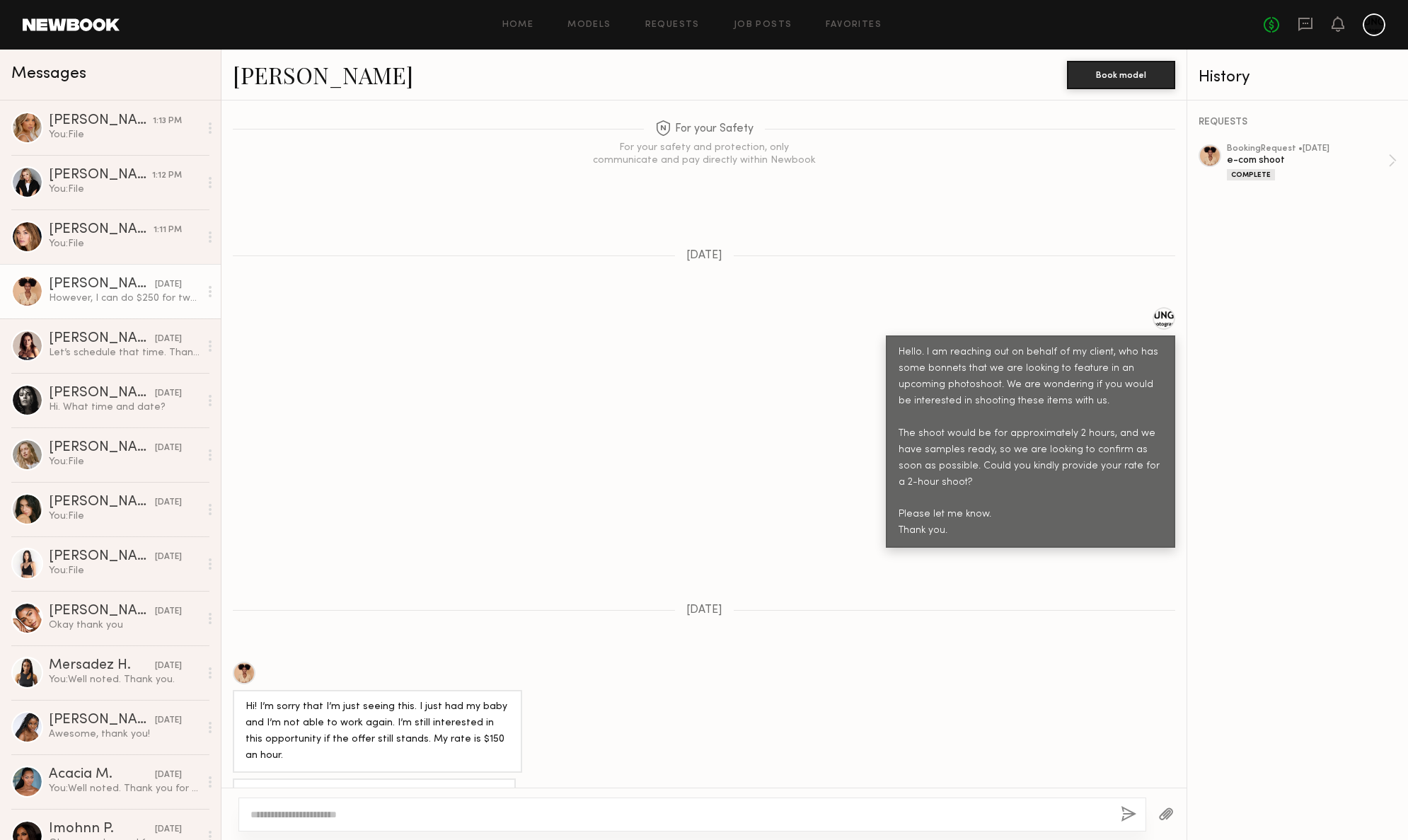
click at [350, 798] on div at bounding box center [692, 814] width 907 height 34
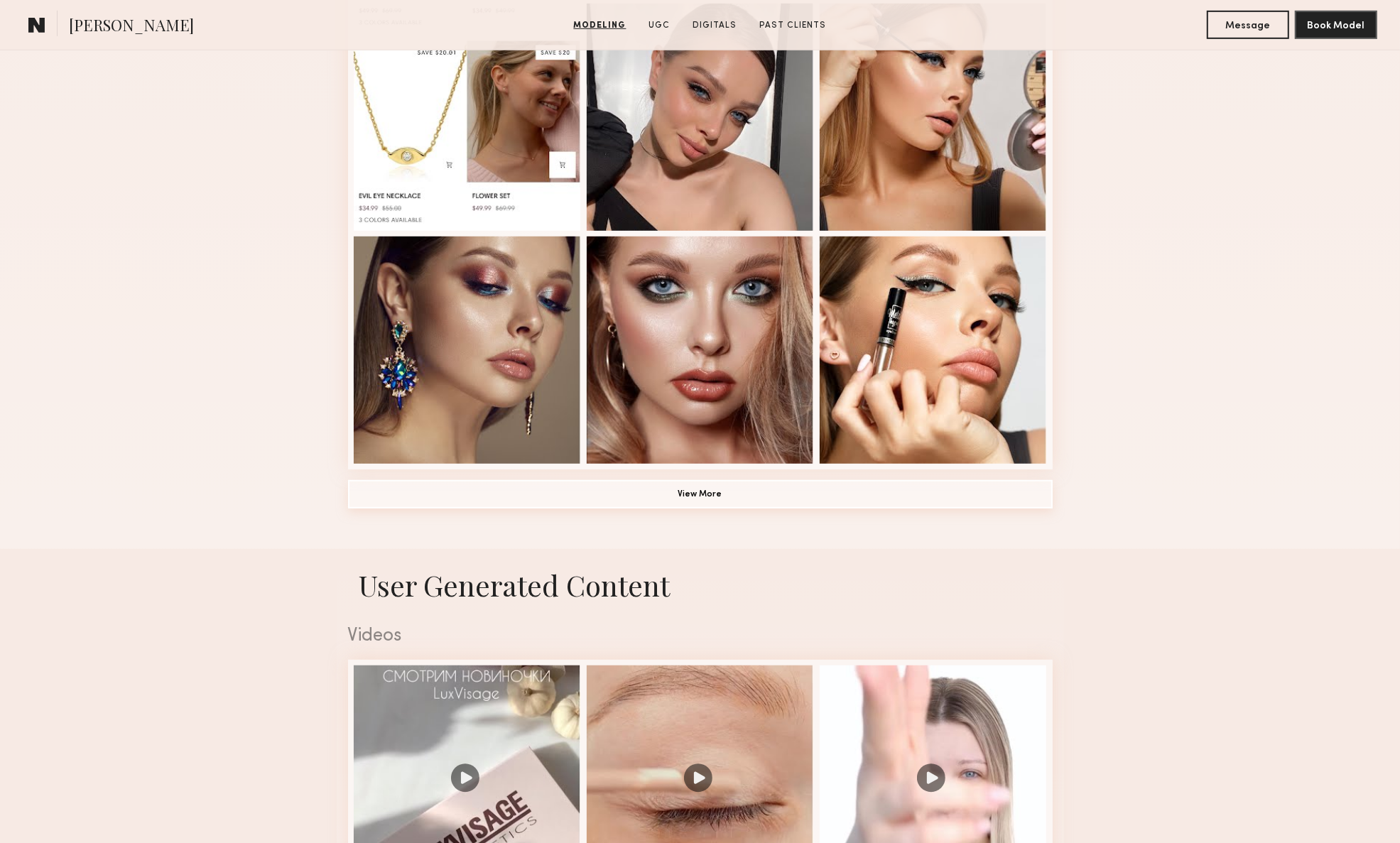
scroll to position [887, 0]
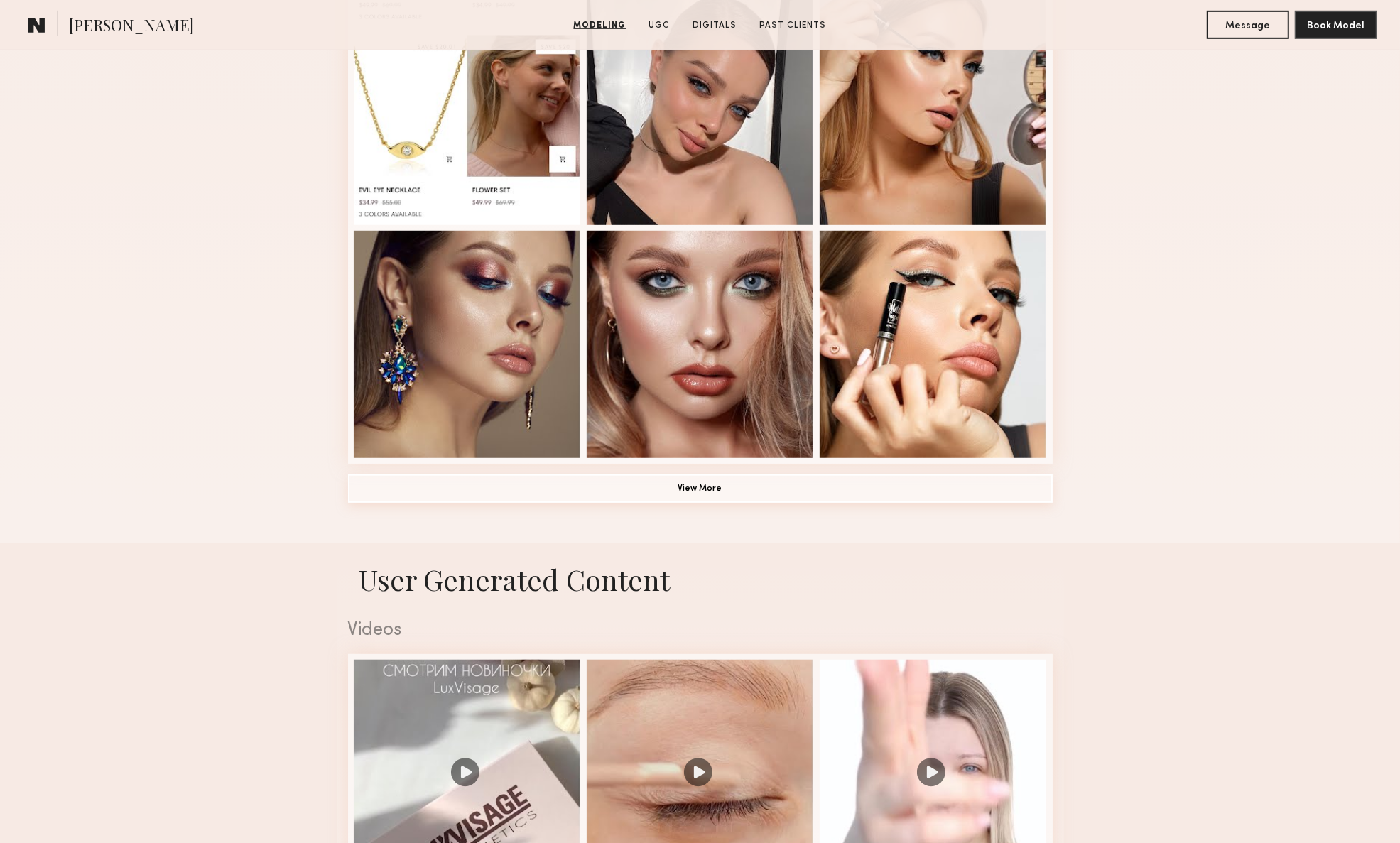
click at [719, 491] on button "View More" at bounding box center [700, 488] width 705 height 29
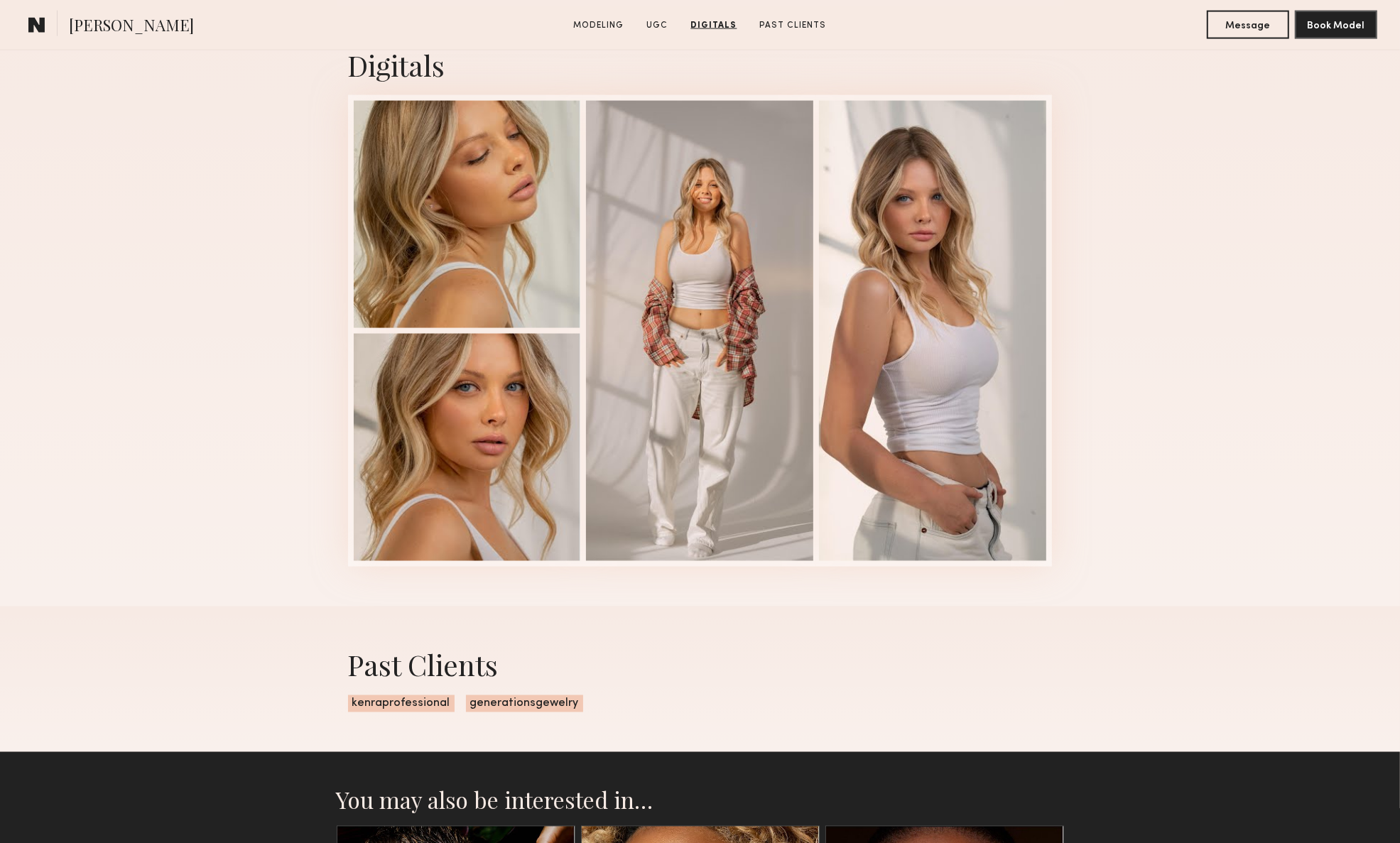
scroll to position [2574, 0]
